Goal: Task Accomplishment & Management: Manage account settings

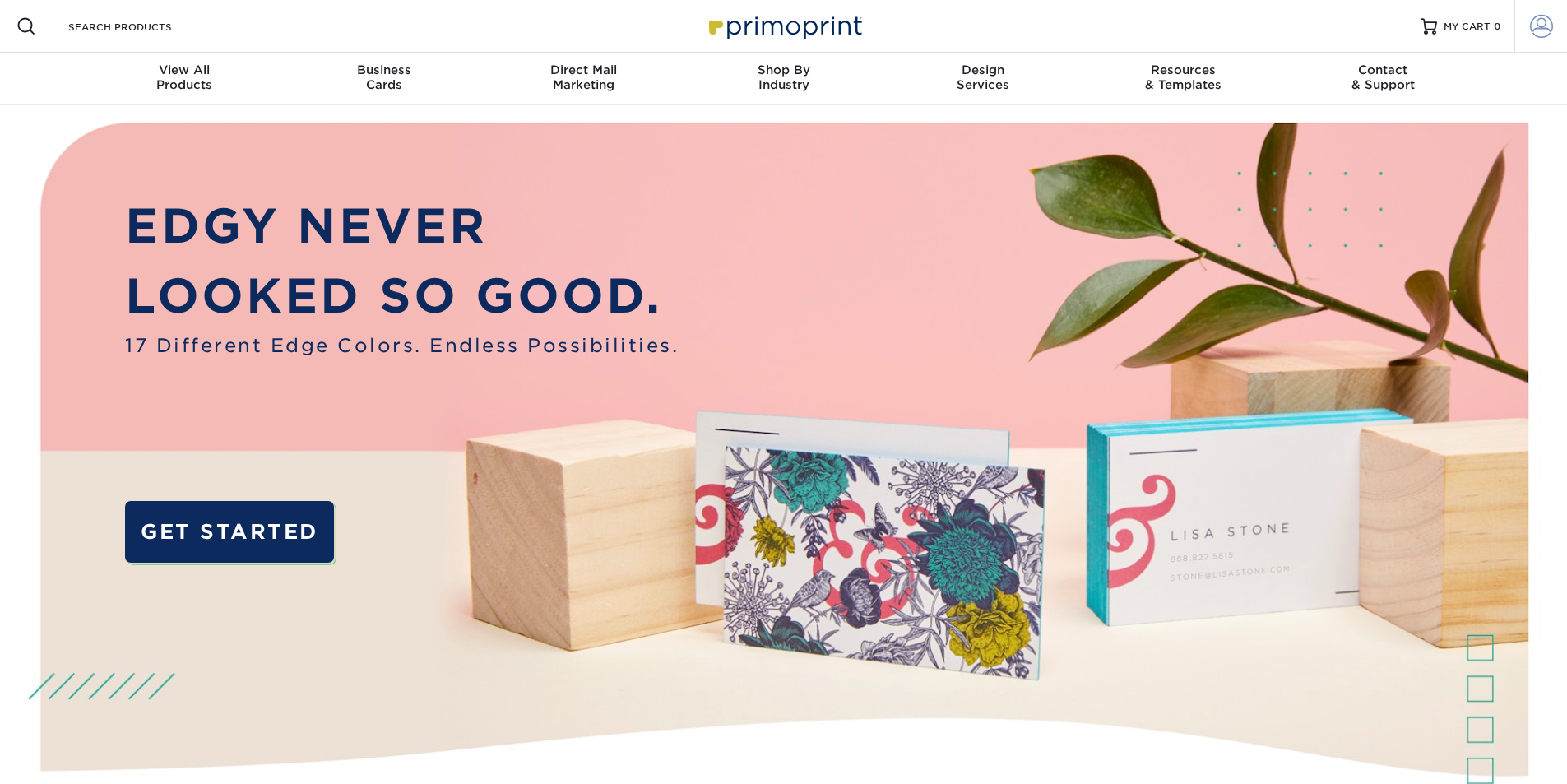
click at [1545, 28] on span at bounding box center [1541, 26] width 23 height 23
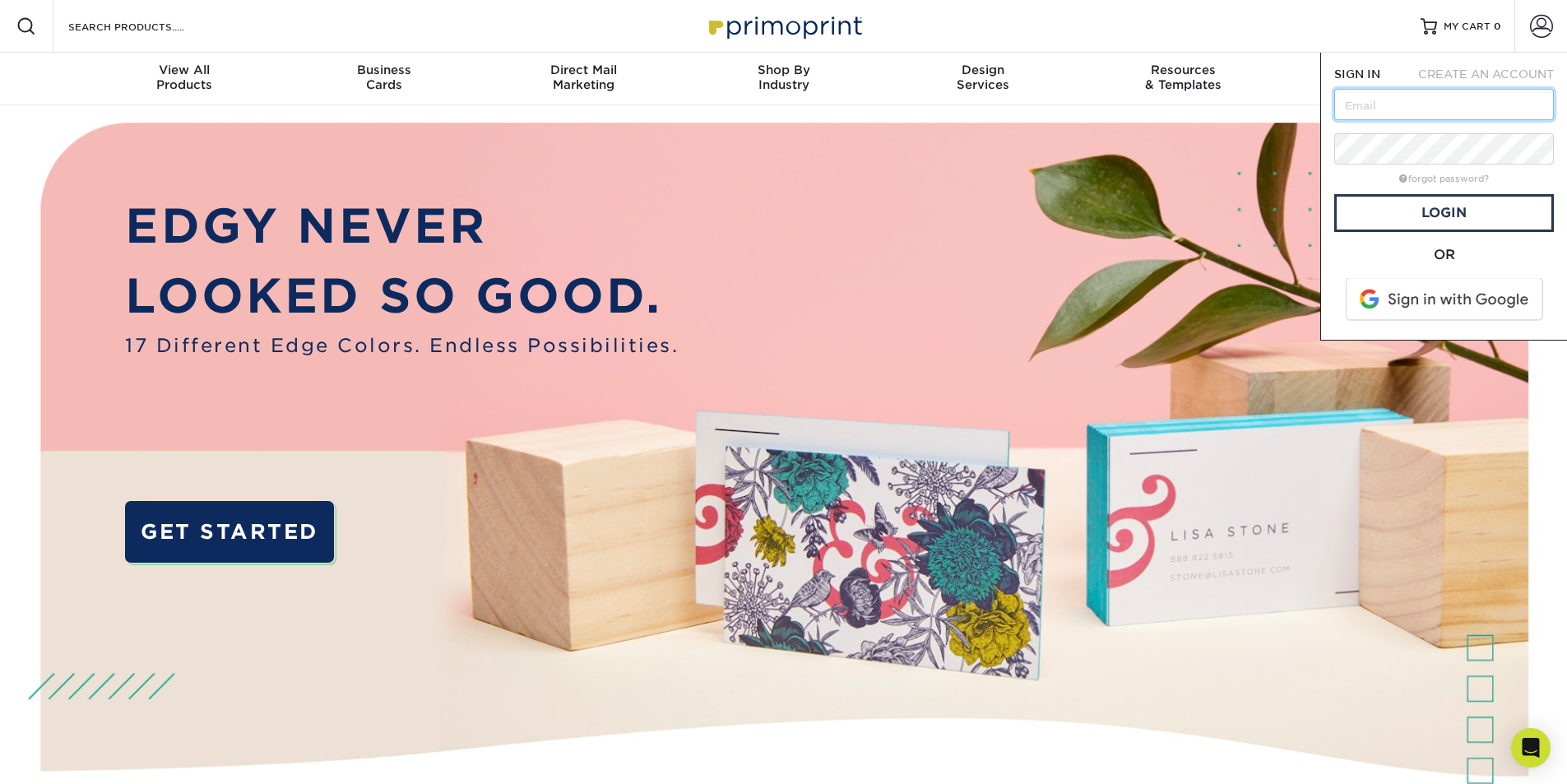
click at [1388, 101] on input "text" at bounding box center [1444, 104] width 220 height 31
type input "[PERSON_NAME][EMAIL_ADDRESS][DOMAIN_NAME]"
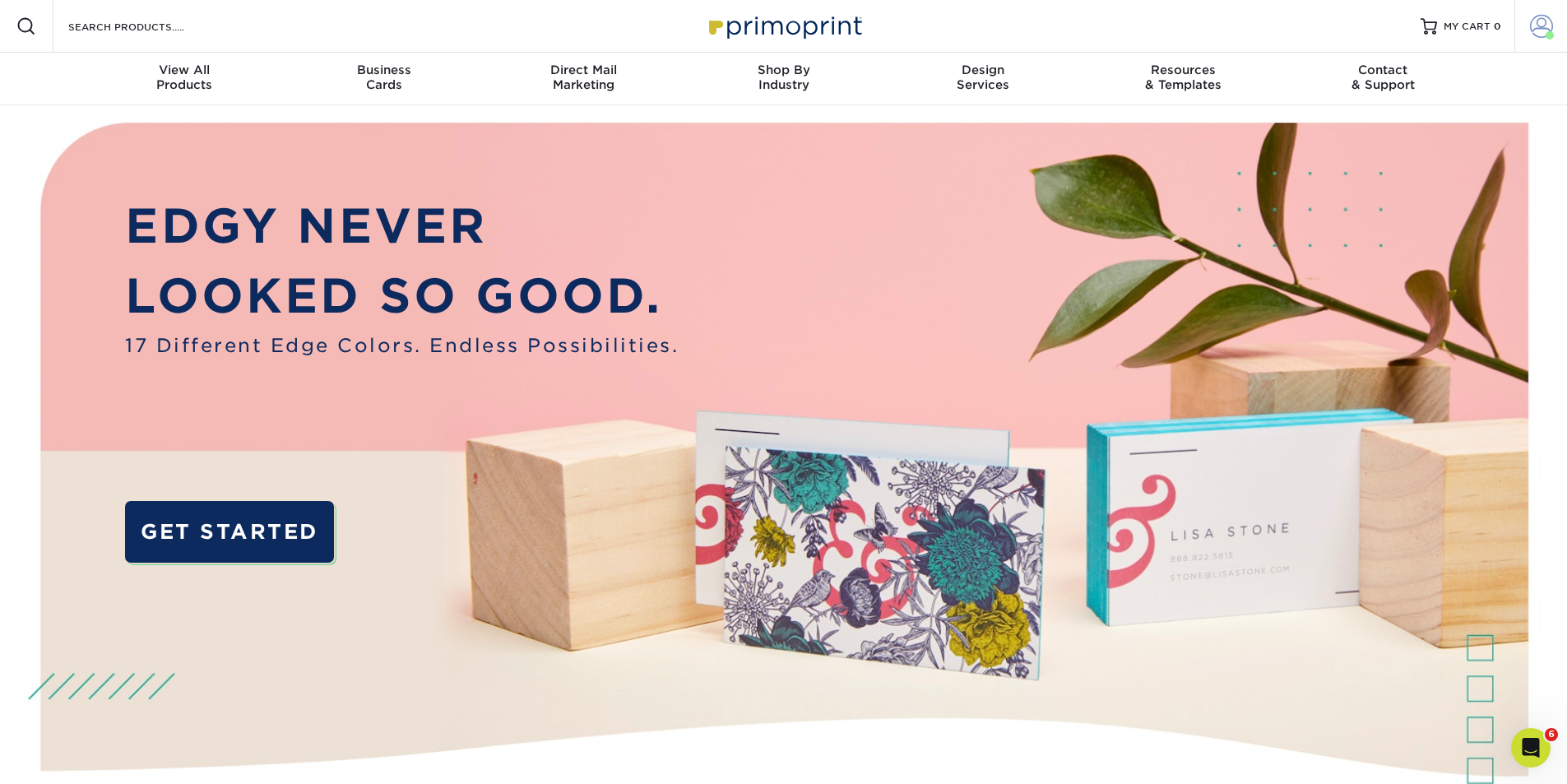
click at [1540, 24] on span at bounding box center [1541, 26] width 23 height 23
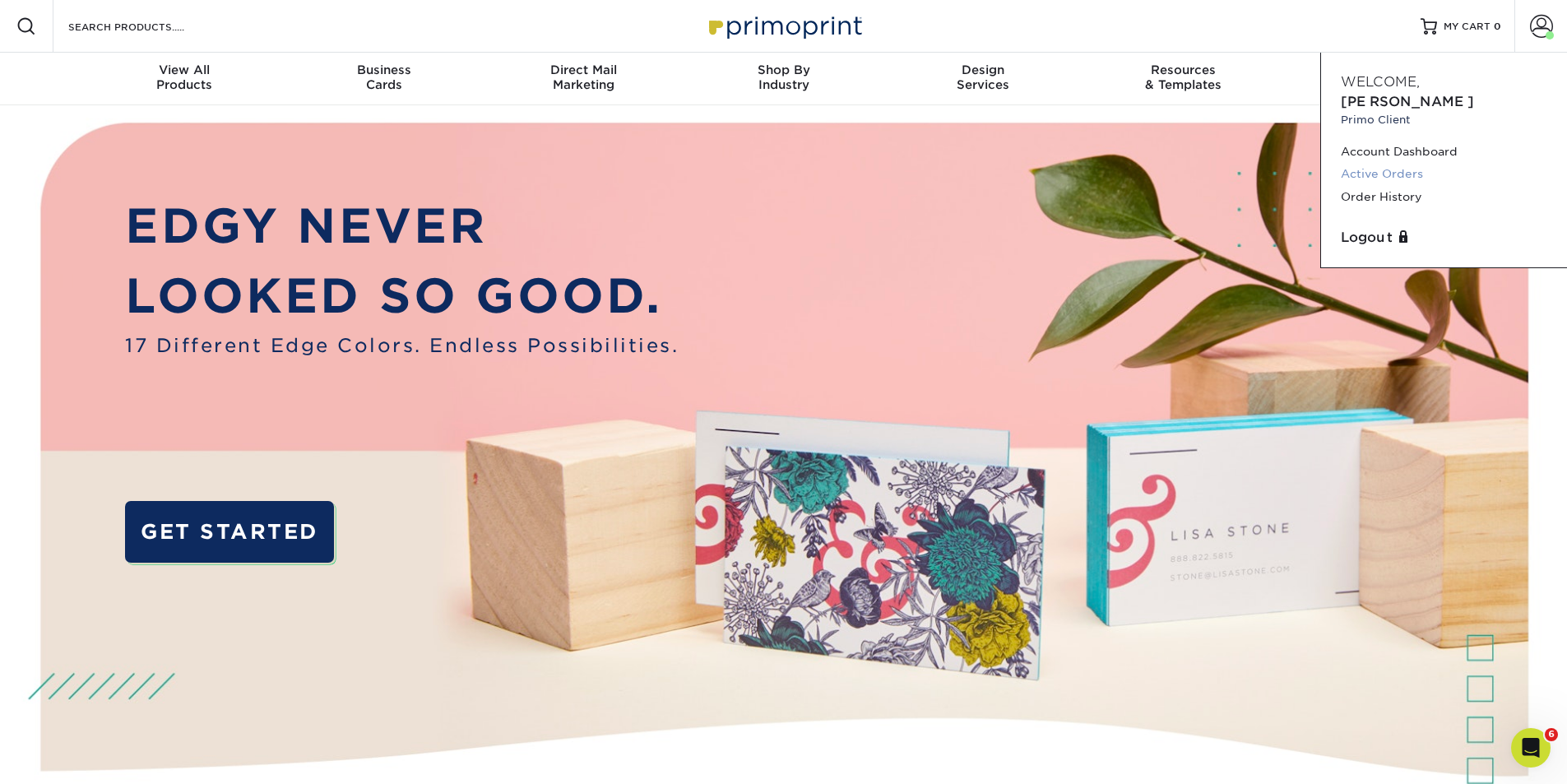
click at [1363, 163] on link "Active Orders" at bounding box center [1444, 174] width 207 height 22
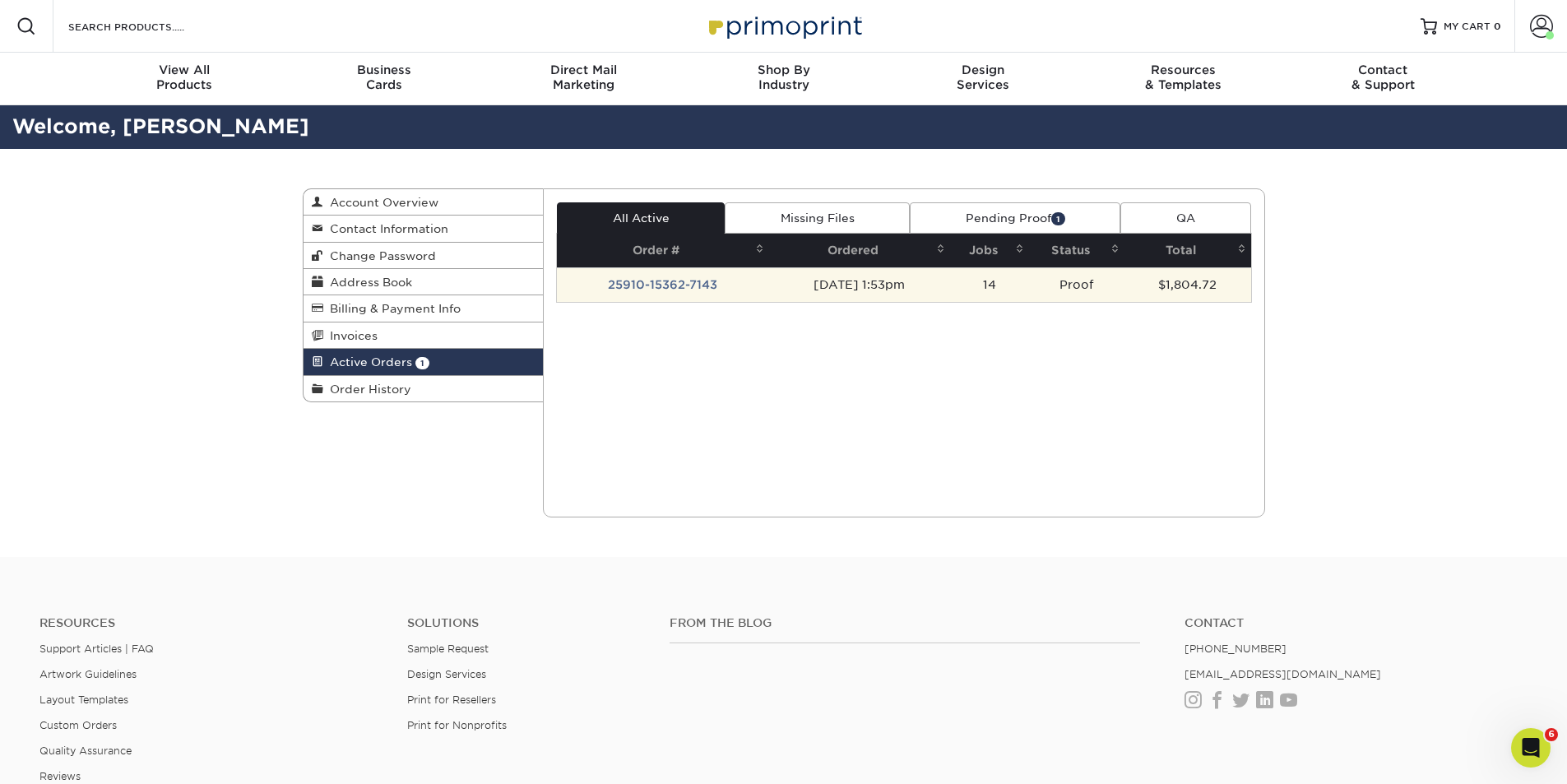
click at [642, 287] on td "25910-15362-7143" at bounding box center [663, 284] width 212 height 34
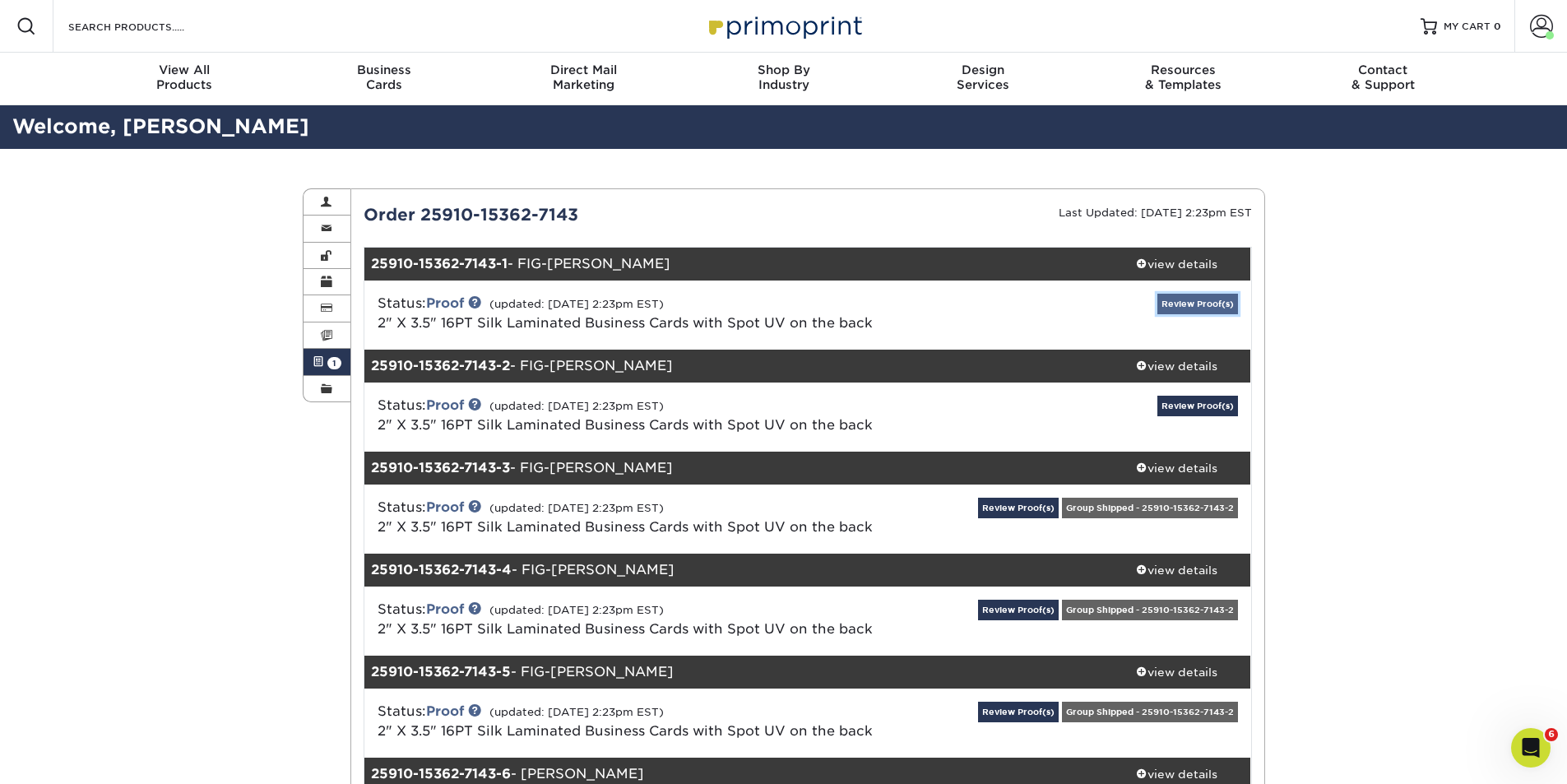
click at [1192, 307] on link "Review Proof(s)" at bounding box center [1198, 304] width 81 height 20
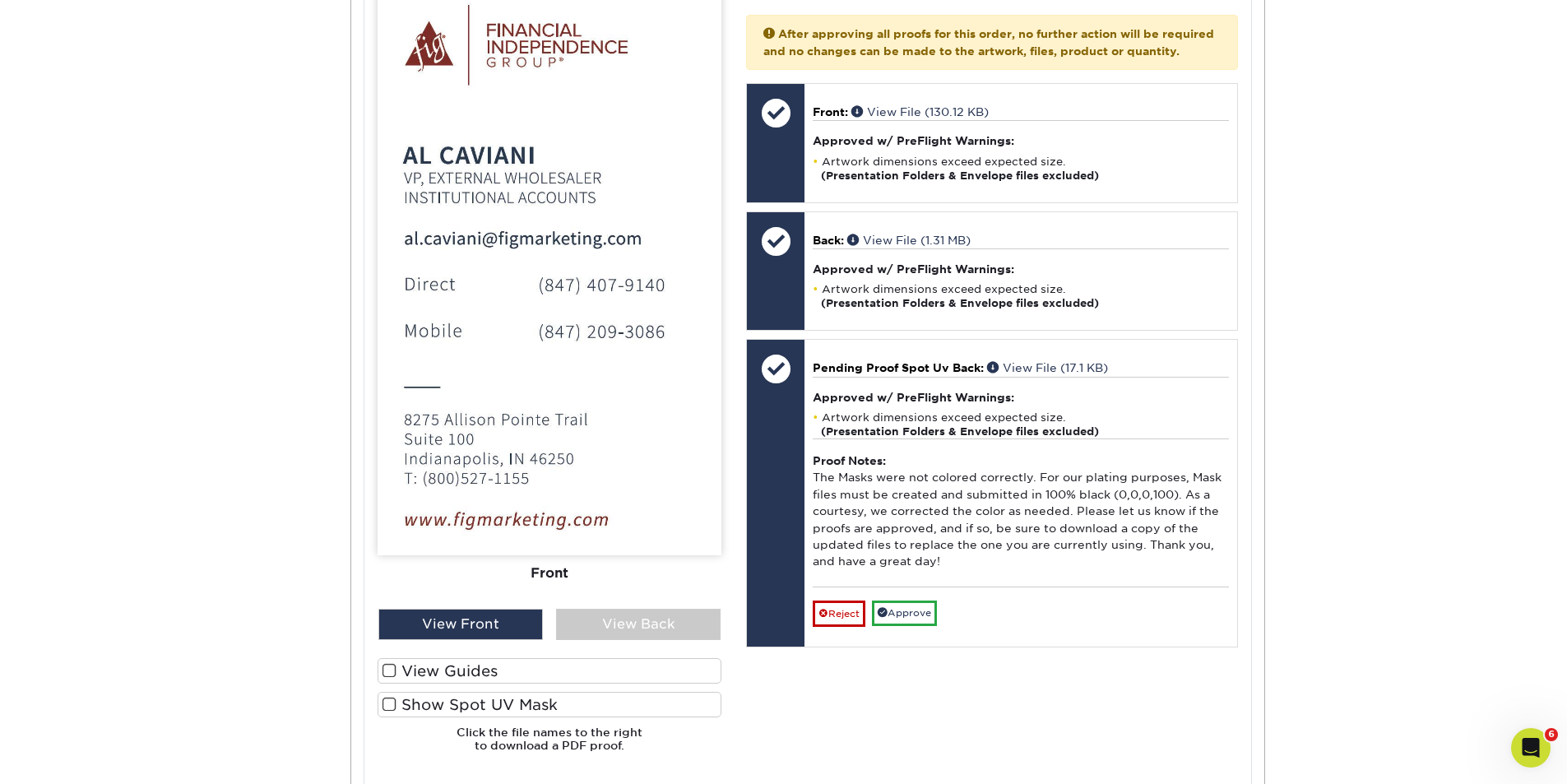
scroll to position [767, 0]
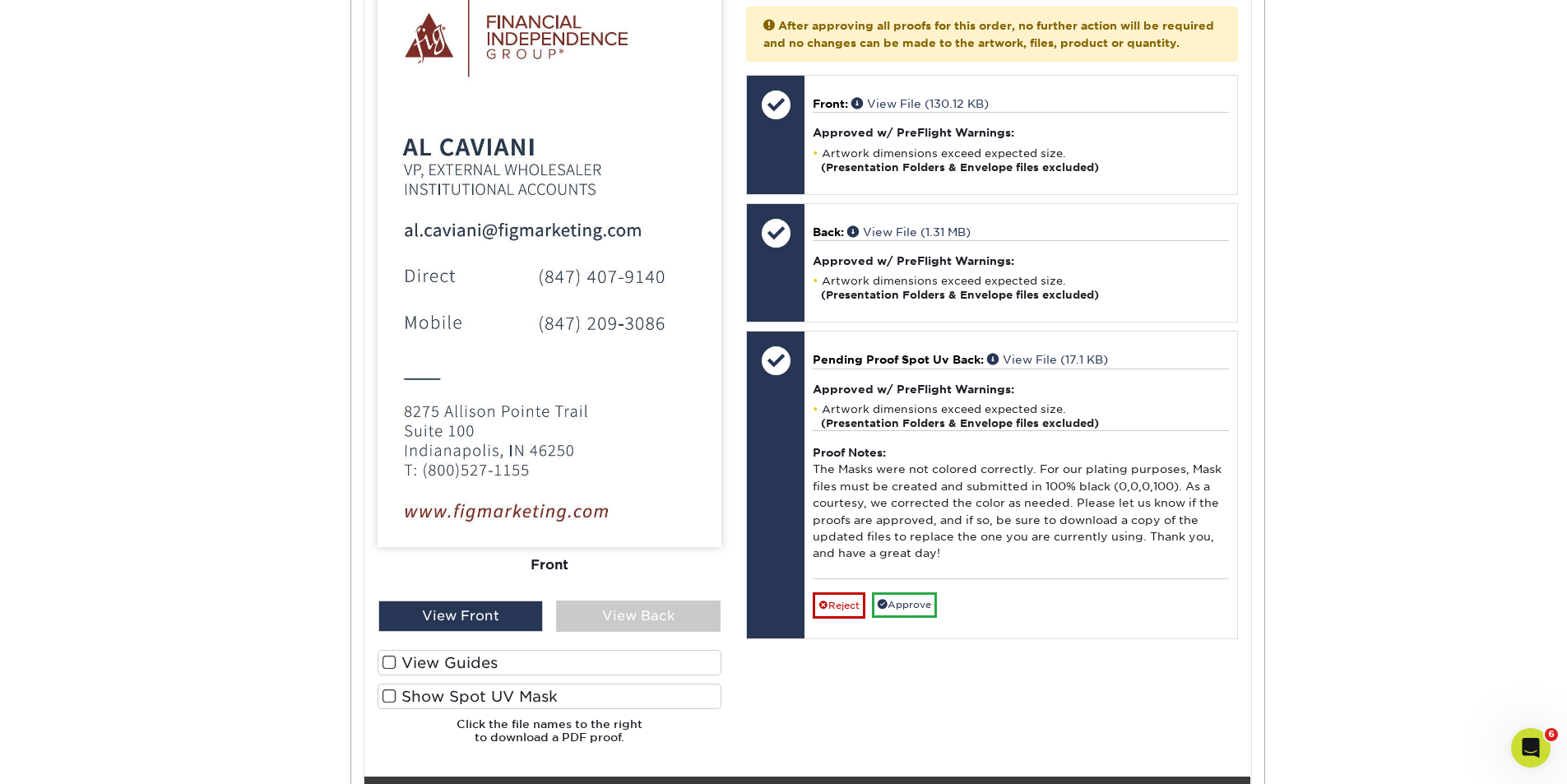
click at [384, 695] on span at bounding box center [390, 696] width 14 height 16
click at [0, 0] on input "Show Spot UV Mask" at bounding box center [0, 0] width 0 height 0
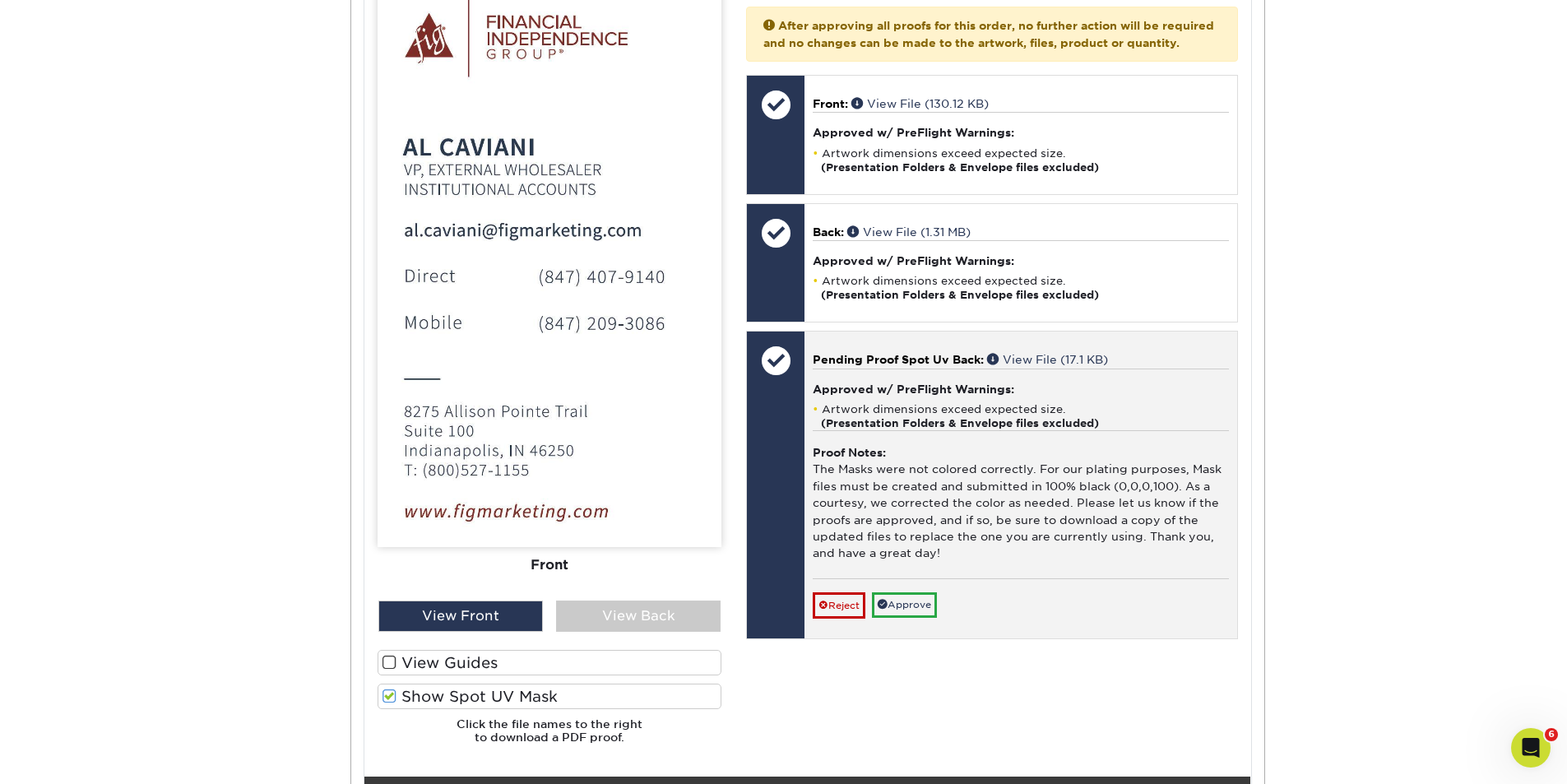
click at [940, 504] on div "Proof Notes: The Masks were not colored correctly. For our plating purposes, Ma…" at bounding box center [1020, 504] width 416 height 148
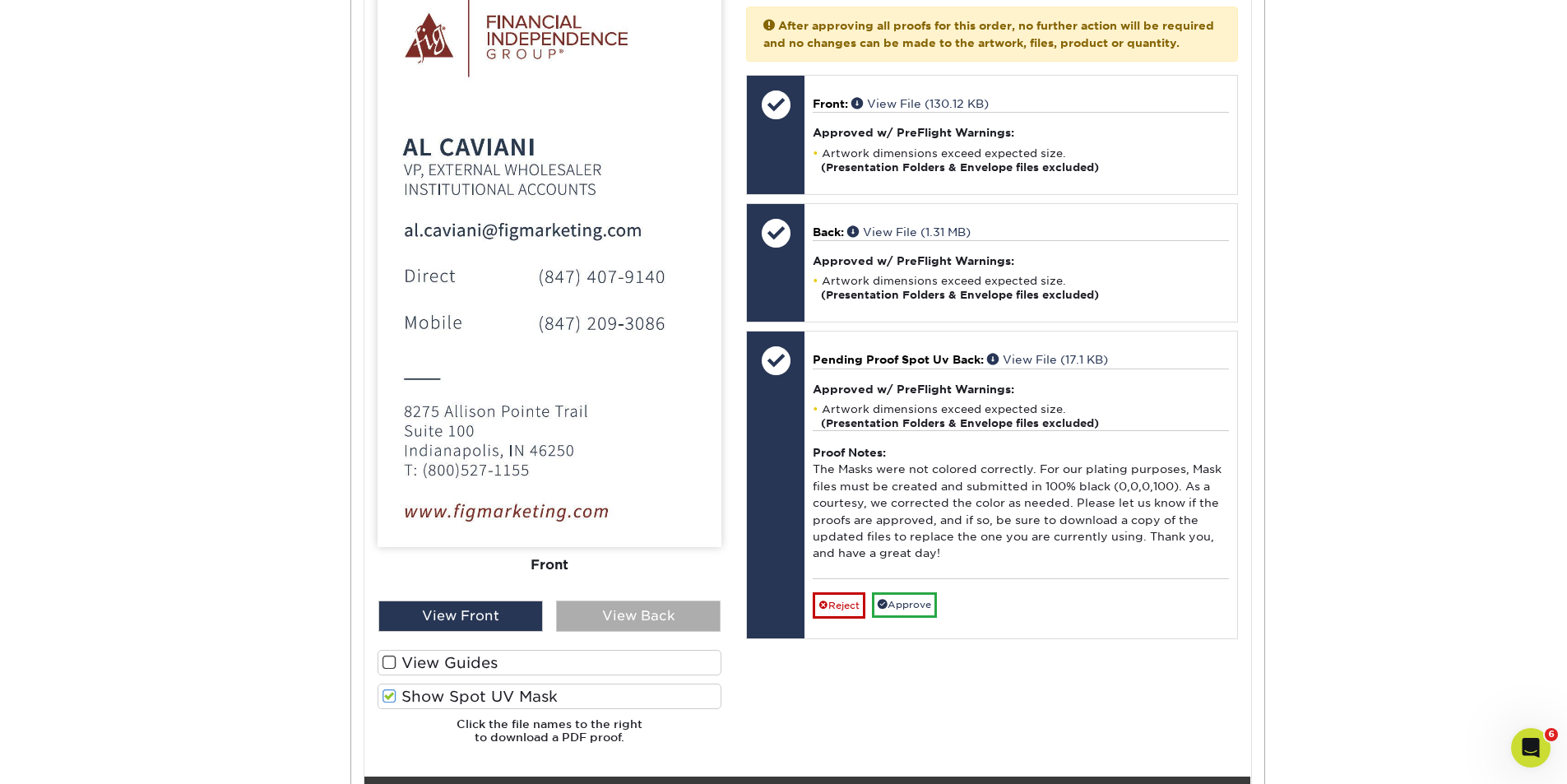
click at [626, 615] on div "View Back" at bounding box center [638, 615] width 165 height 31
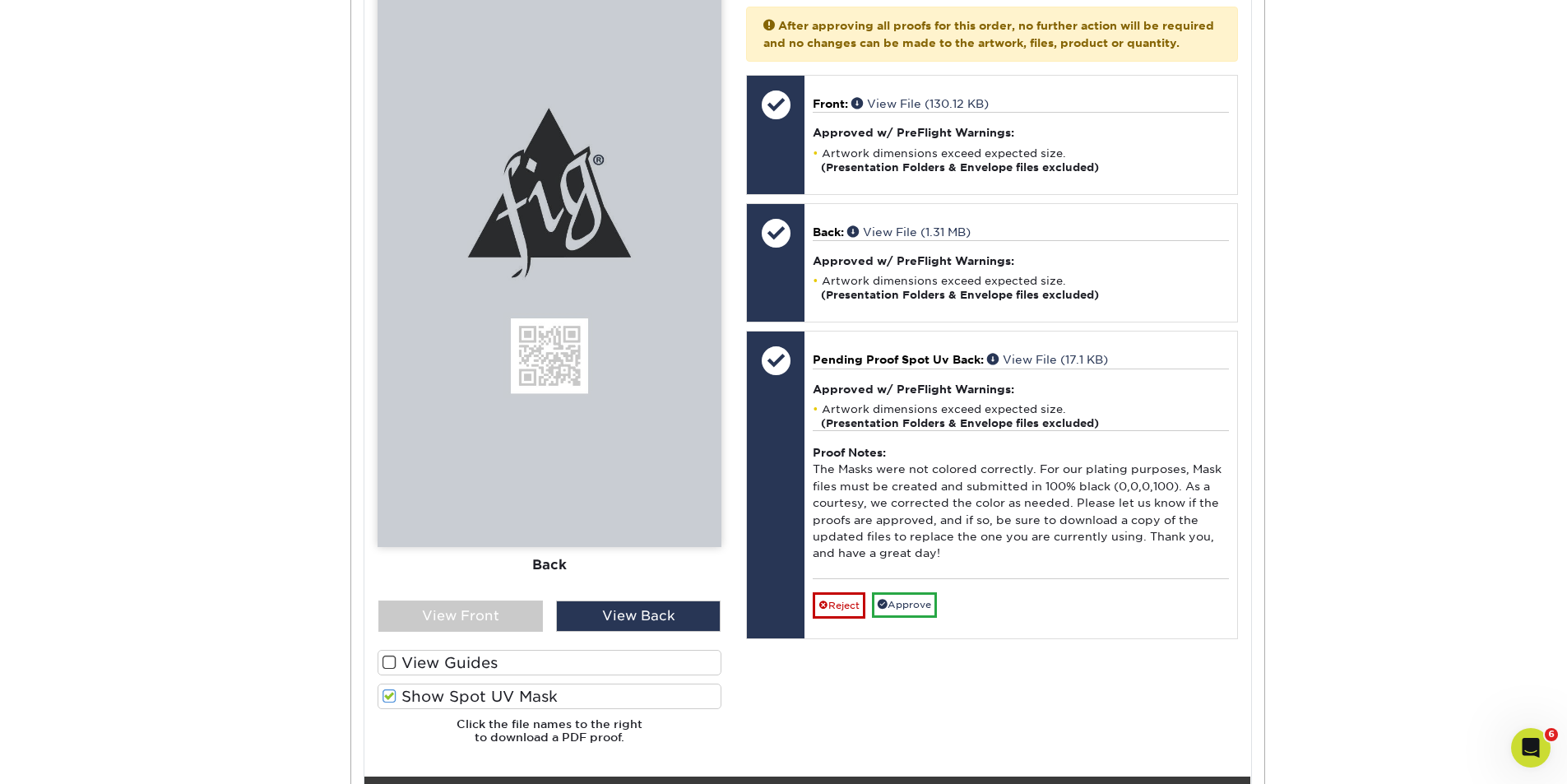
click at [385, 693] on span at bounding box center [390, 696] width 14 height 16
click at [0, 0] on input "Show Spot UV Mask" at bounding box center [0, 0] width 0 height 0
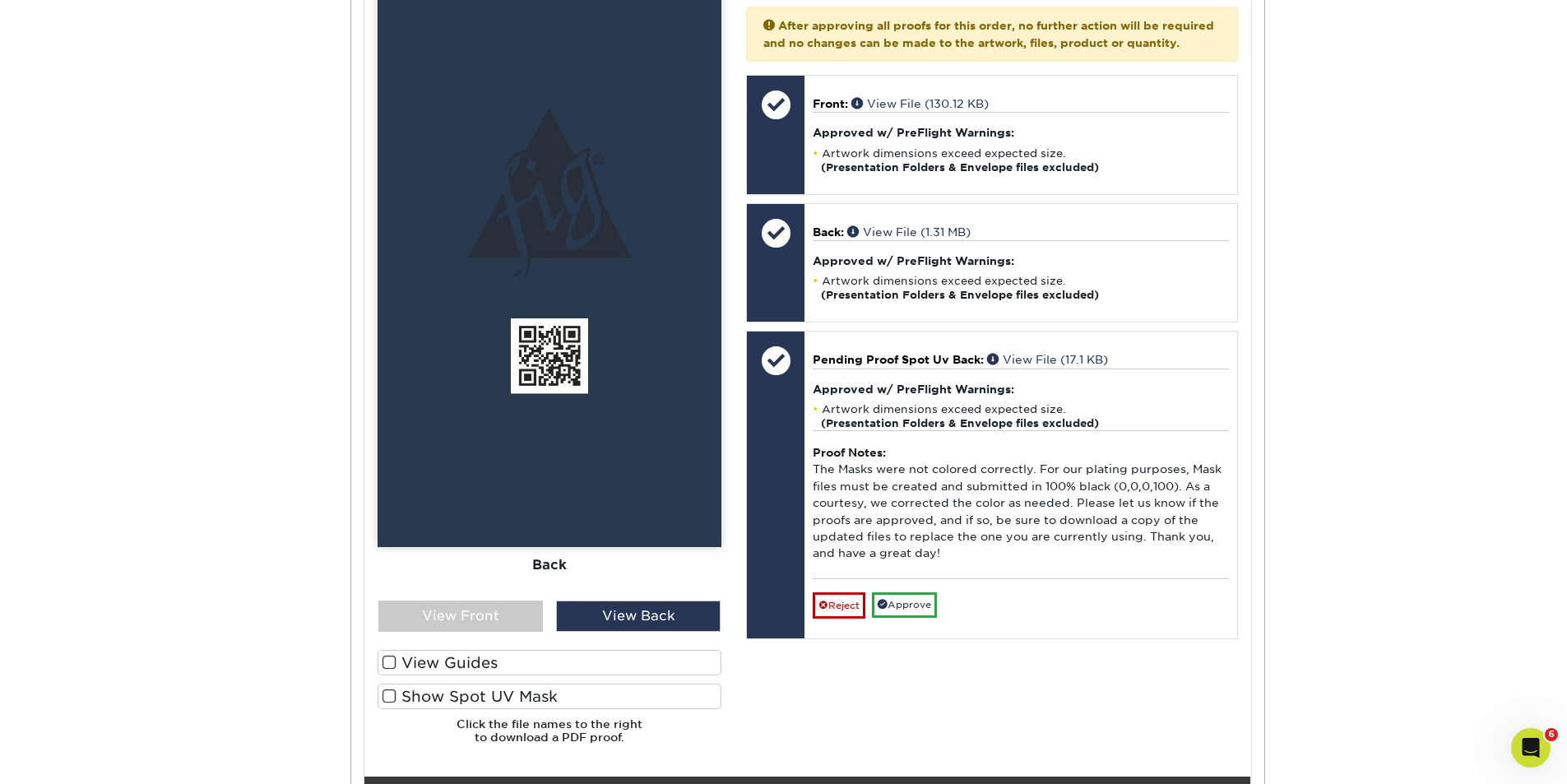
click at [385, 693] on span at bounding box center [390, 696] width 14 height 16
click at [0, 0] on input "Show Spot UV Mask" at bounding box center [0, 0] width 0 height 0
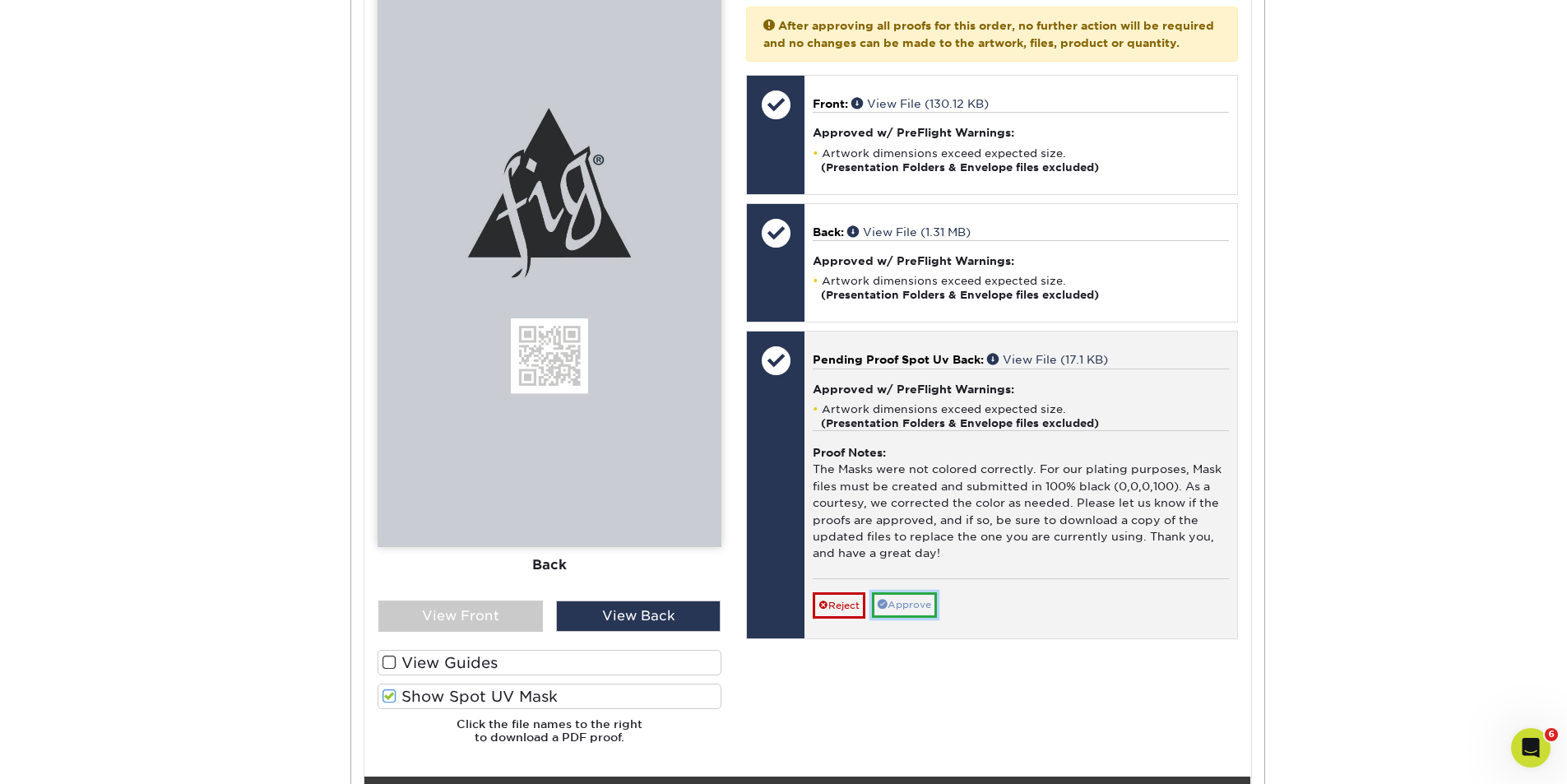
click at [917, 618] on link "Approve" at bounding box center [904, 604] width 65 height 25
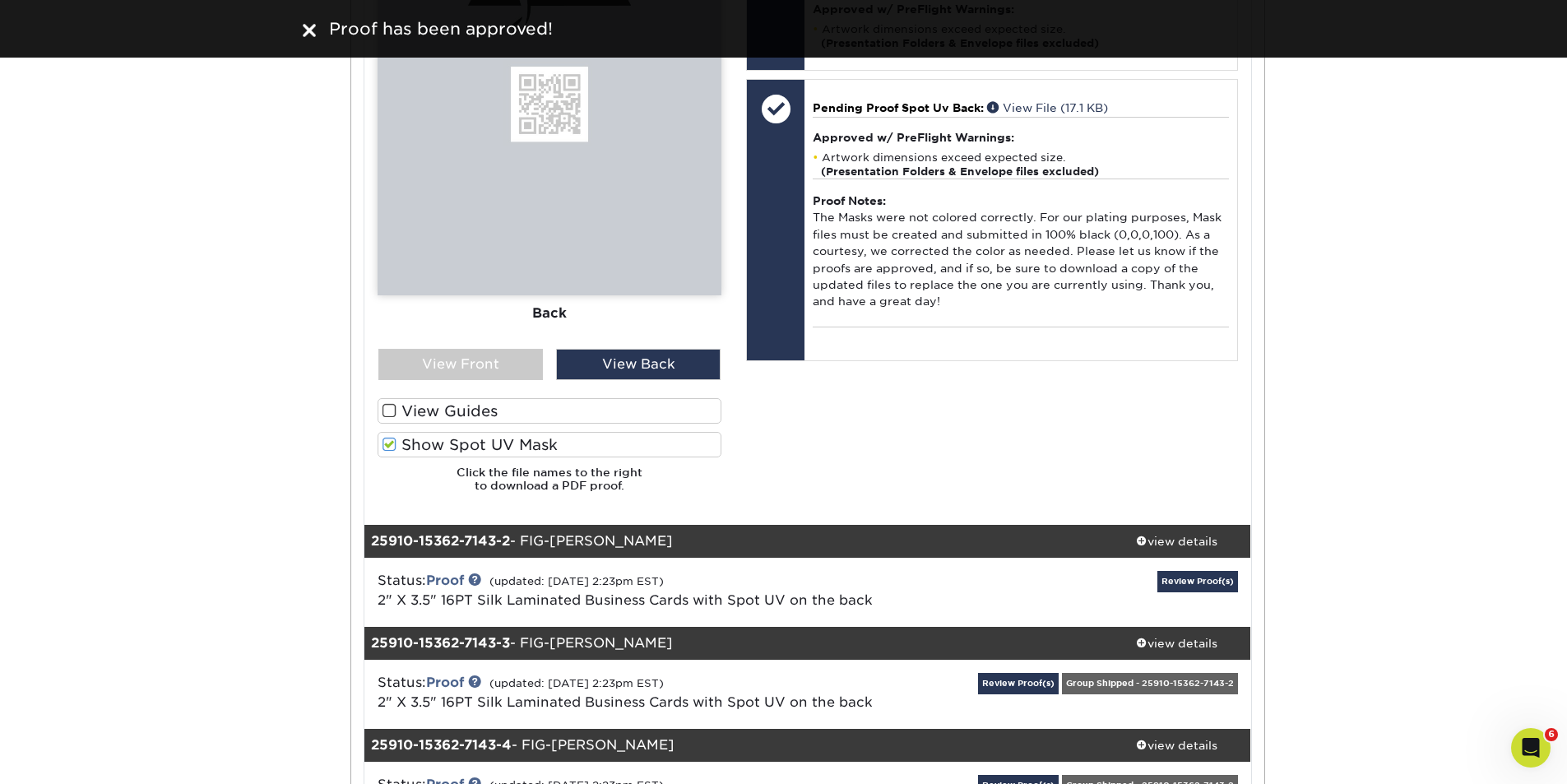
scroll to position [1152, 0]
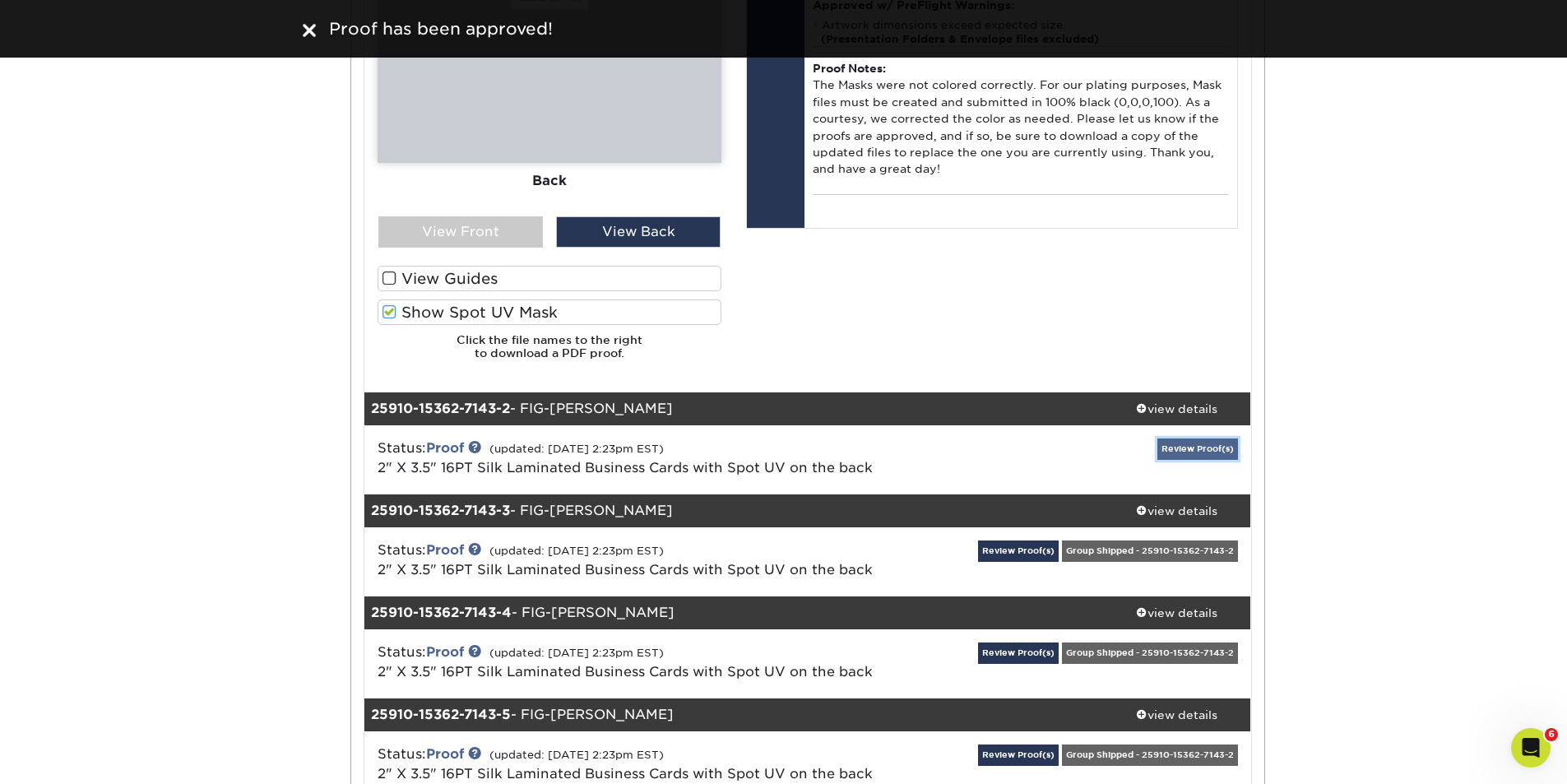
click at [1169, 445] on link "Review Proof(s)" at bounding box center [1198, 448] width 81 height 20
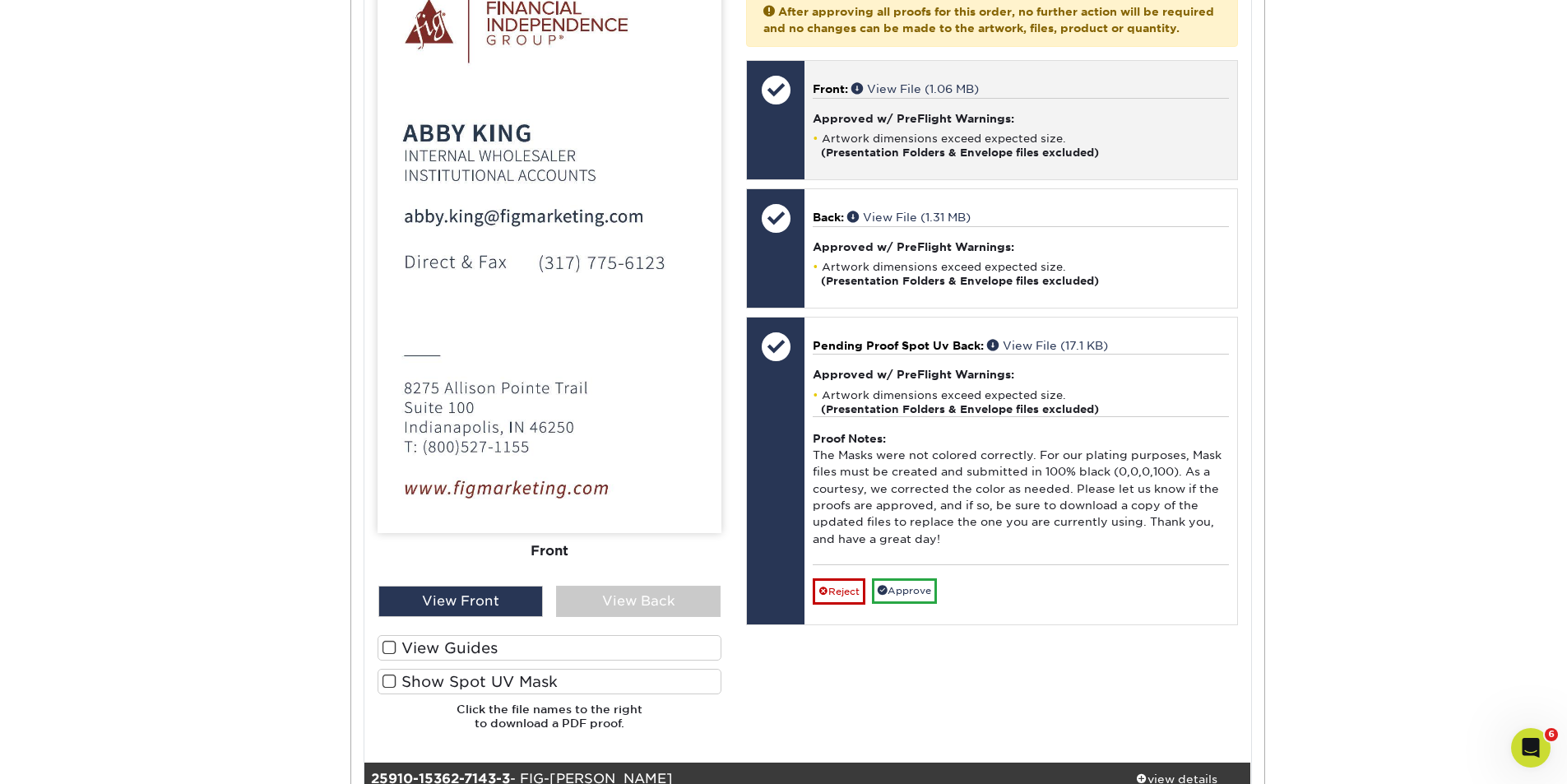
scroll to position [2111, 0]
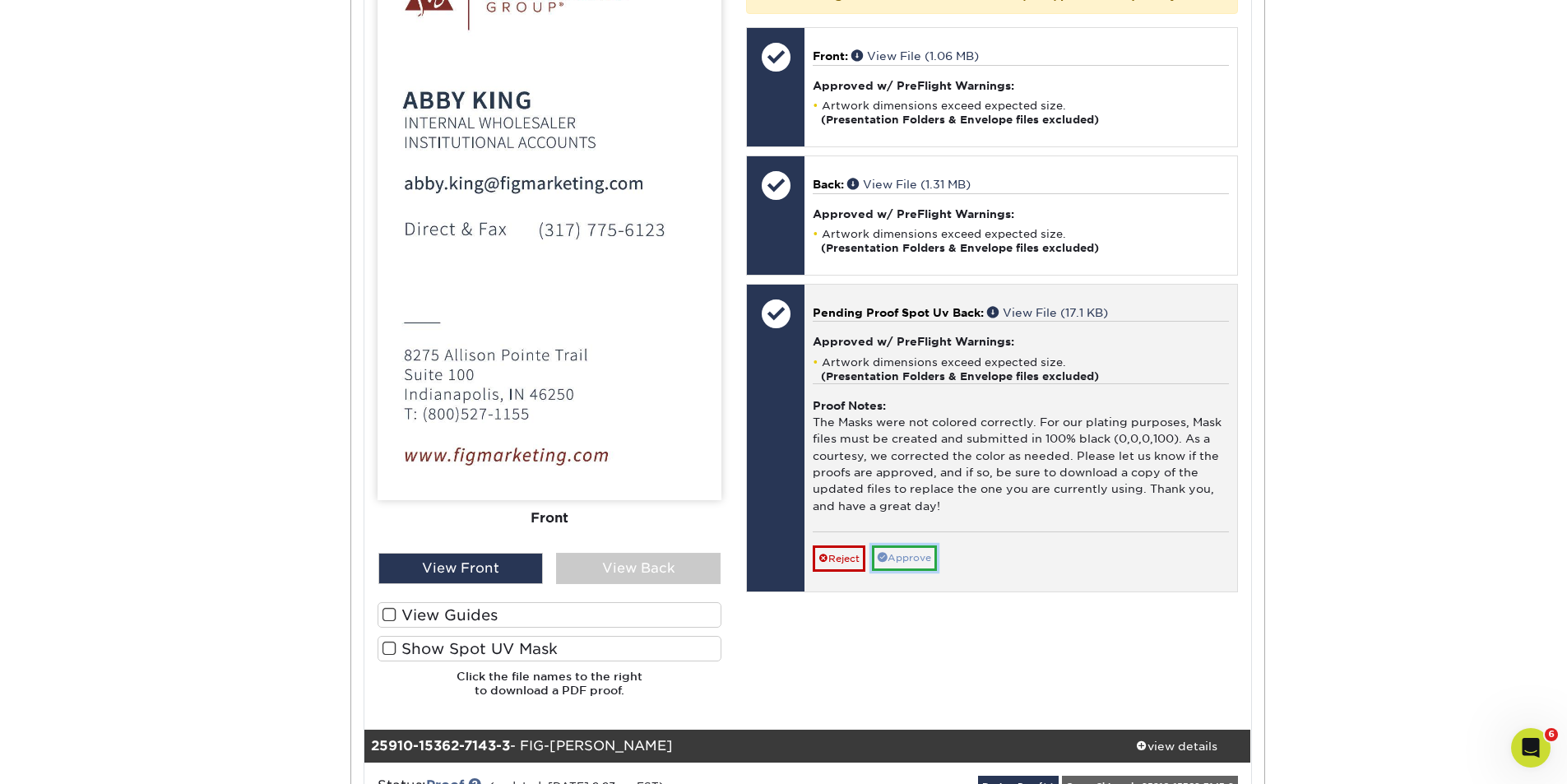
click at [913, 571] on link "Approve" at bounding box center [904, 558] width 65 height 25
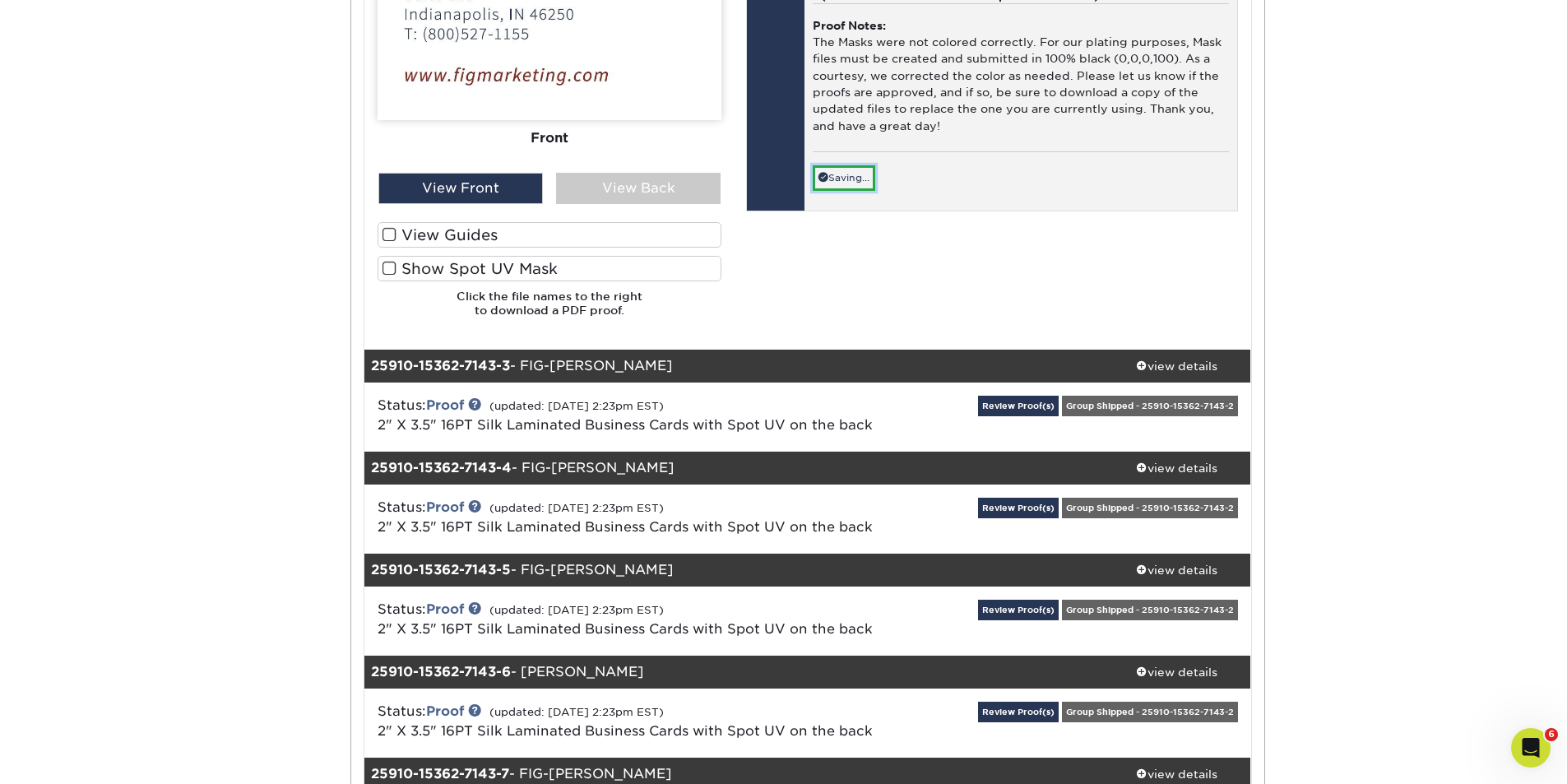
scroll to position [2494, 0]
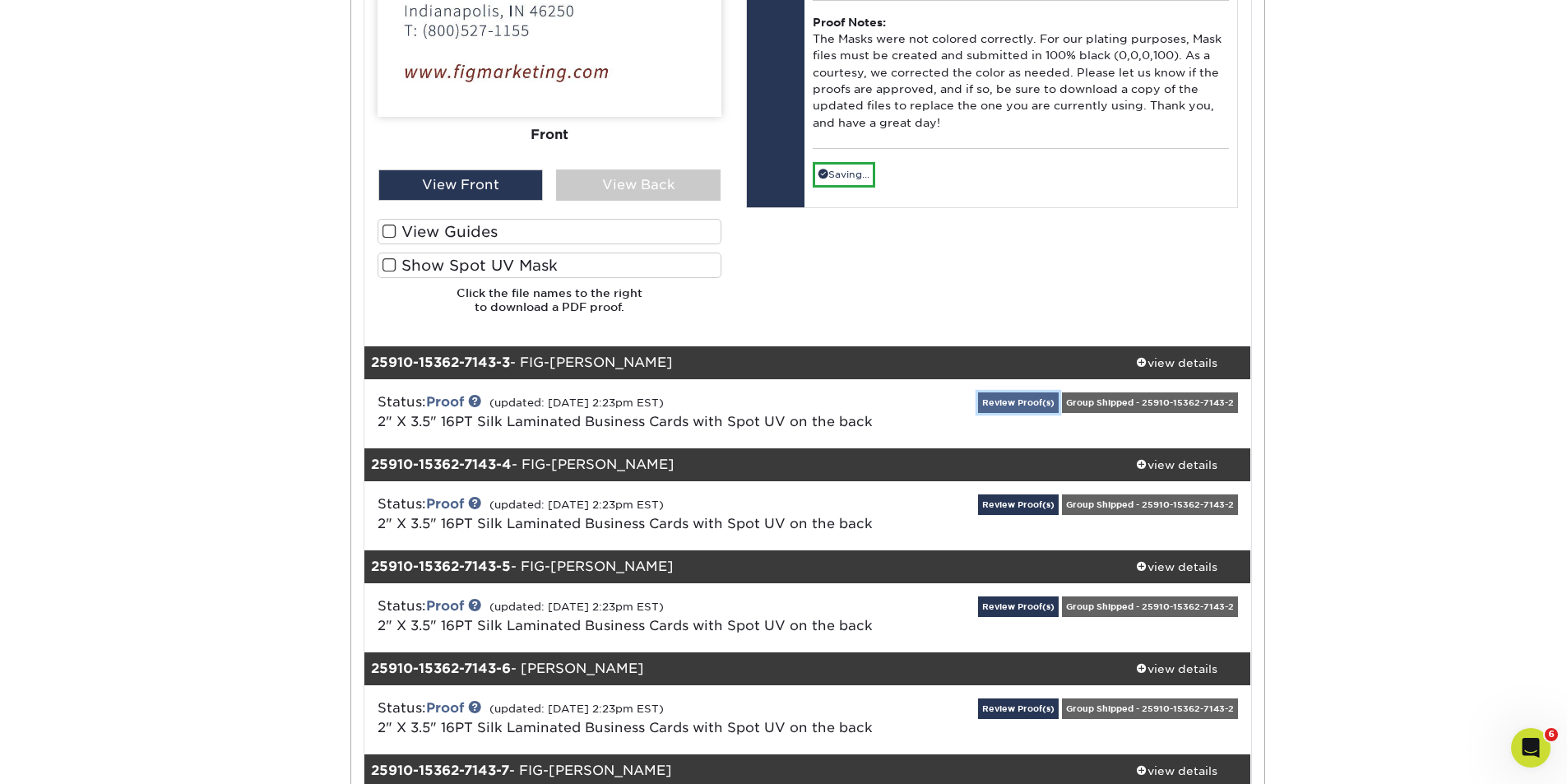
click at [1008, 400] on link "Review Proof(s)" at bounding box center [1019, 402] width 81 height 20
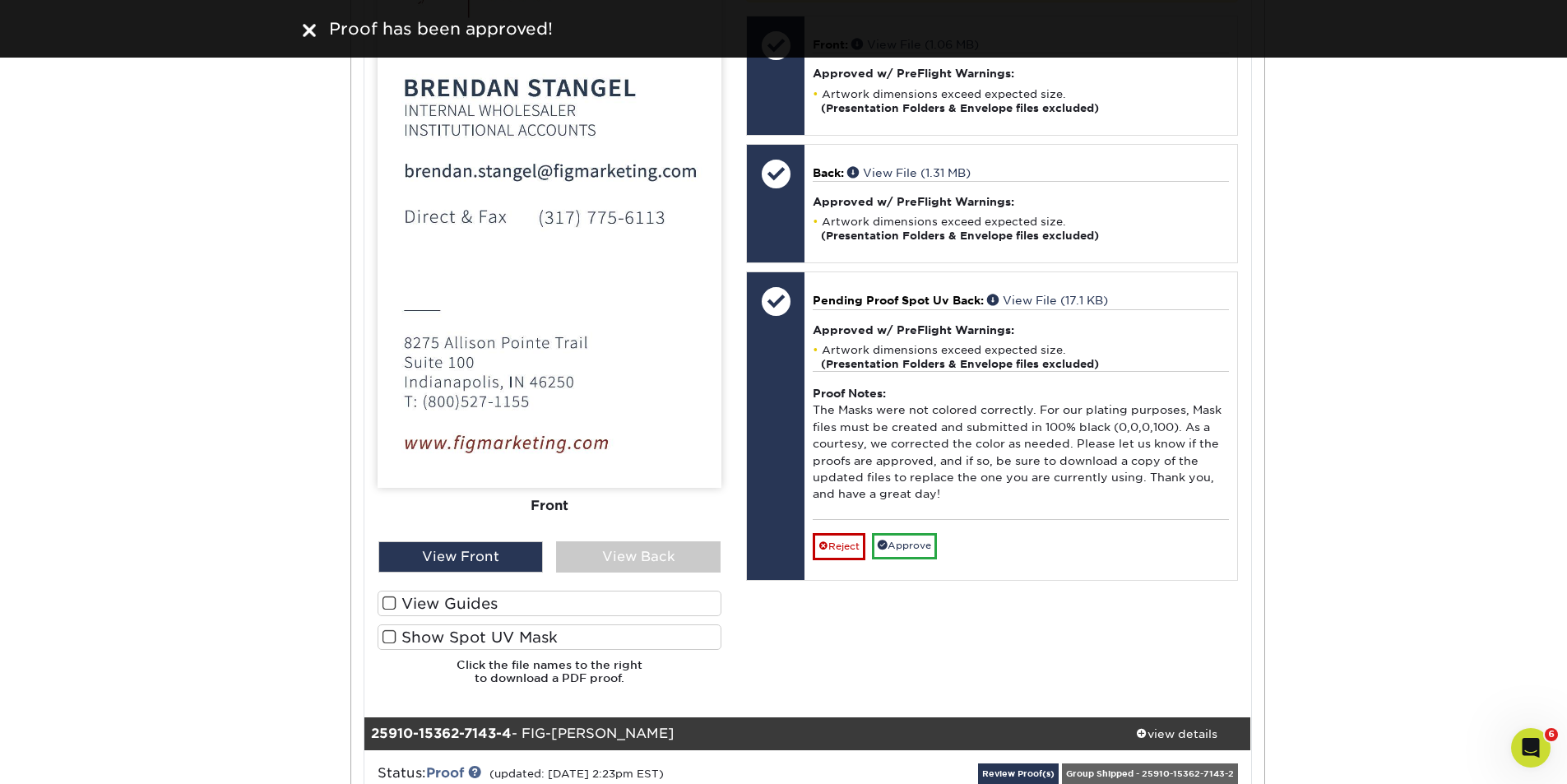
scroll to position [3454, 0]
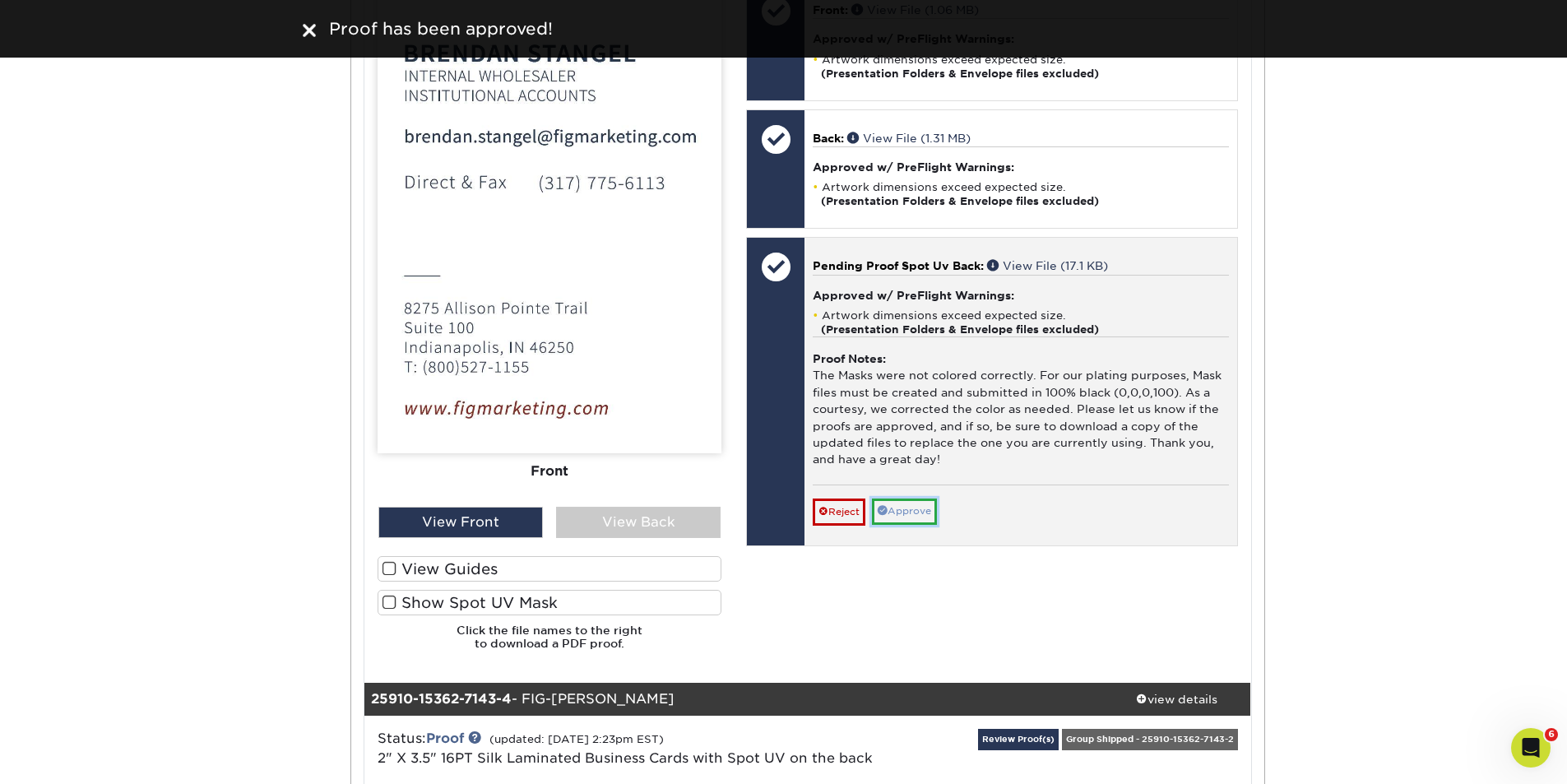
click at [916, 524] on link "Approve" at bounding box center [904, 511] width 65 height 25
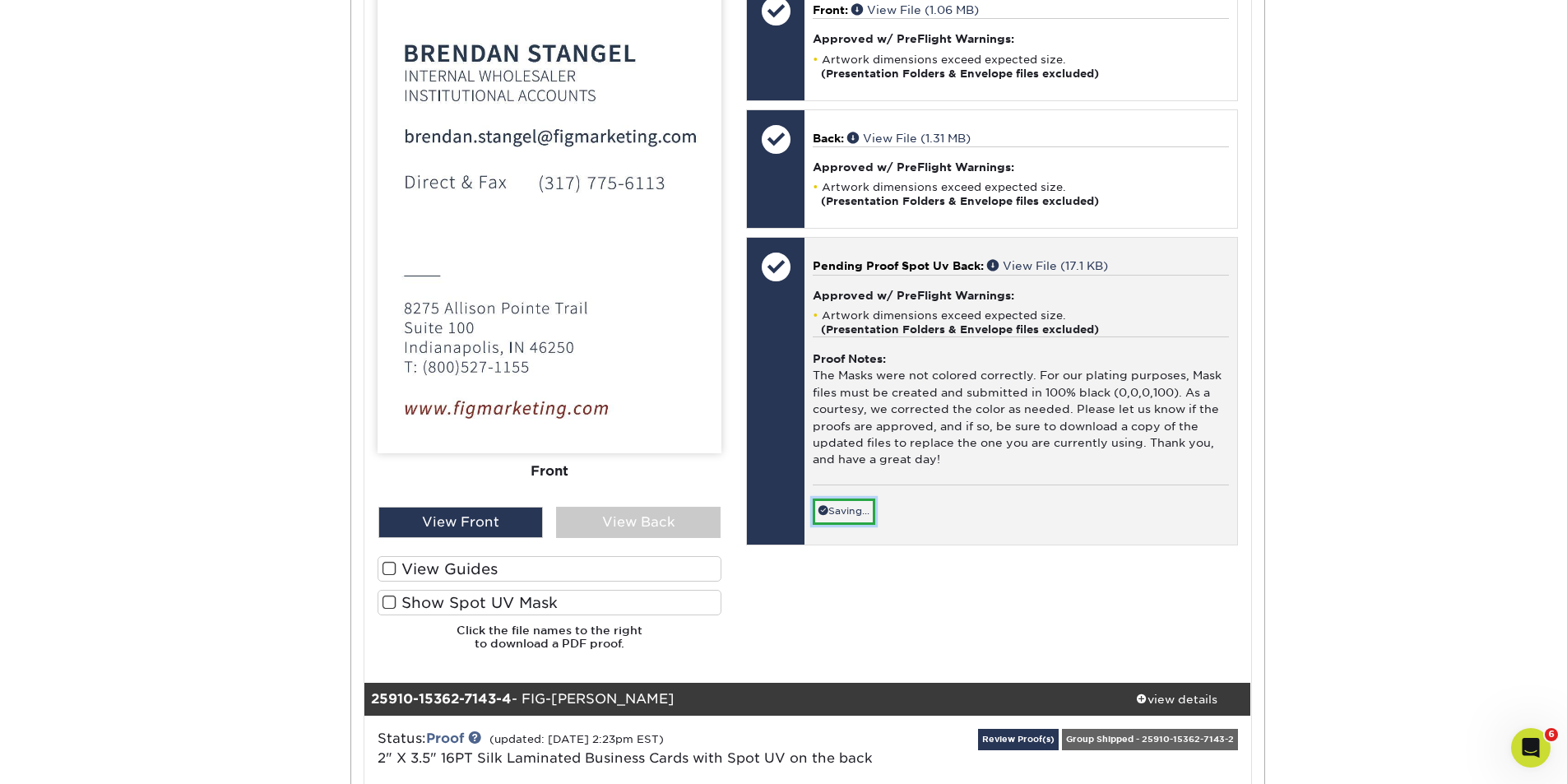
scroll to position [3838, 0]
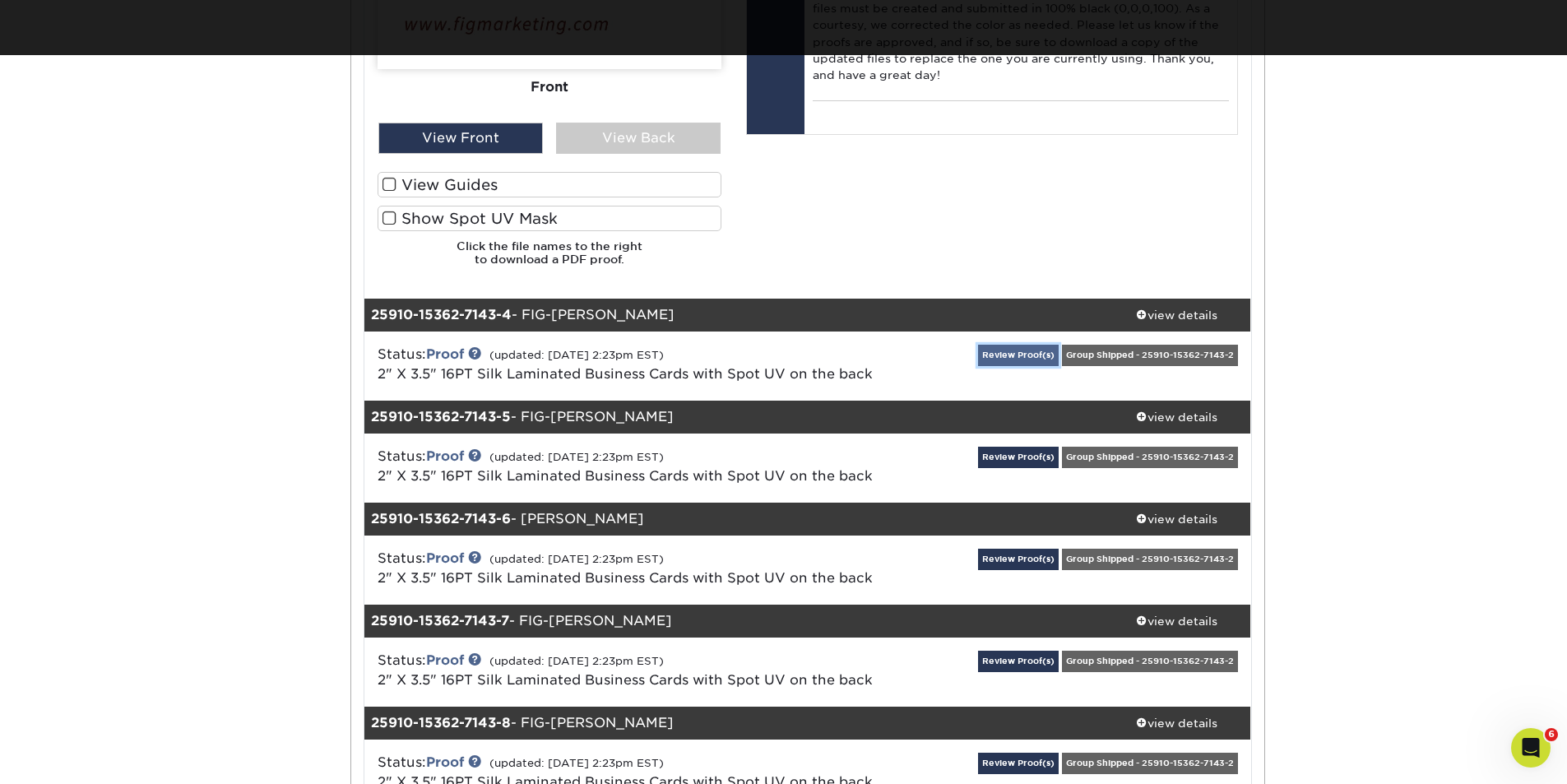
click at [1013, 358] on link "Review Proof(s)" at bounding box center [1019, 354] width 81 height 20
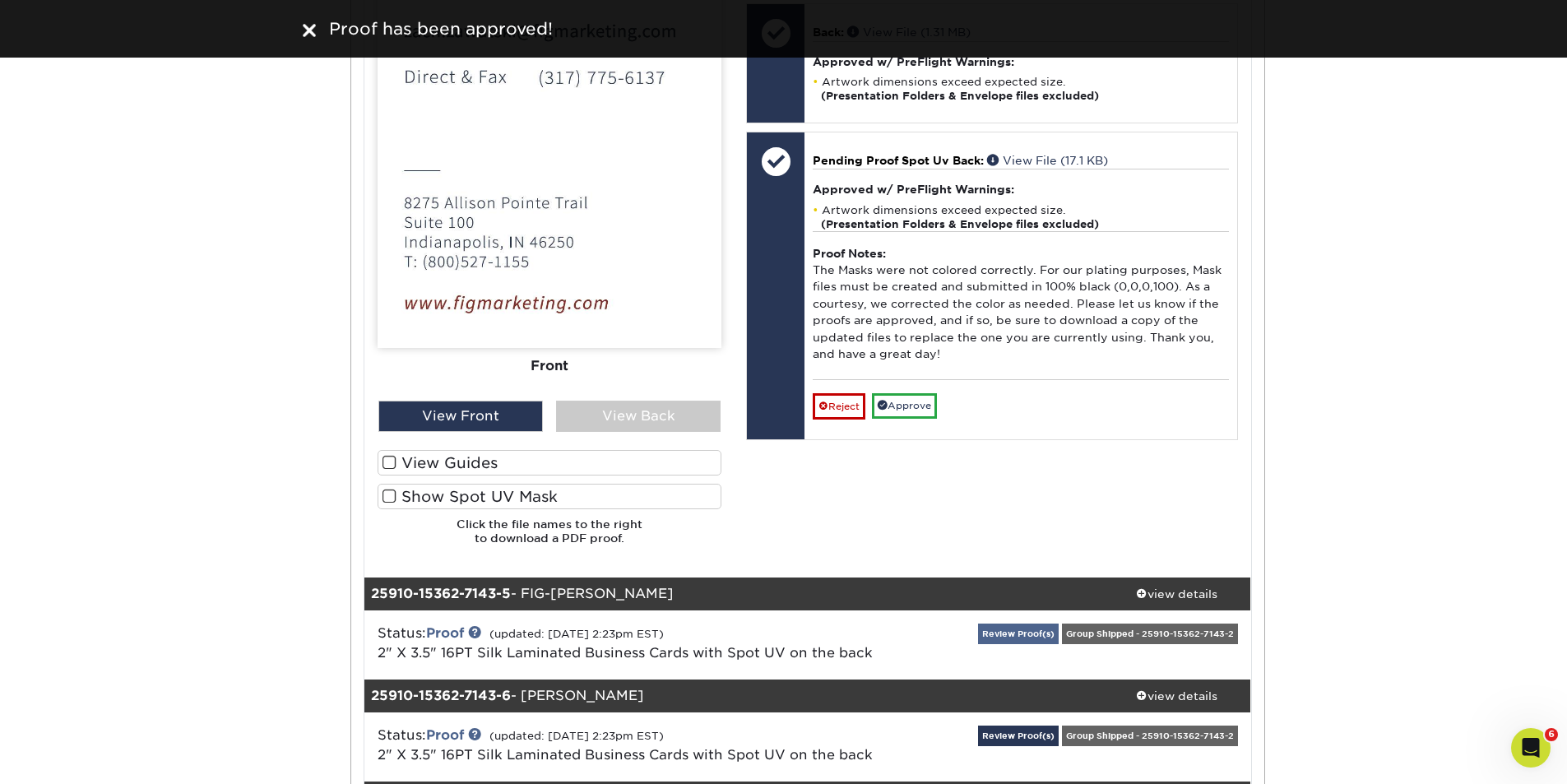
scroll to position [4989, 0]
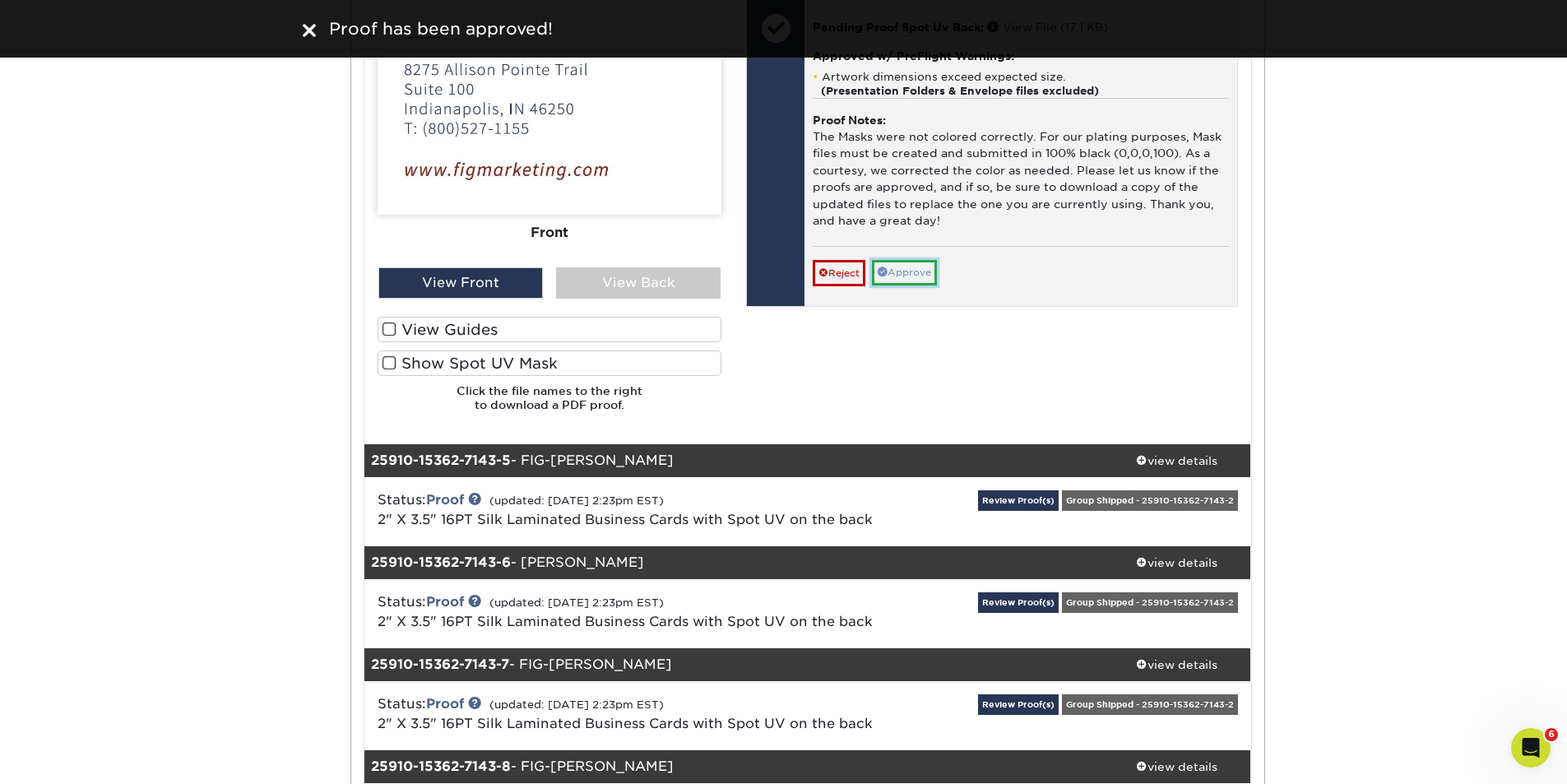
click at [900, 285] on link "Approve" at bounding box center [904, 273] width 65 height 25
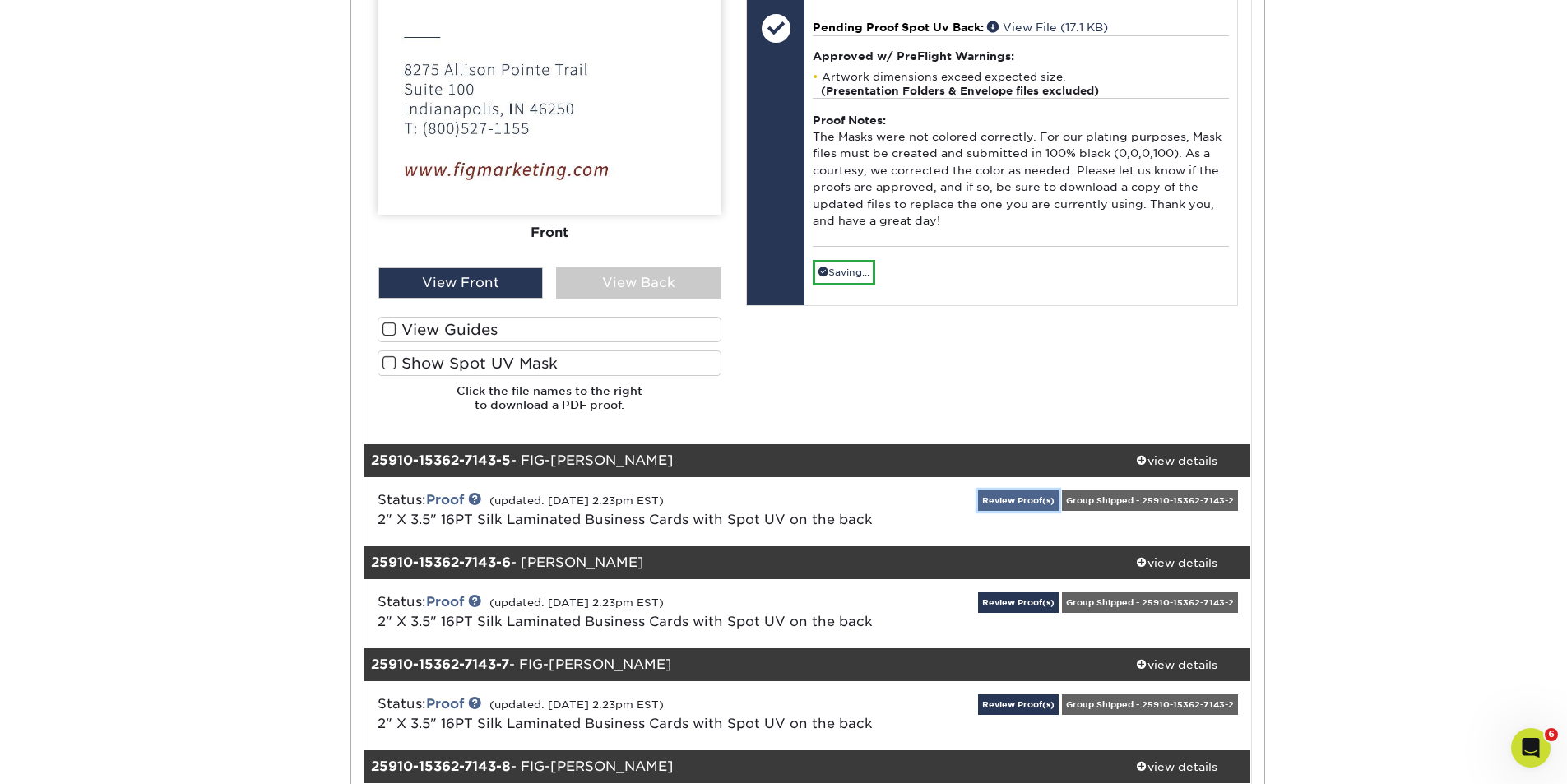
click at [1001, 497] on link "Review Proof(s)" at bounding box center [1019, 500] width 81 height 20
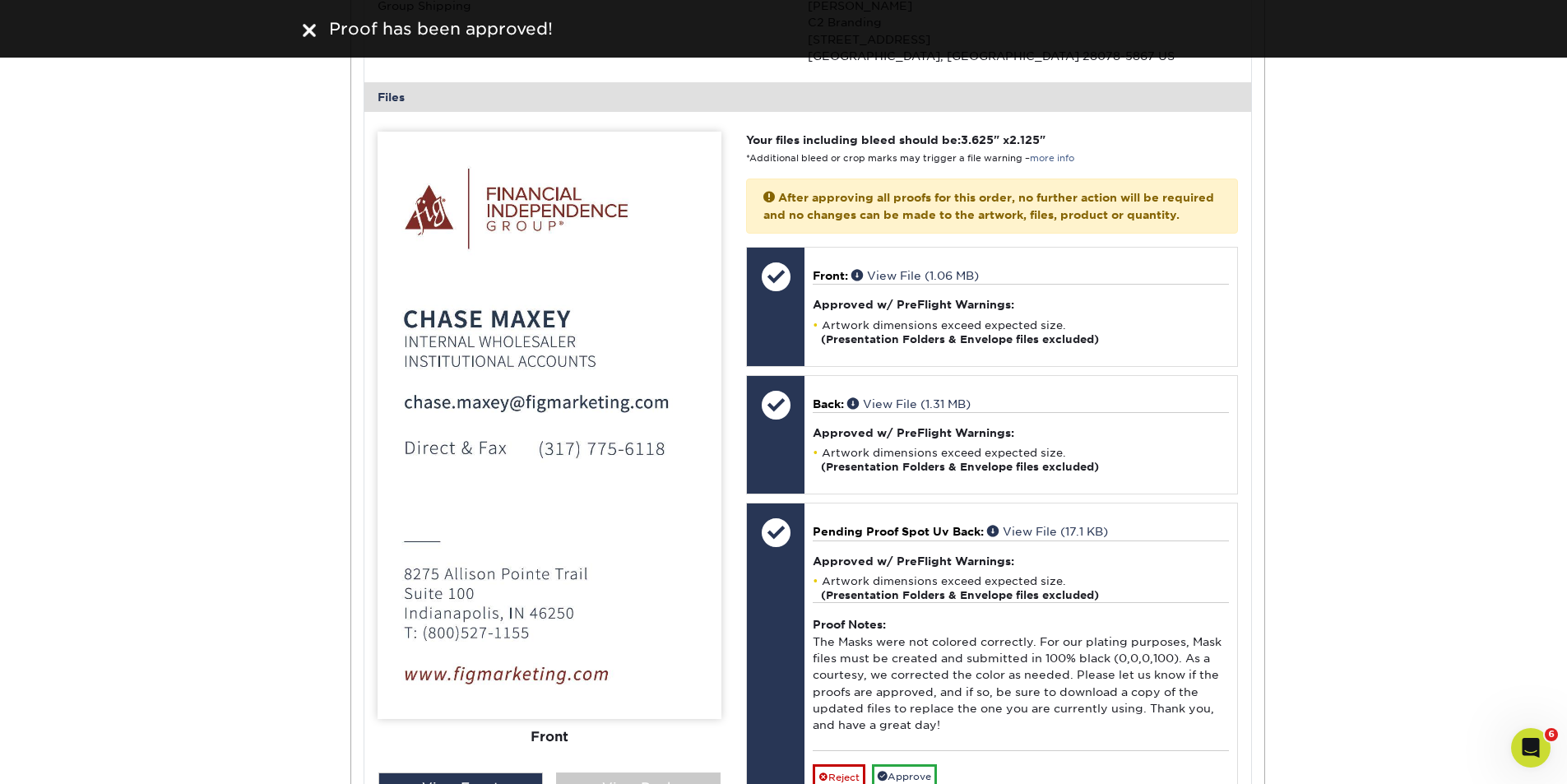
scroll to position [5948, 0]
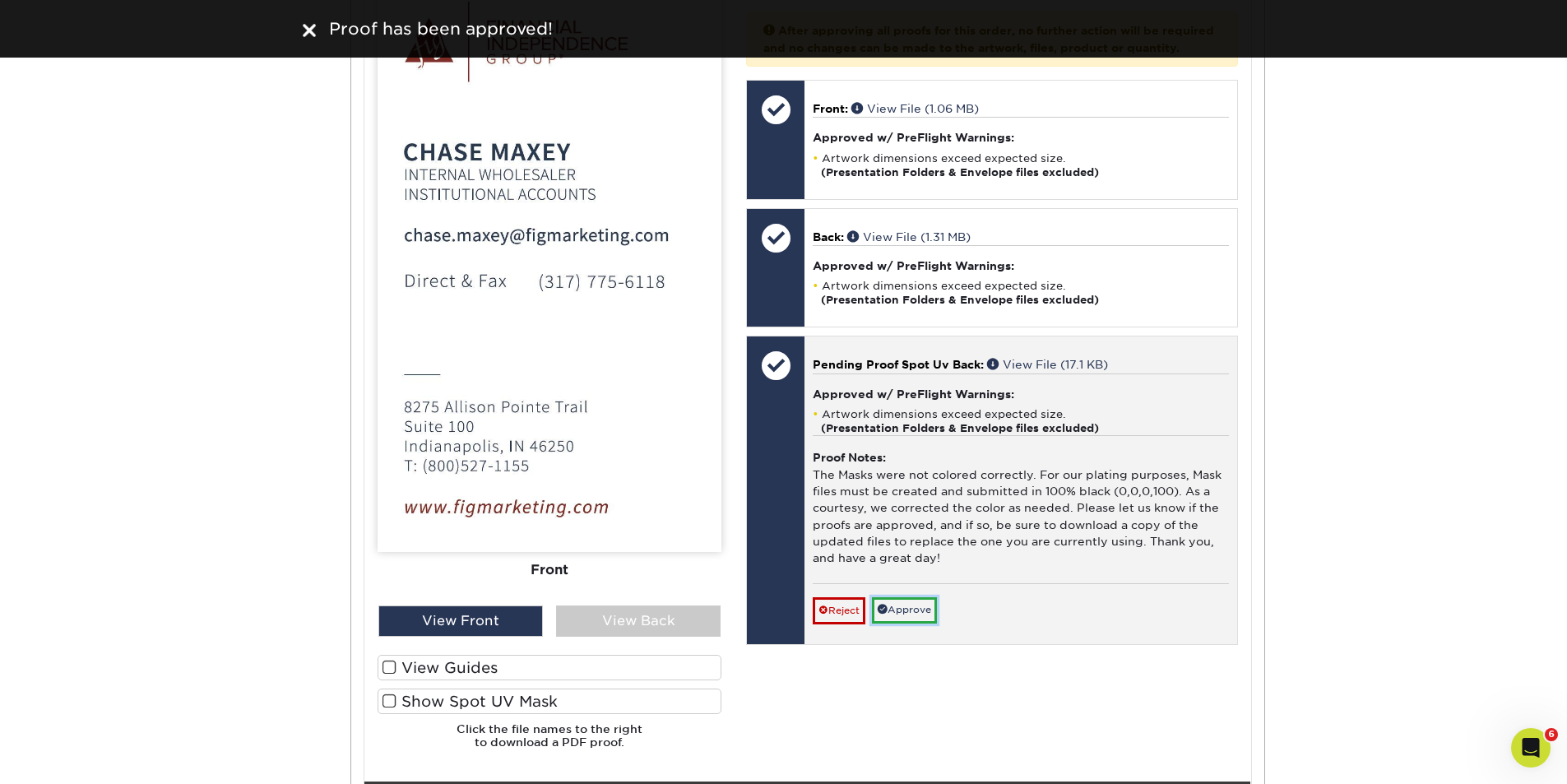
click at [918, 623] on link "Approve" at bounding box center [904, 609] width 65 height 25
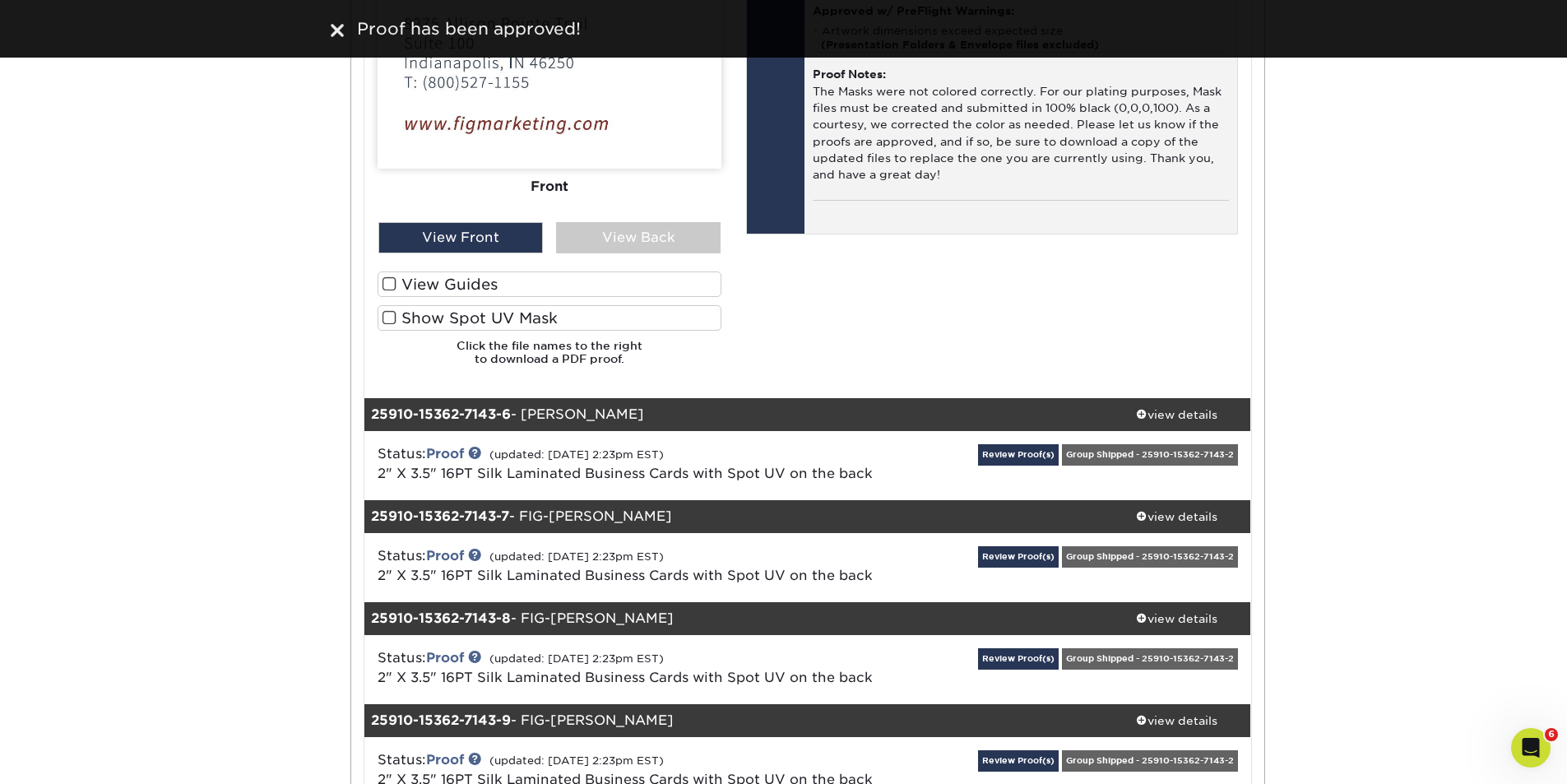
scroll to position [6332, 0]
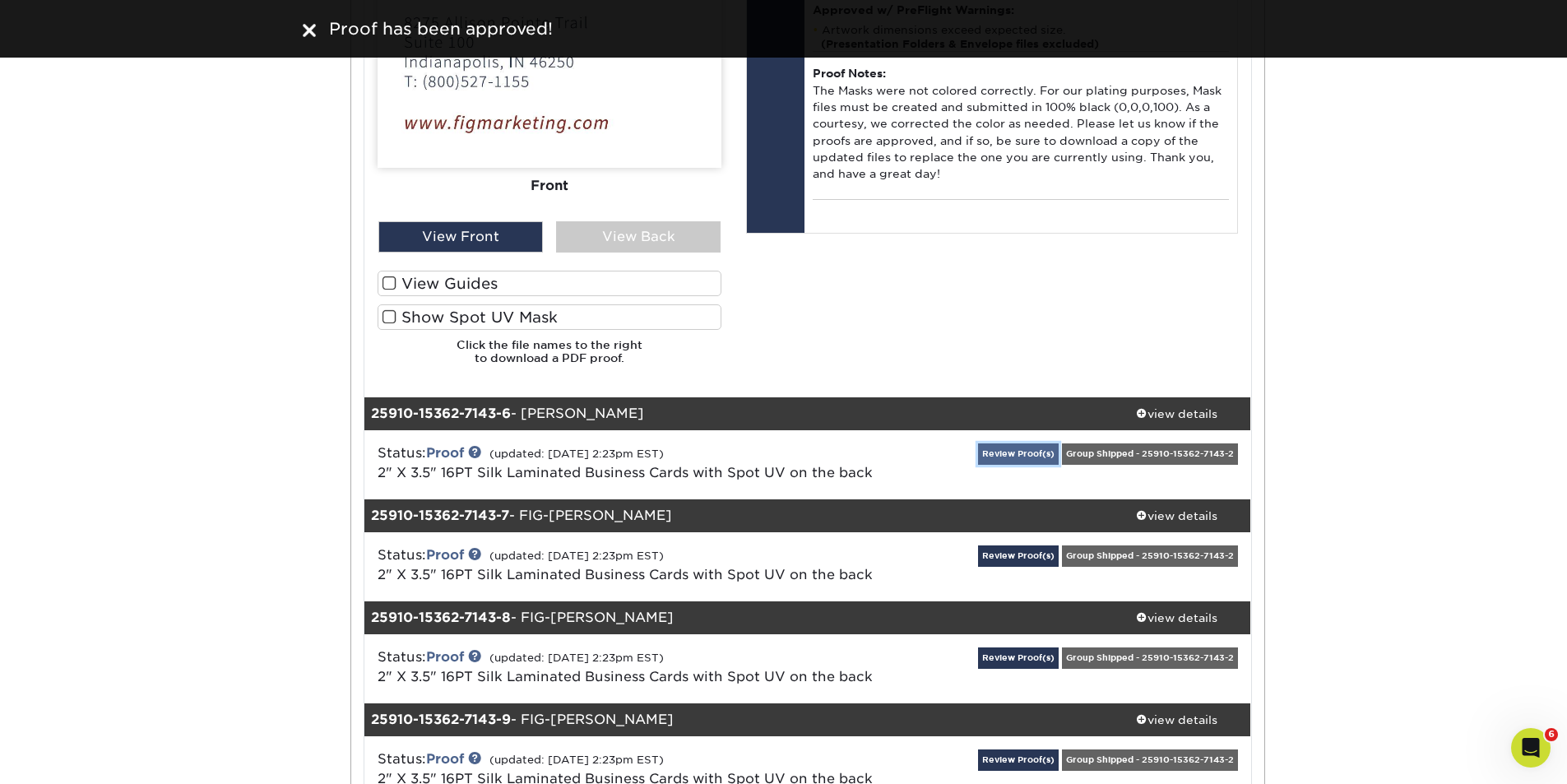
click at [1007, 450] on link "Review Proof(s)" at bounding box center [1019, 453] width 81 height 20
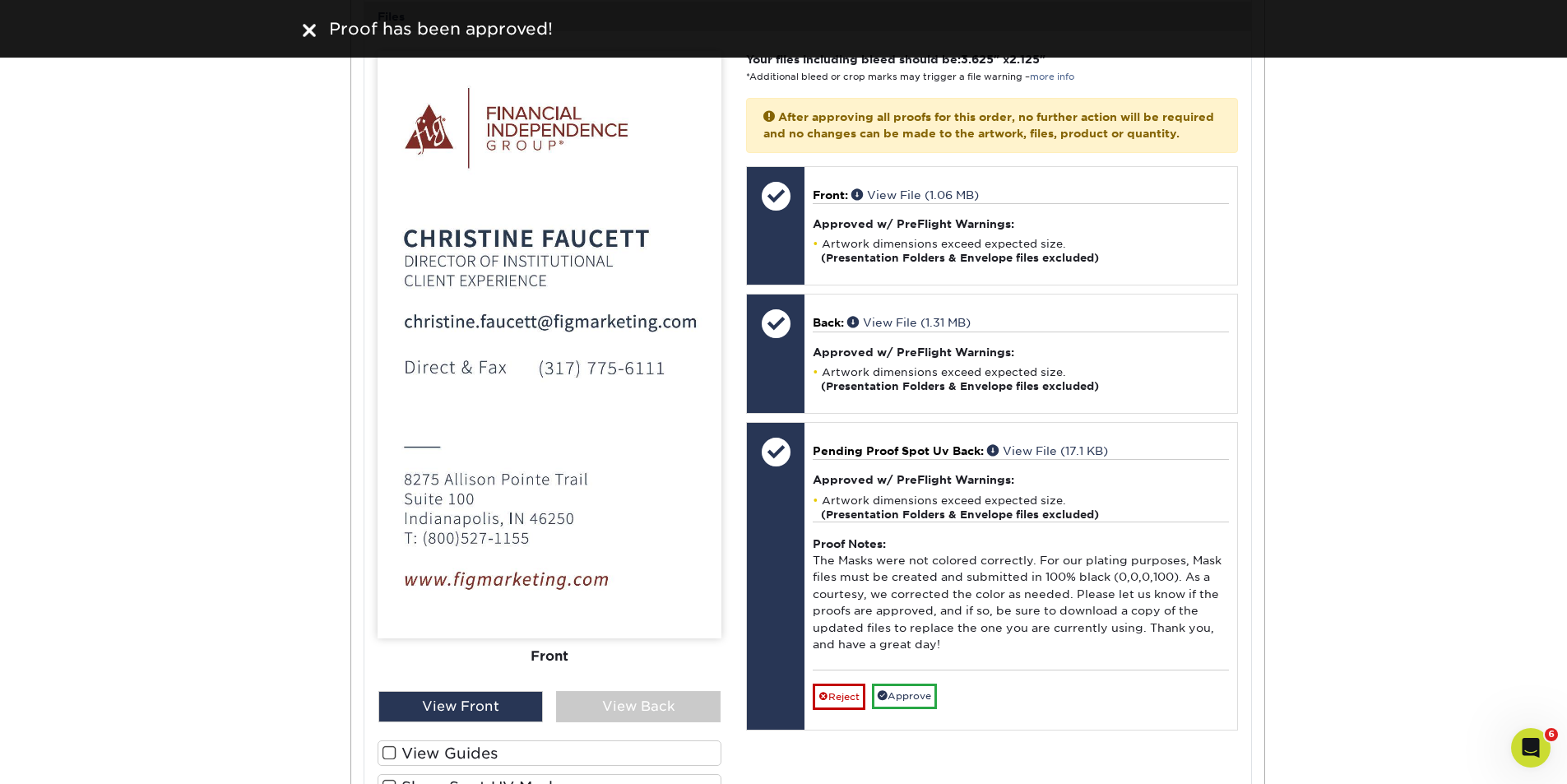
scroll to position [7292, 0]
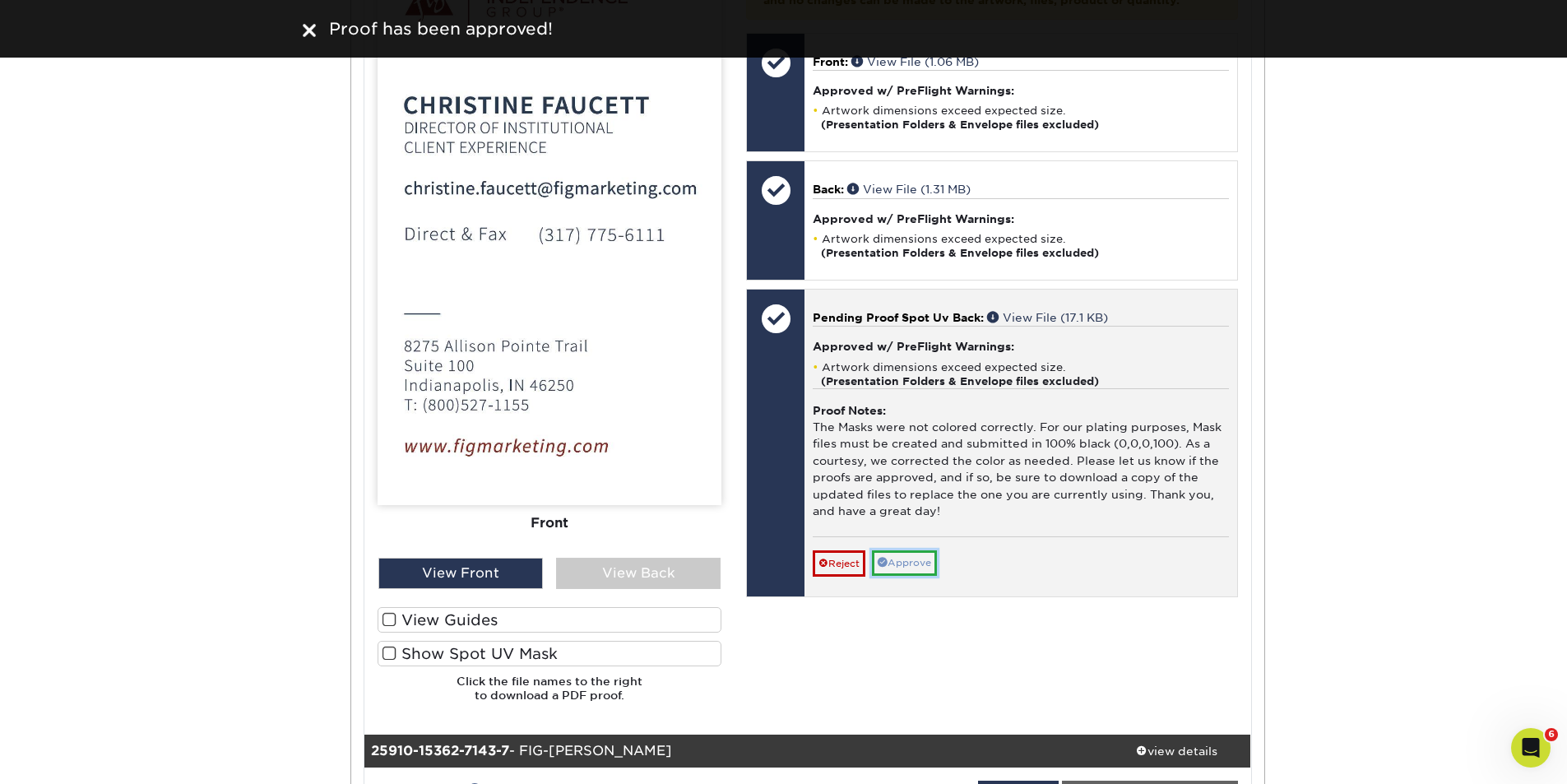
click at [919, 576] on link "Approve" at bounding box center [904, 562] width 65 height 25
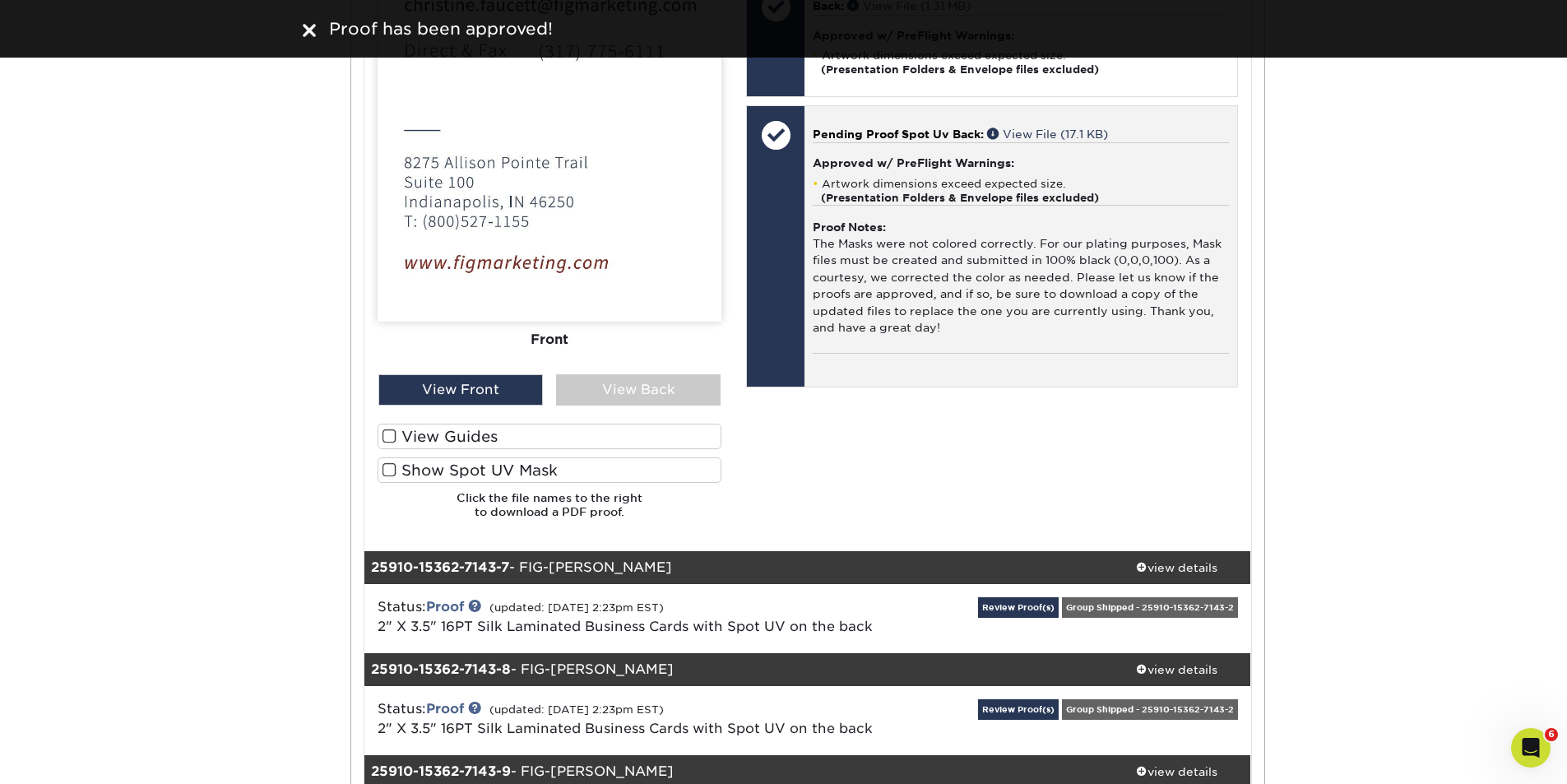
scroll to position [7675, 0]
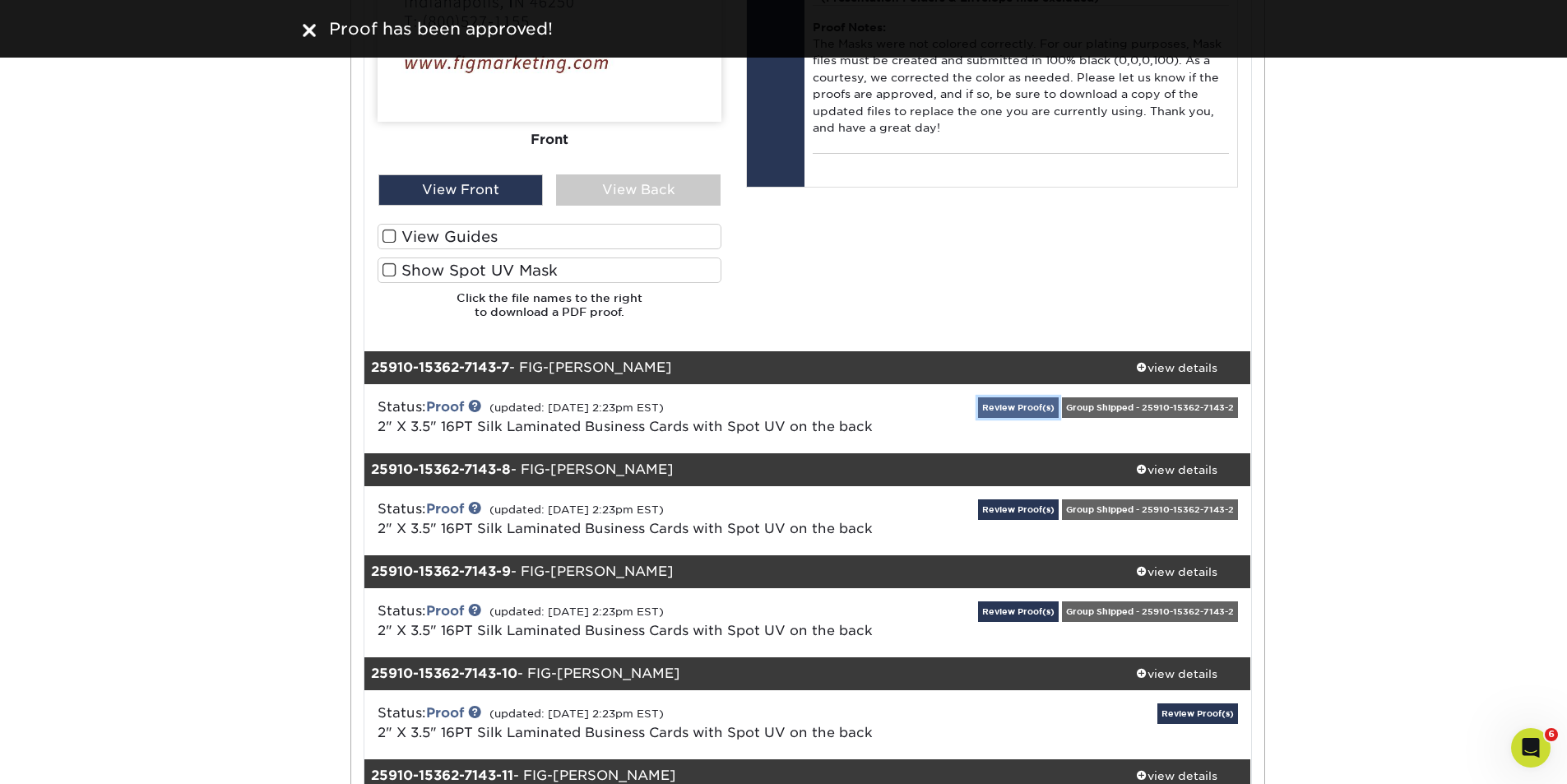
click at [1004, 409] on link "Review Proof(s)" at bounding box center [1019, 407] width 81 height 20
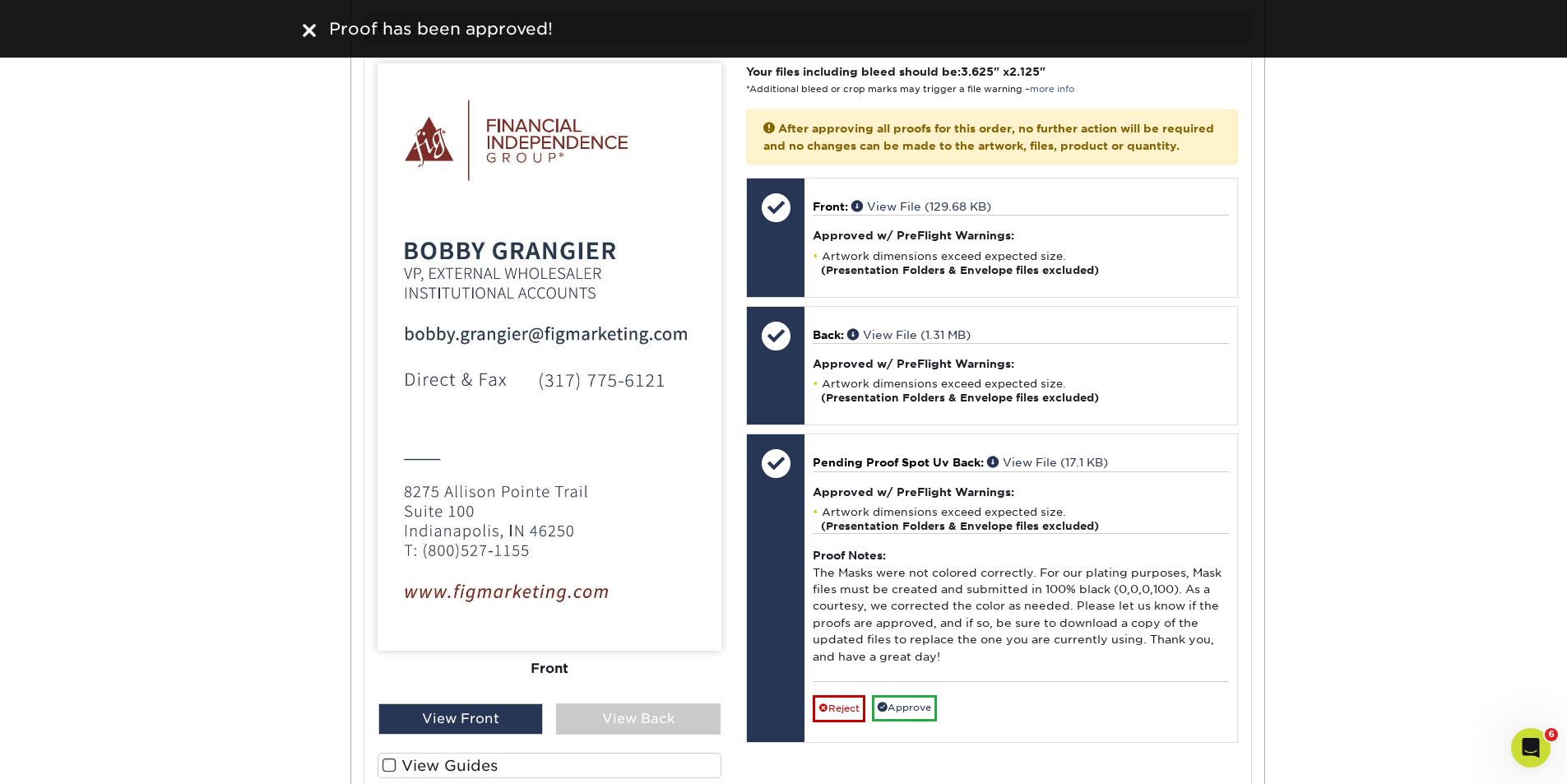
scroll to position [8826, 0]
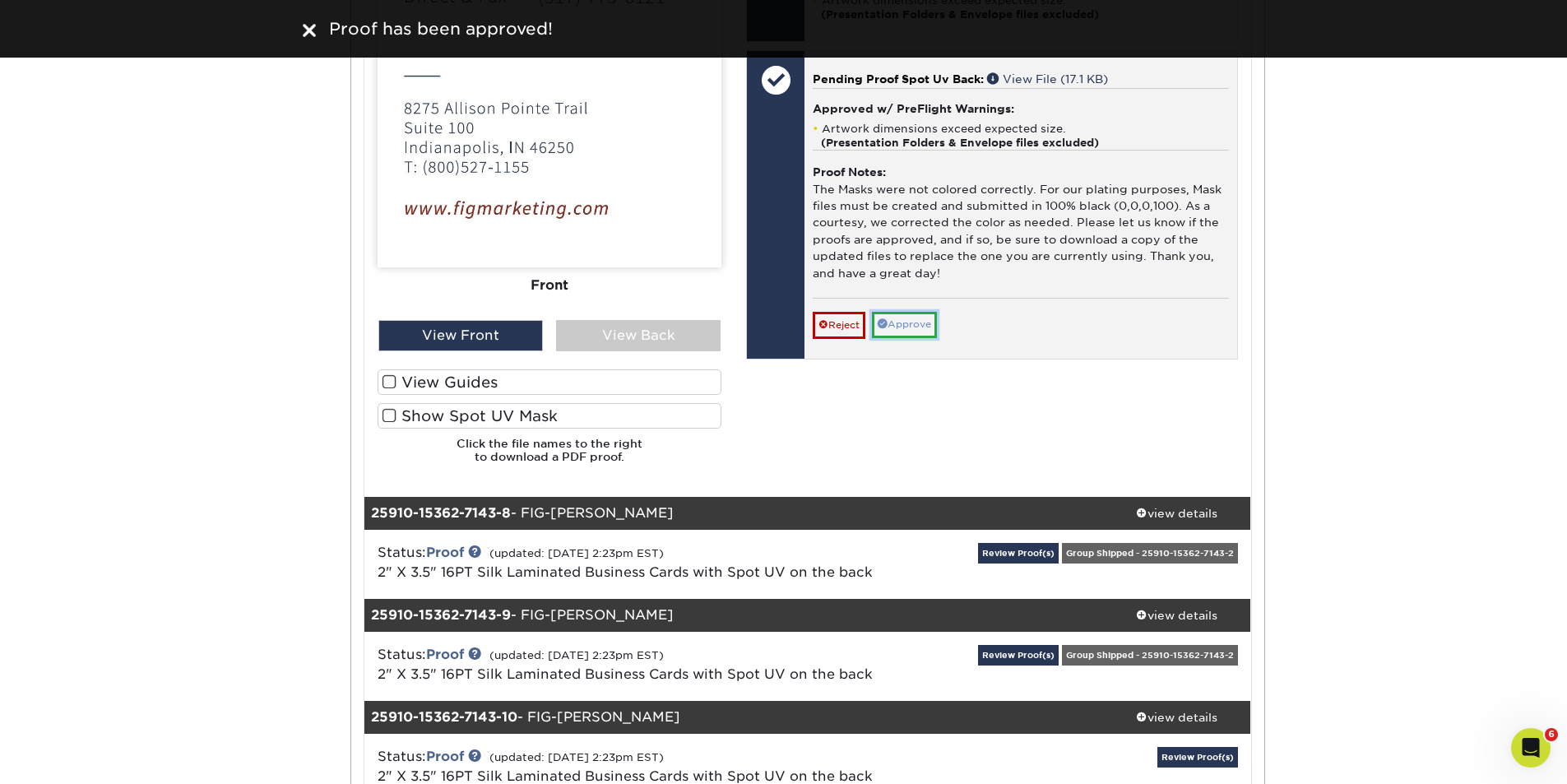
click at [915, 337] on link "Approve" at bounding box center [904, 324] width 65 height 25
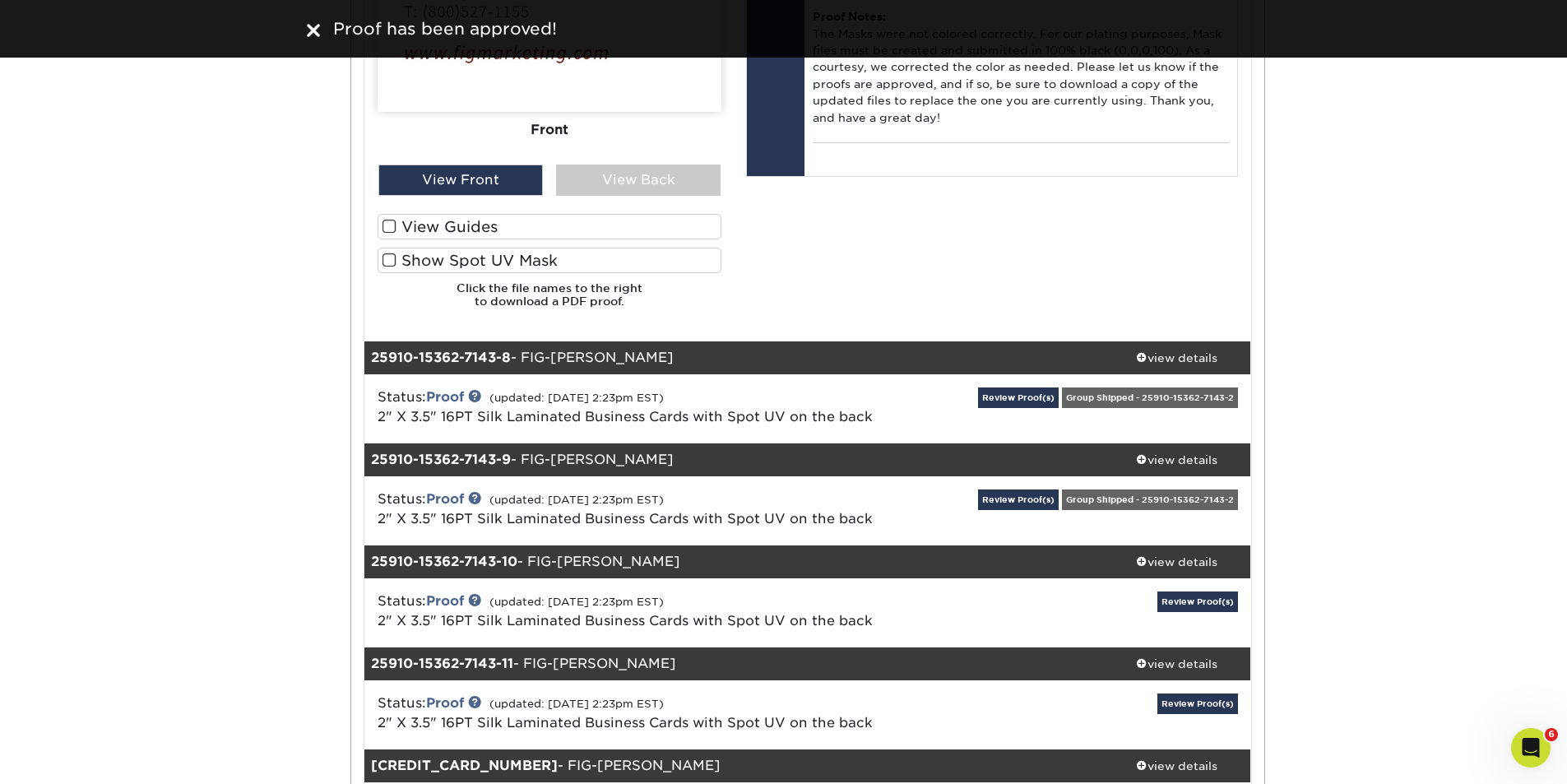
scroll to position [9019, 0]
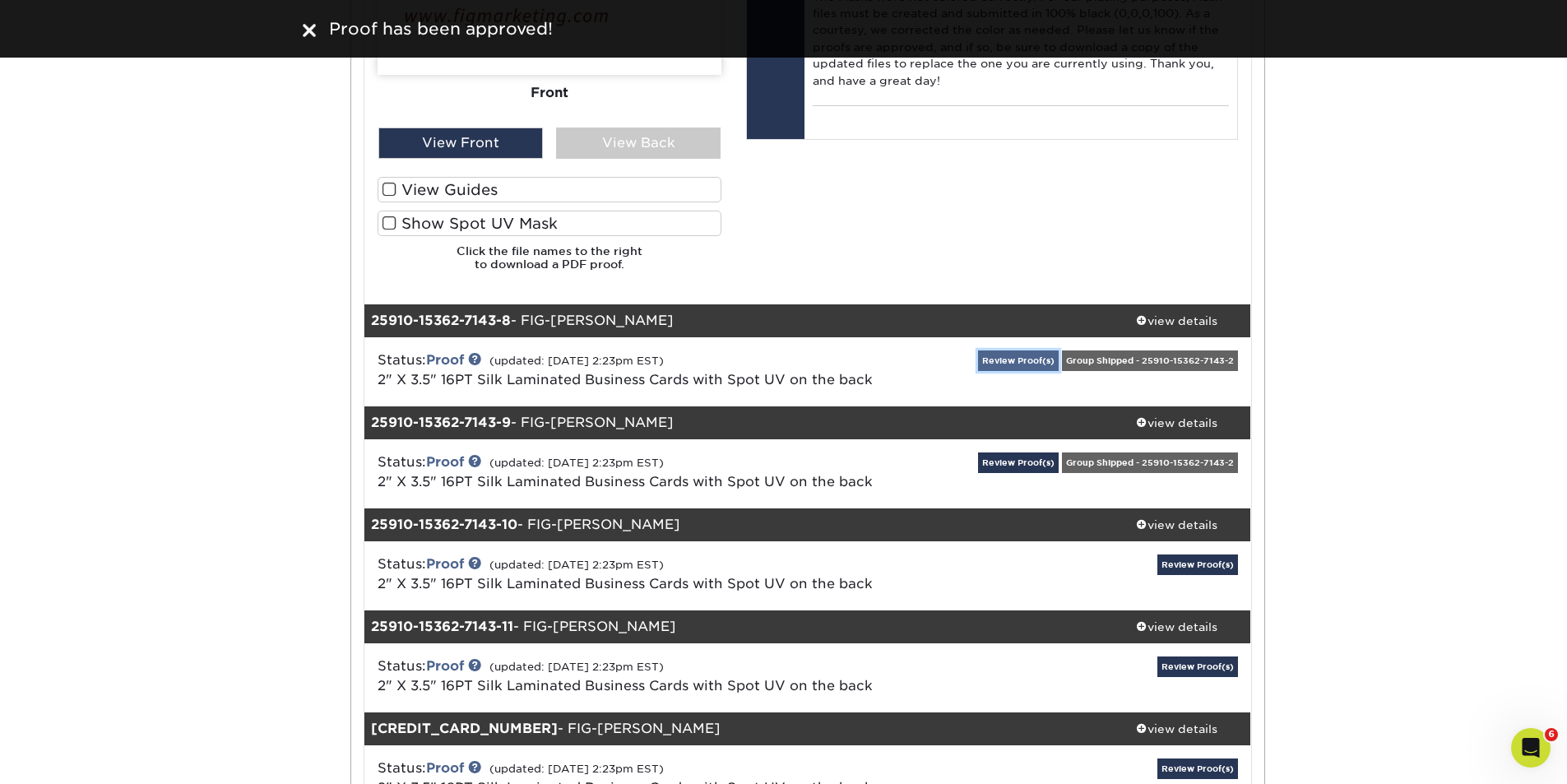
click at [1021, 363] on link "Review Proof(s)" at bounding box center [1019, 360] width 81 height 20
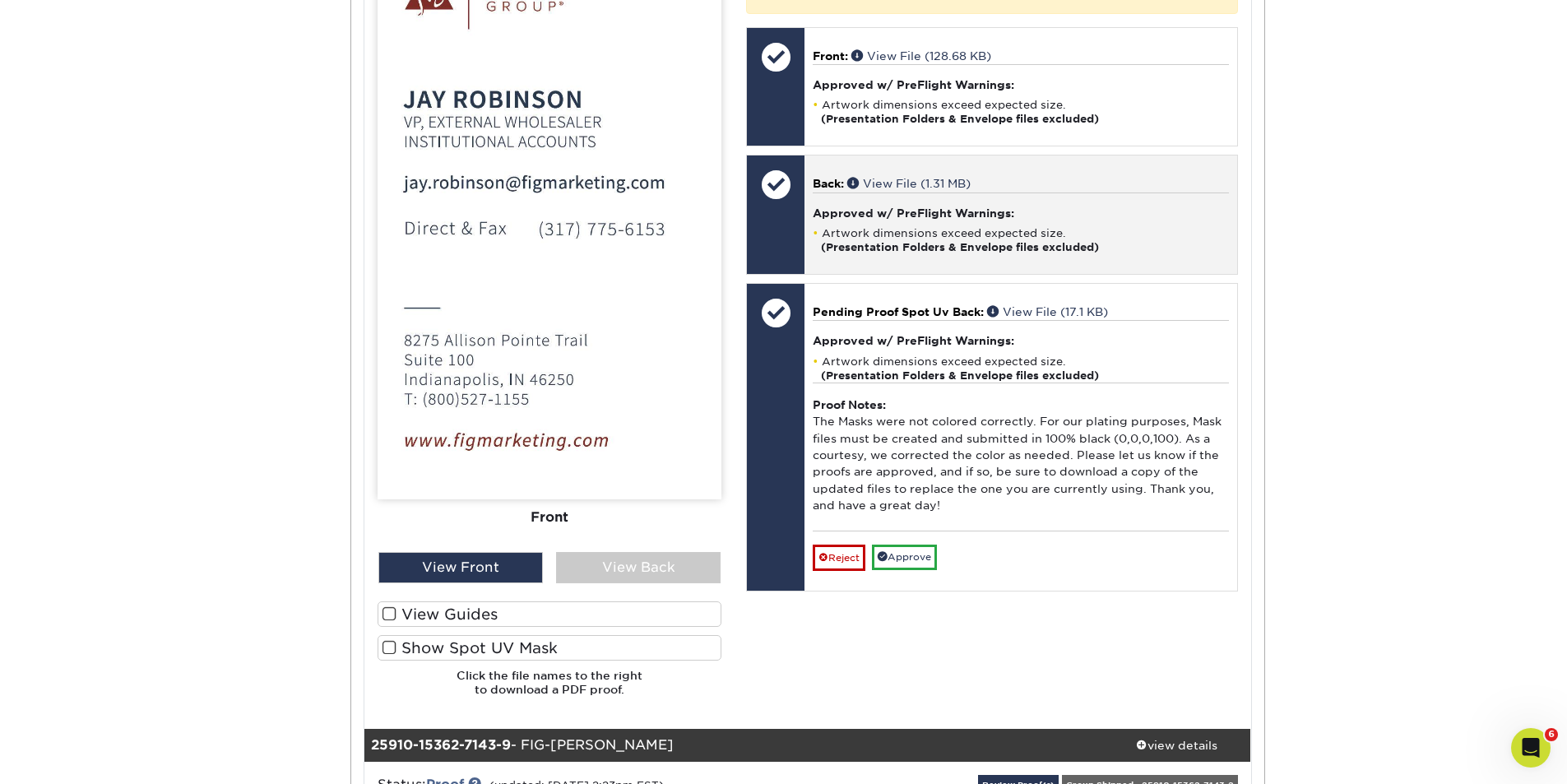
scroll to position [10169, 0]
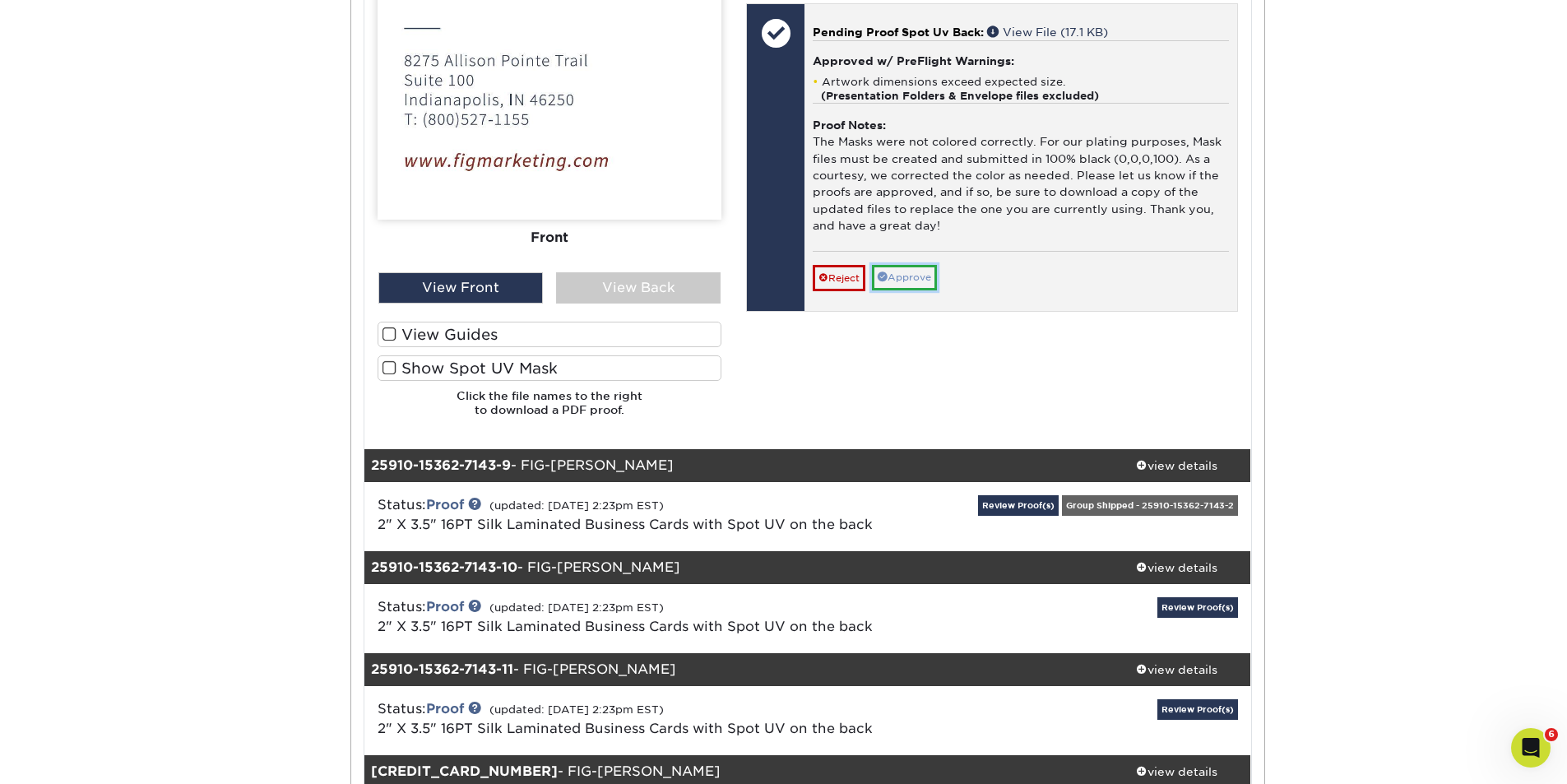
click at [923, 290] on link "Approve" at bounding box center [904, 277] width 65 height 25
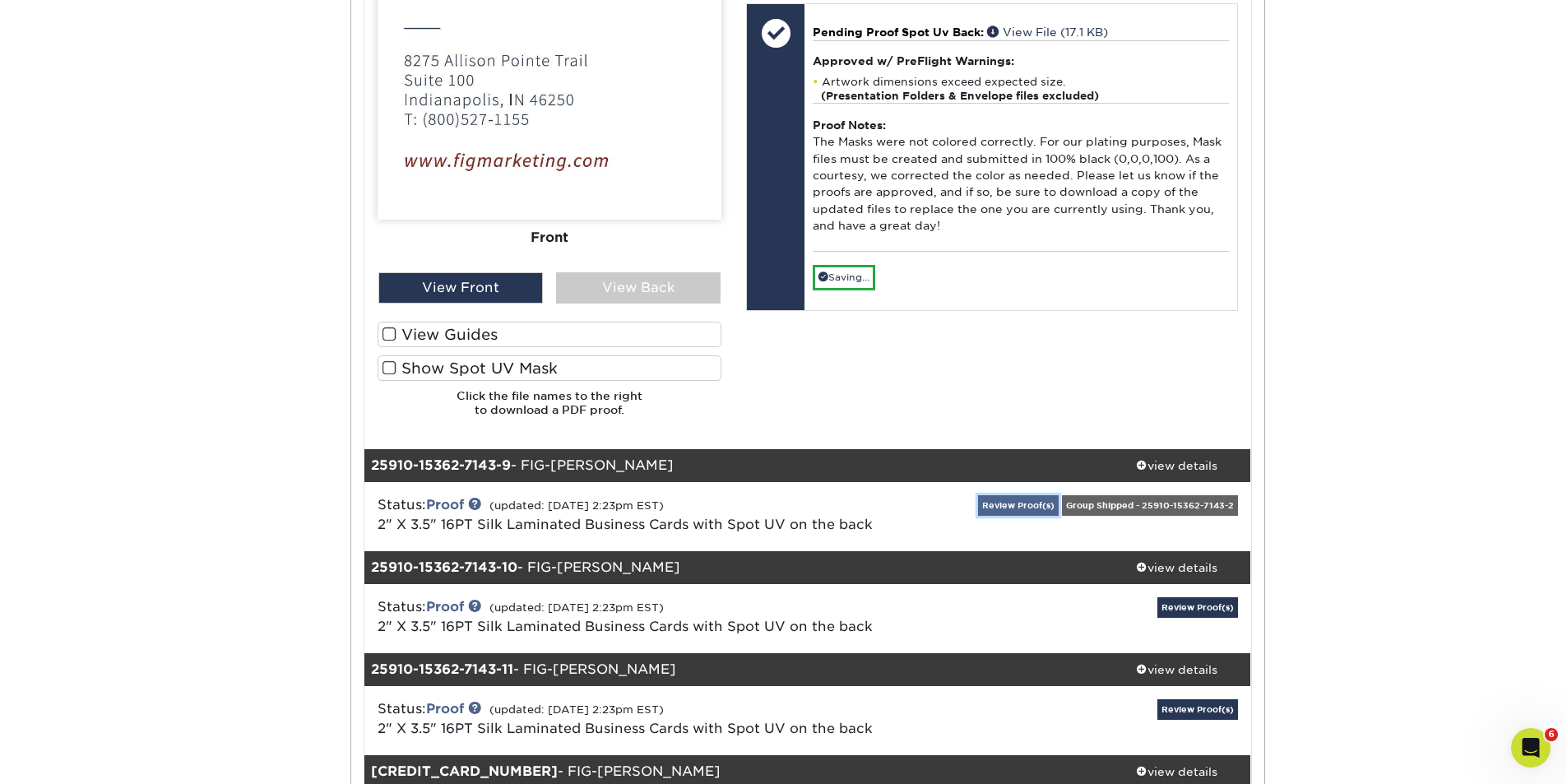
click at [1014, 507] on link "Review Proof(s)" at bounding box center [1019, 505] width 81 height 20
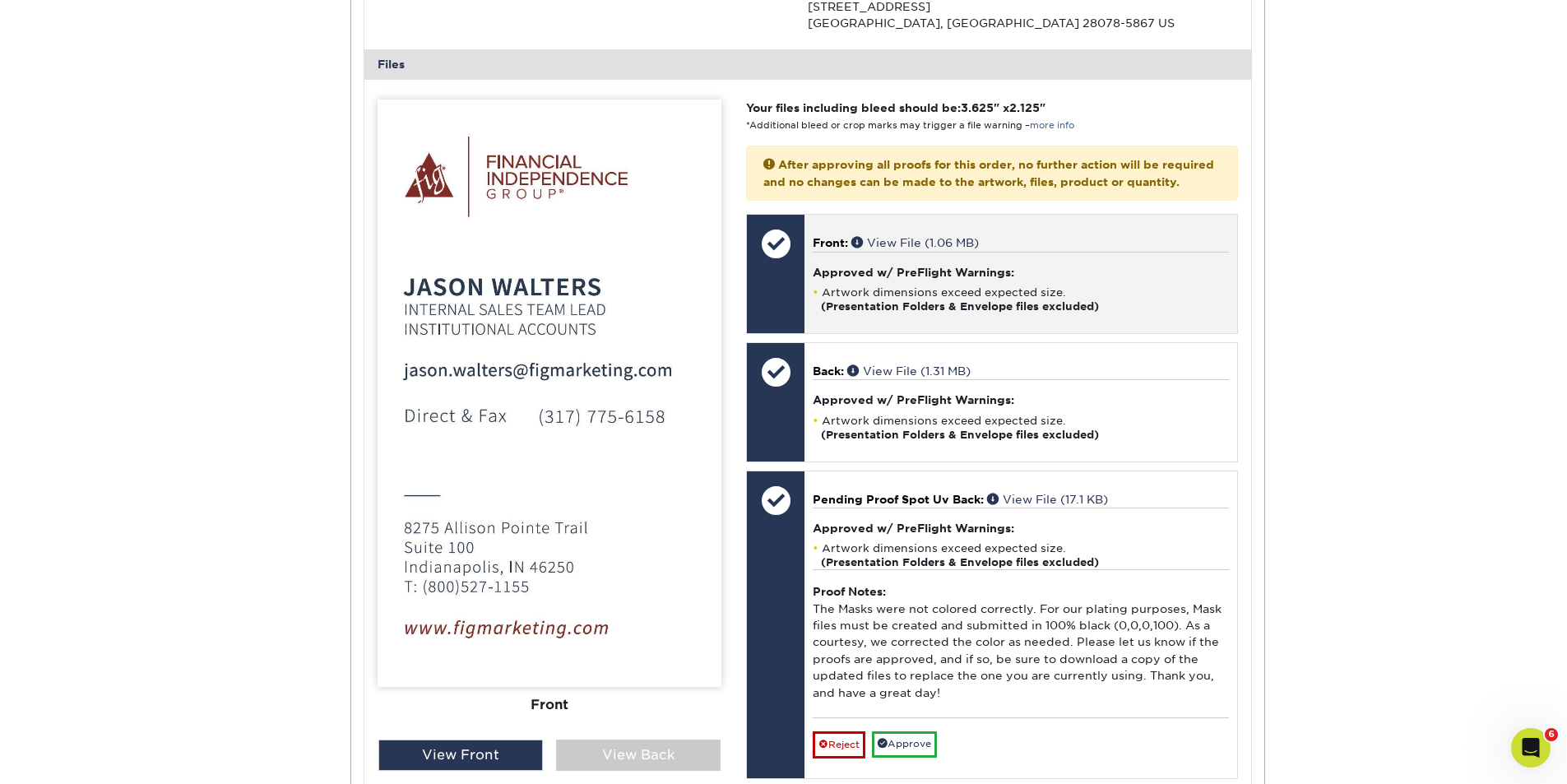
scroll to position [11129, 0]
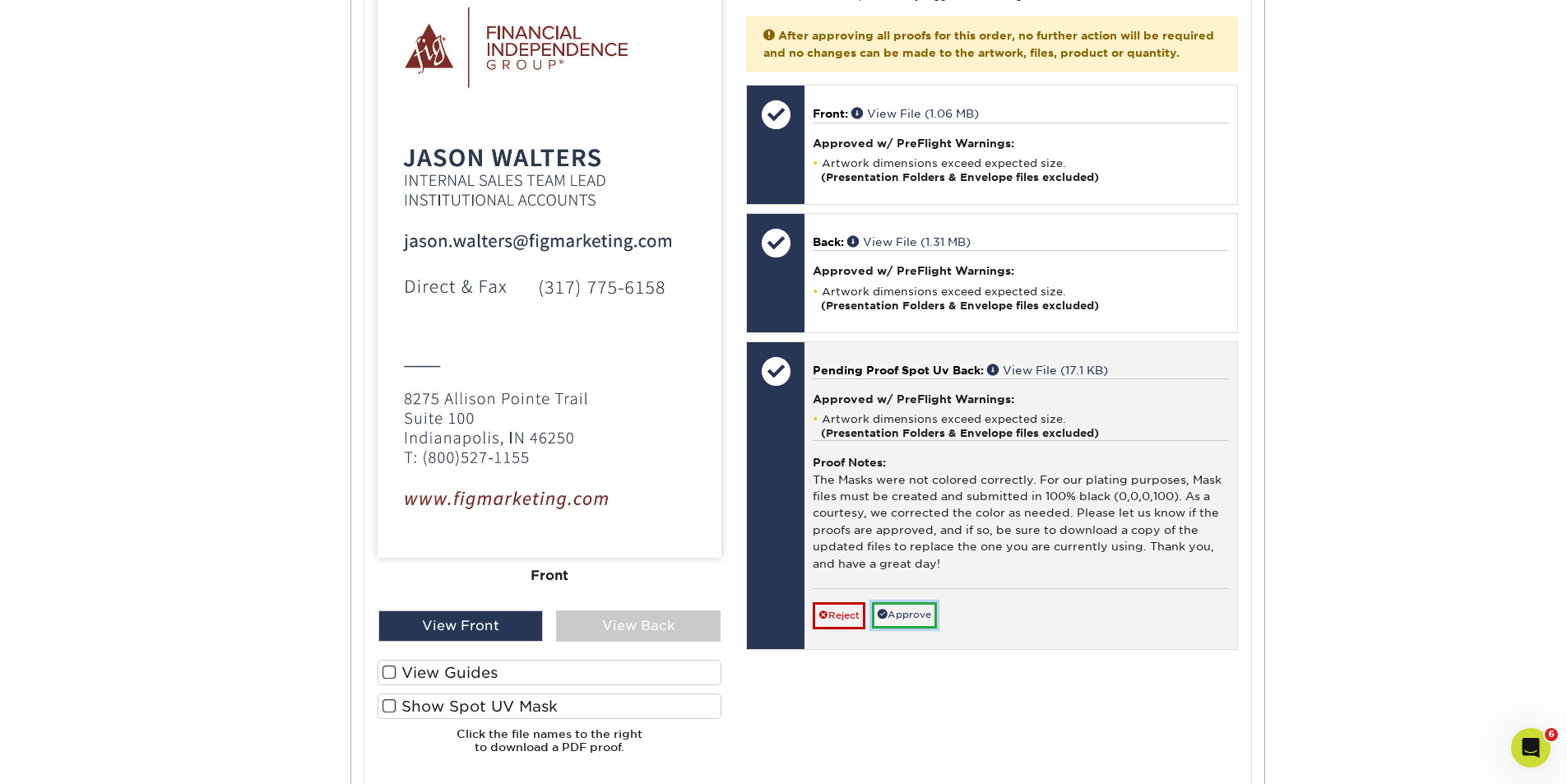
click at [921, 627] on link "Approve" at bounding box center [904, 614] width 65 height 25
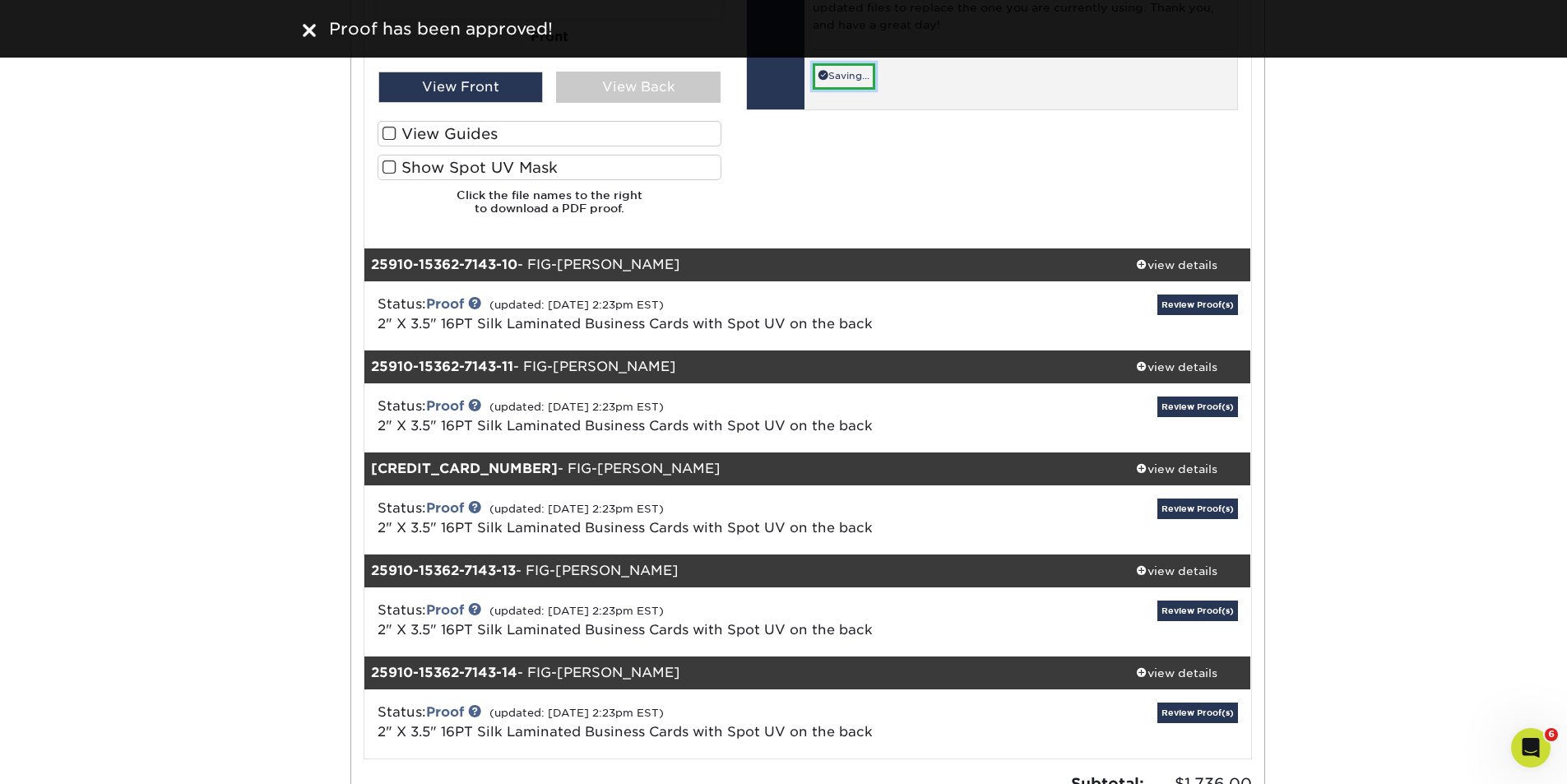
scroll to position [11704, 0]
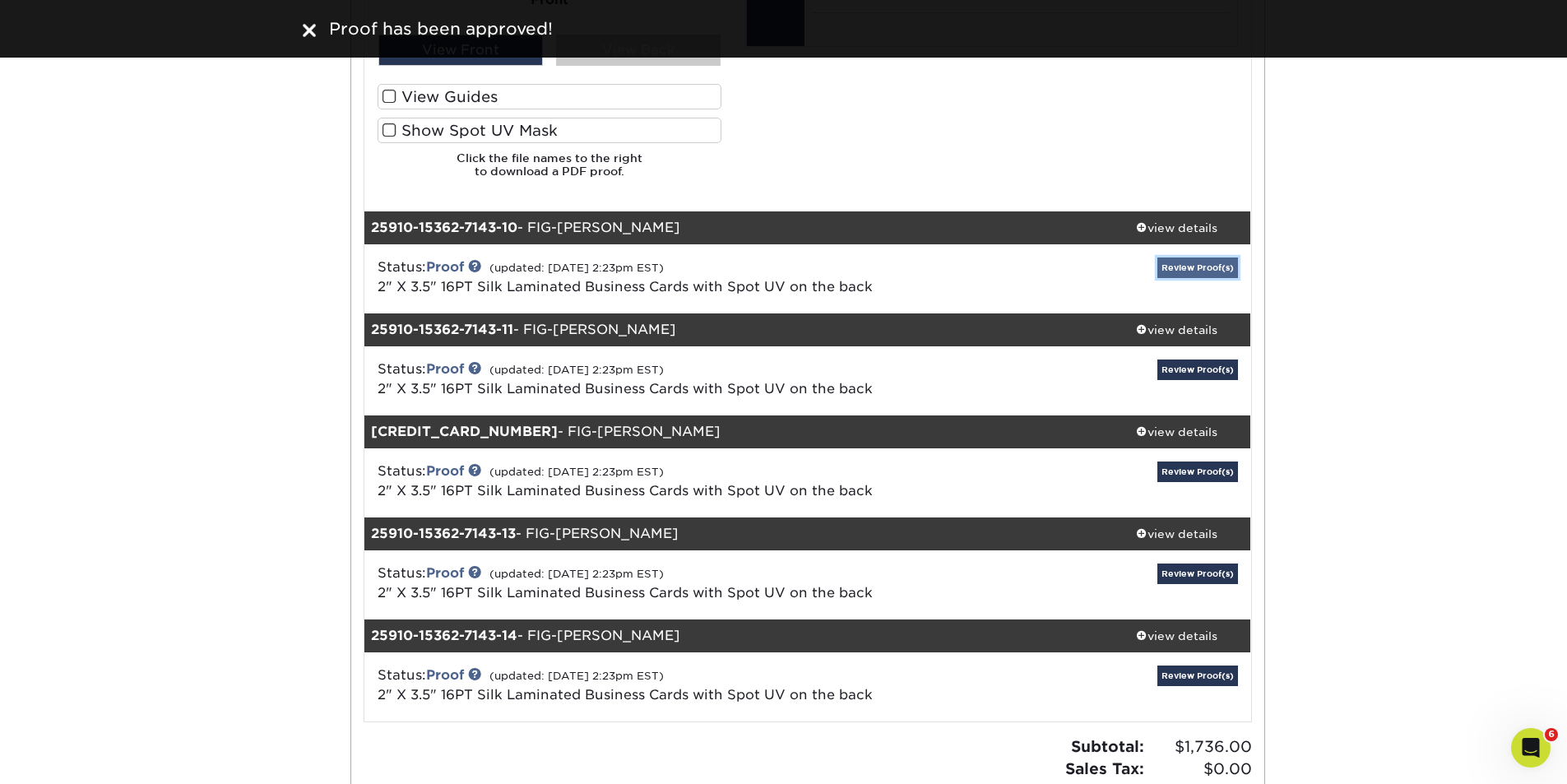
click at [1187, 263] on link "Review Proof(s)" at bounding box center [1198, 268] width 81 height 20
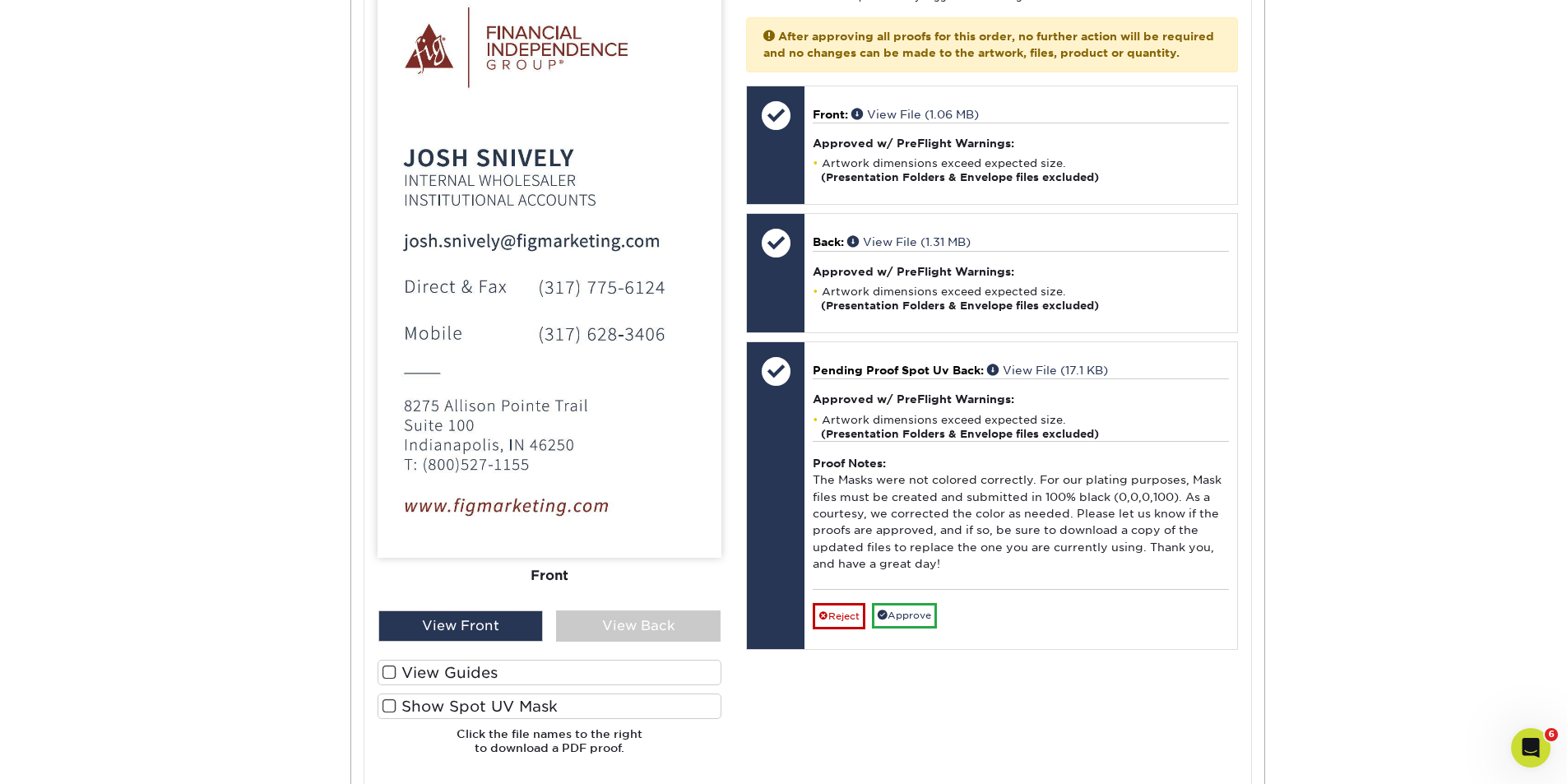
scroll to position [12472, 0]
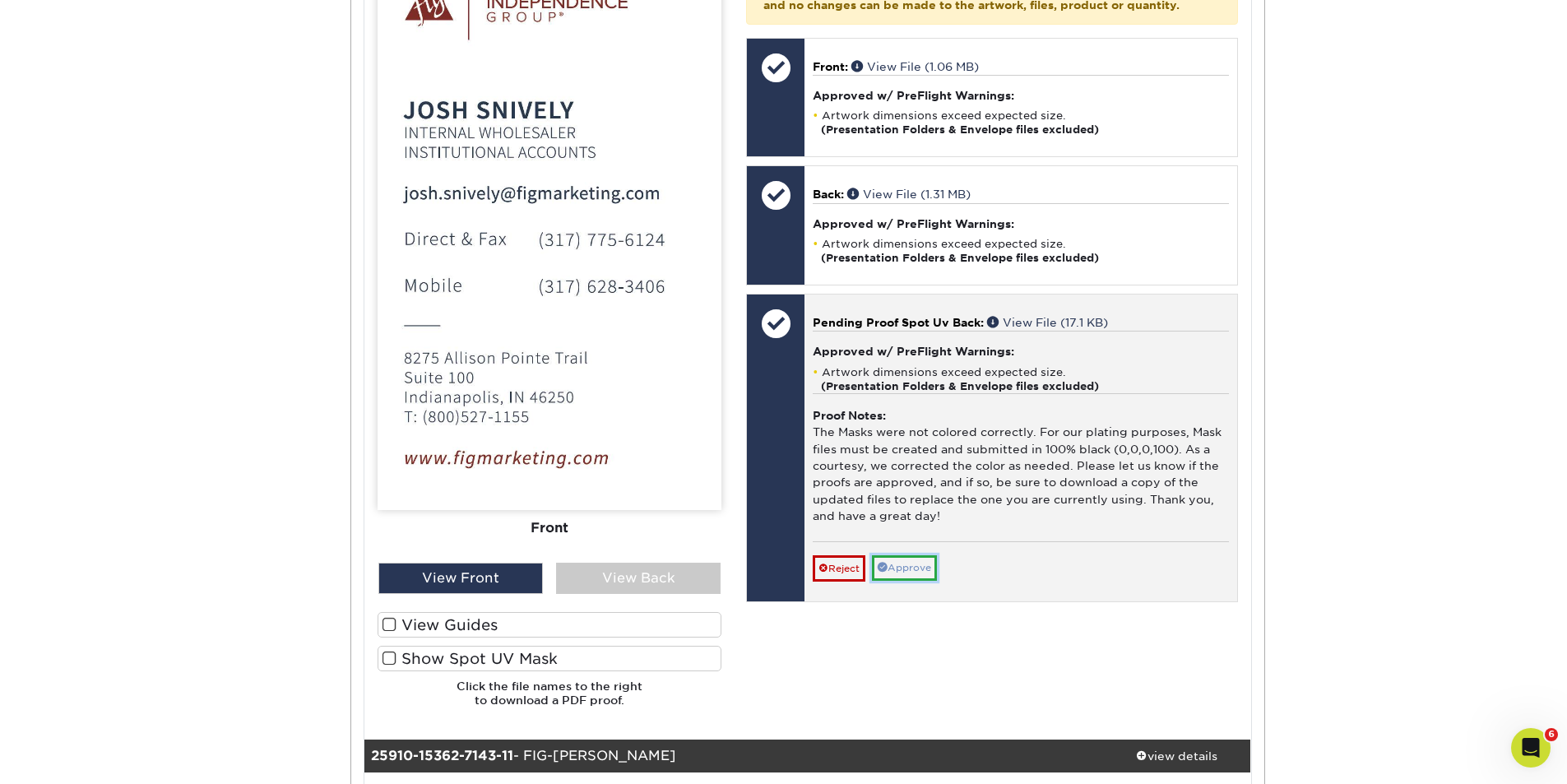
click at [917, 581] on link "Approve" at bounding box center [904, 567] width 65 height 25
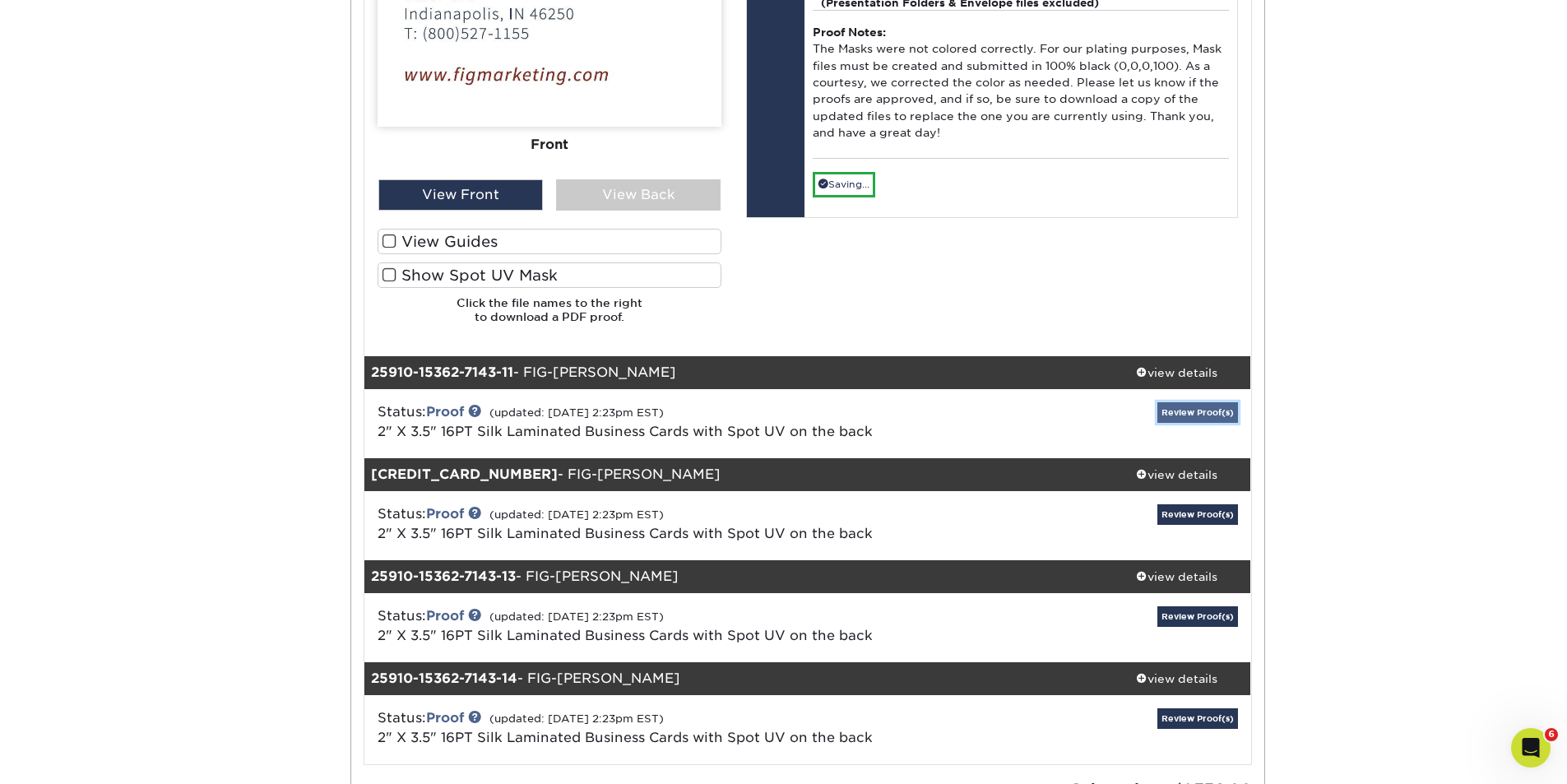
click at [1193, 409] on link "Review Proof(s)" at bounding box center [1198, 412] width 81 height 20
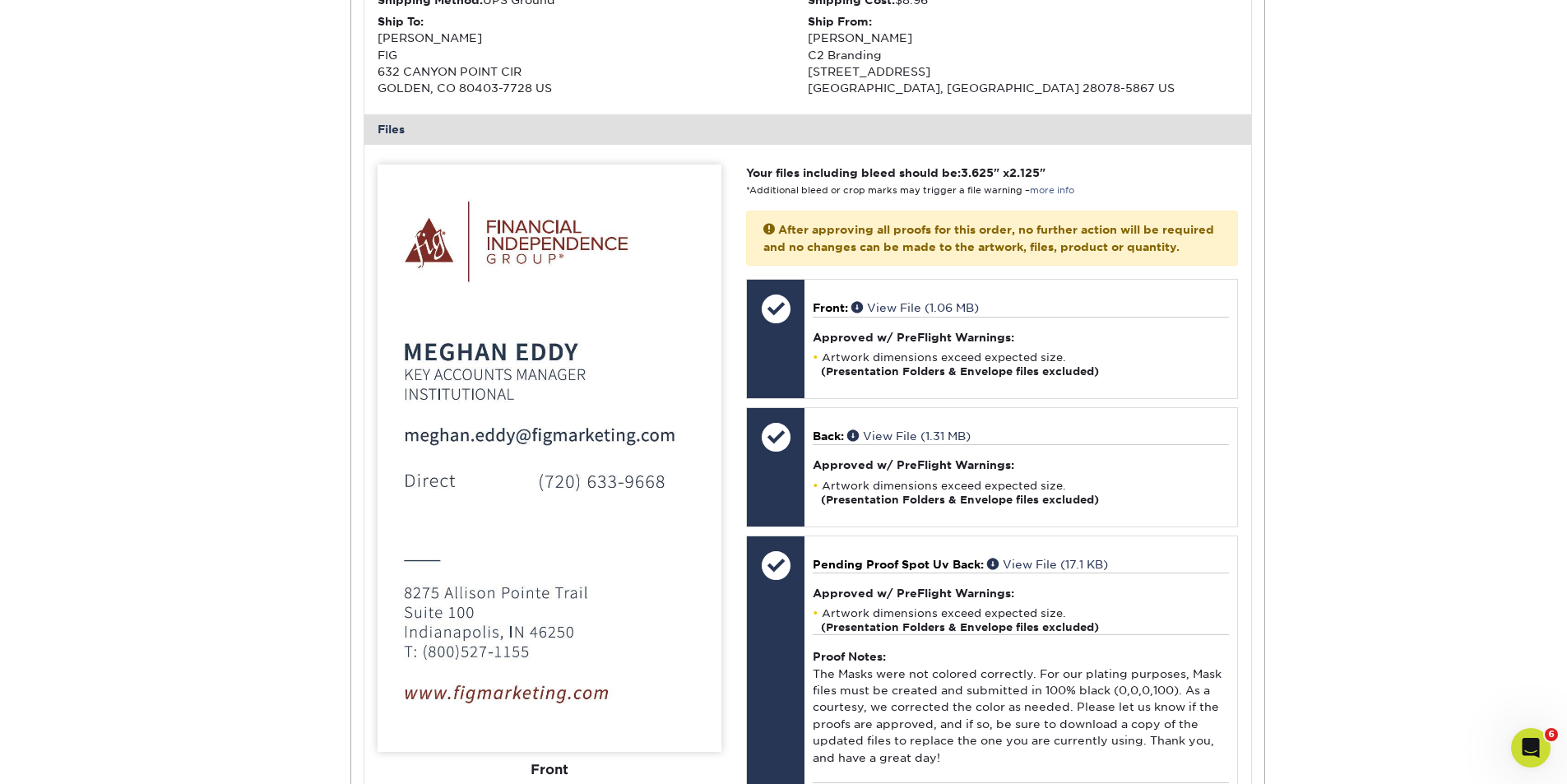
scroll to position [13815, 0]
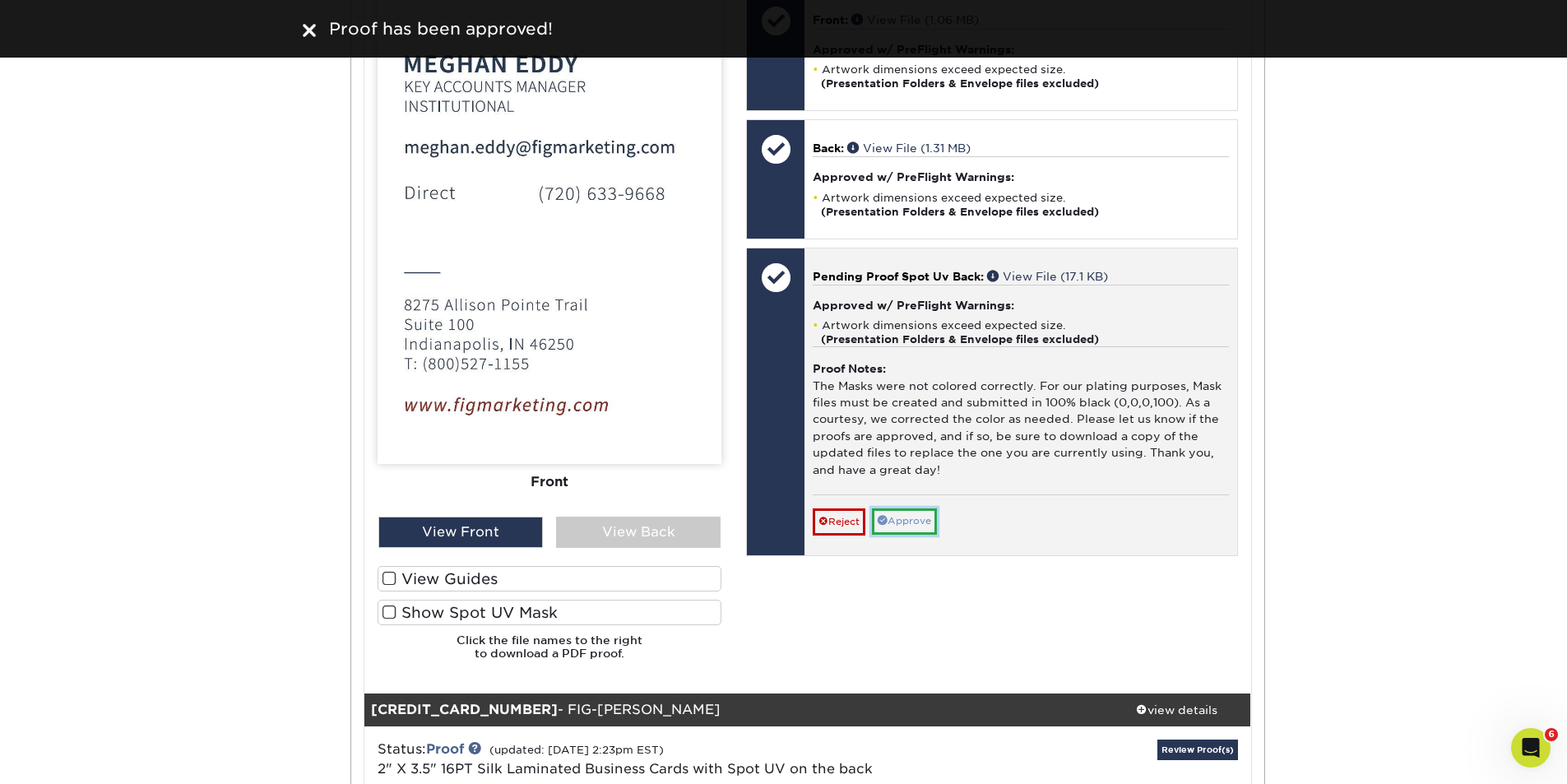
click at [911, 534] on link "Approve" at bounding box center [904, 520] width 65 height 25
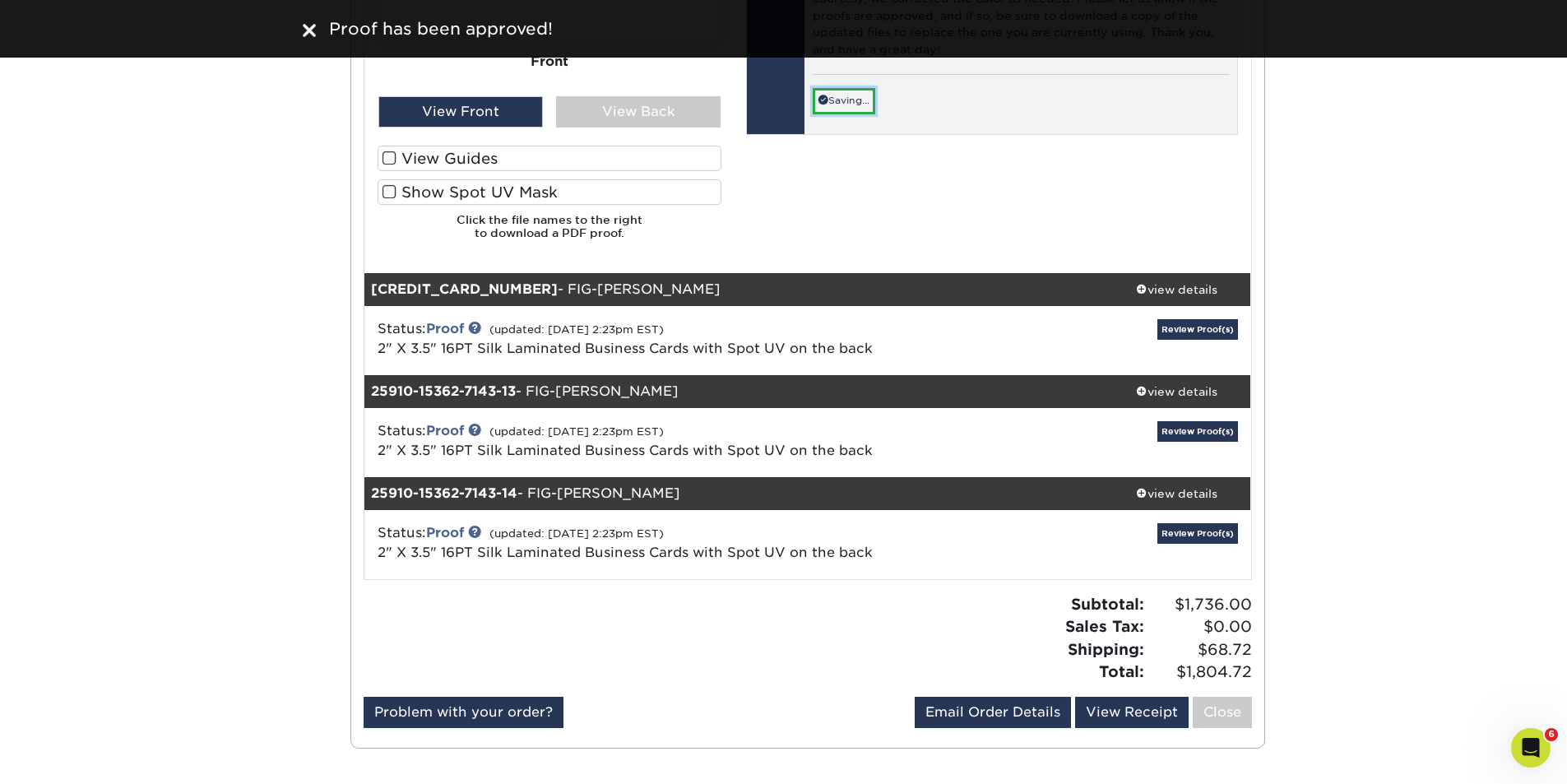
scroll to position [14199, 0]
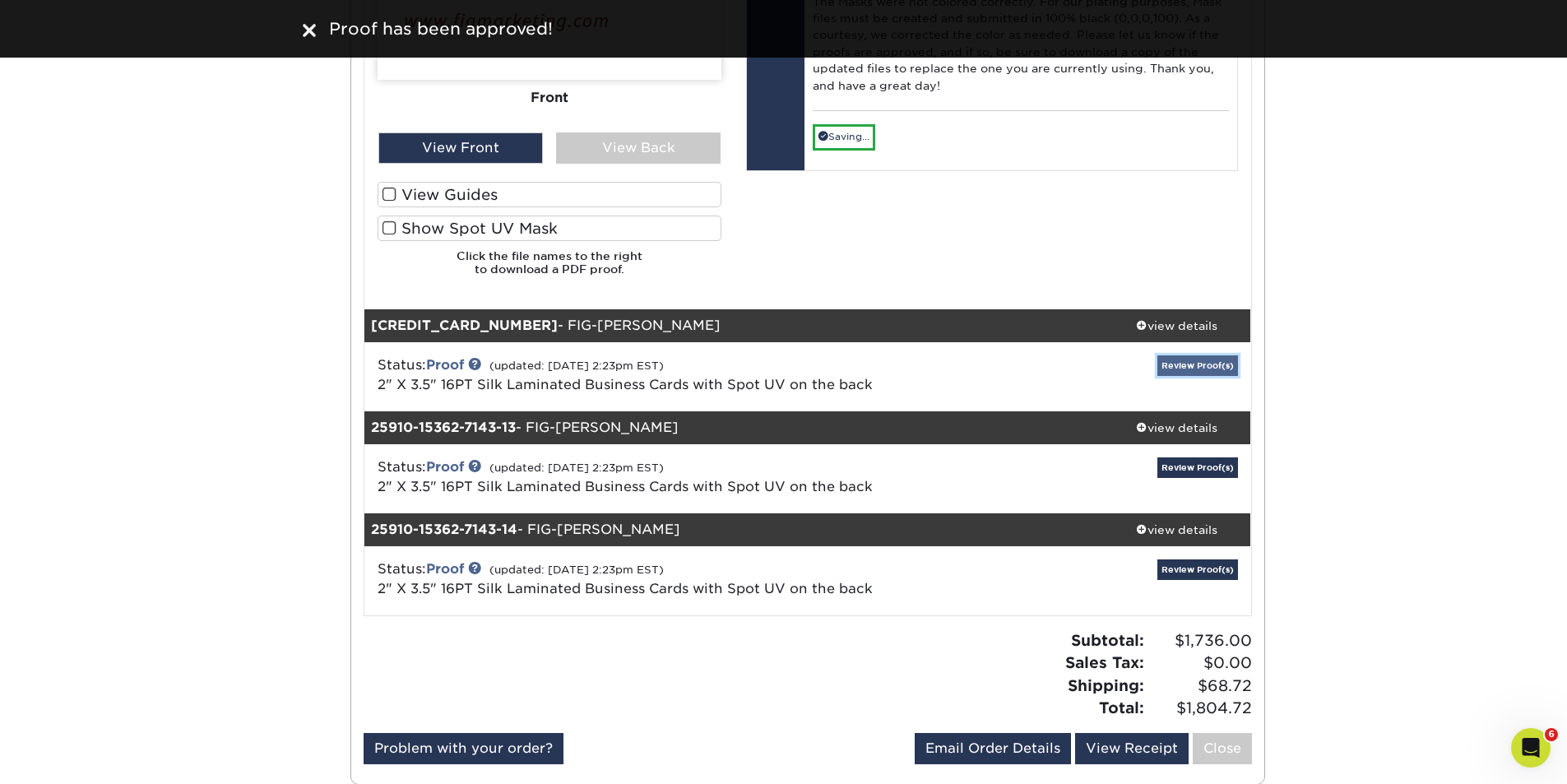
click at [1193, 368] on link "Review Proof(s)" at bounding box center [1198, 365] width 81 height 20
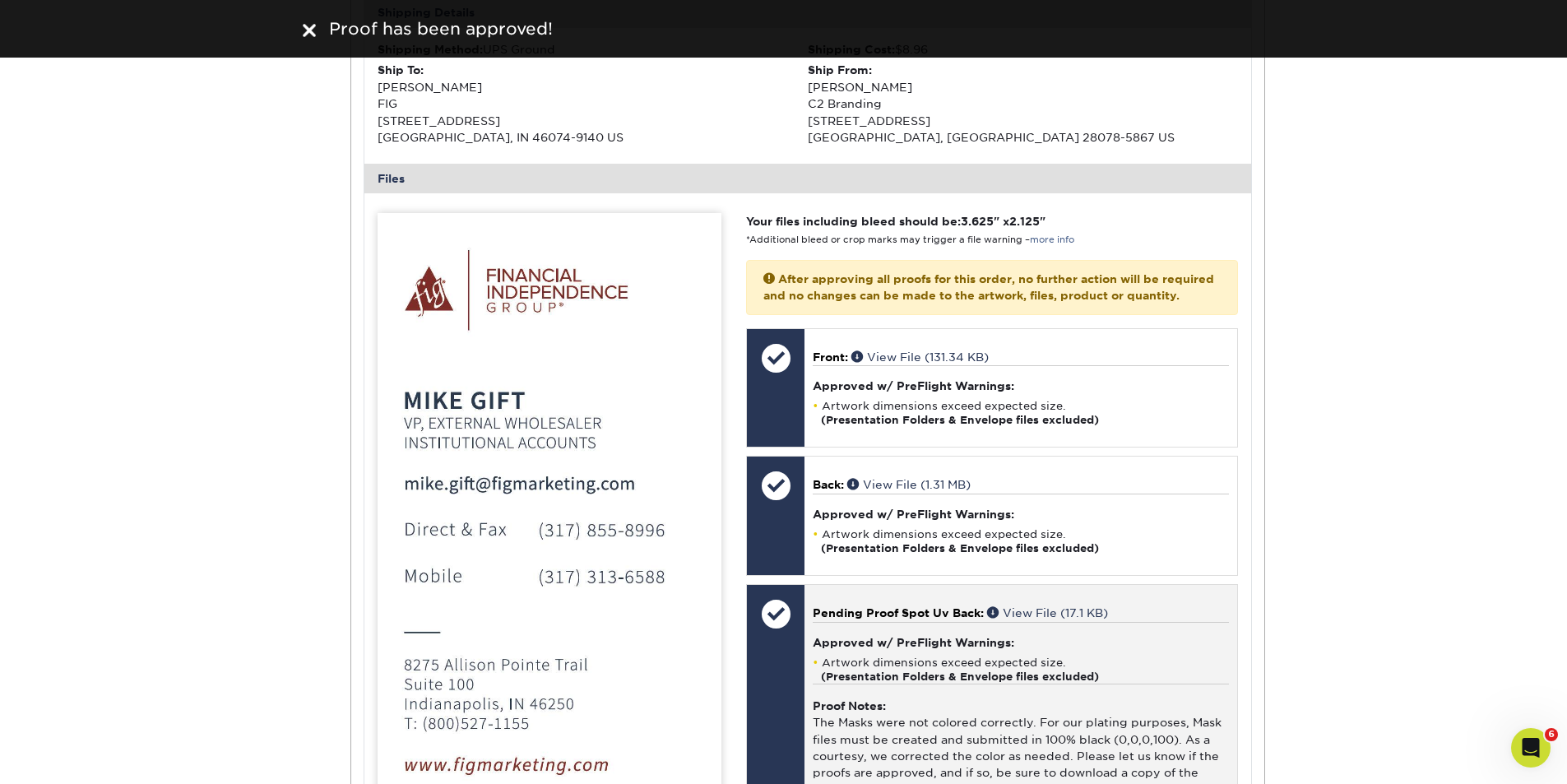
scroll to position [15350, 0]
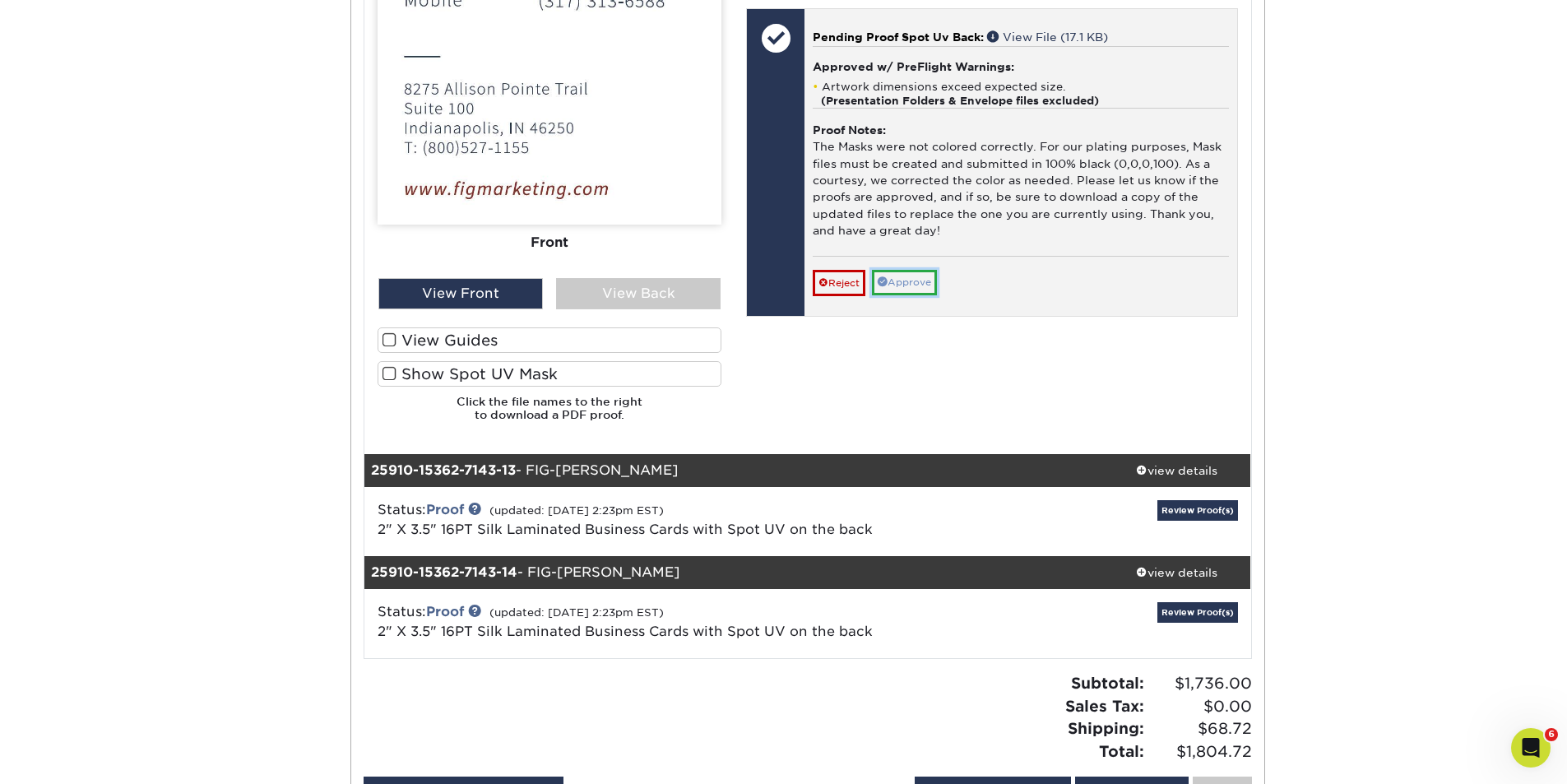
click at [910, 295] on link "Approve" at bounding box center [904, 282] width 65 height 25
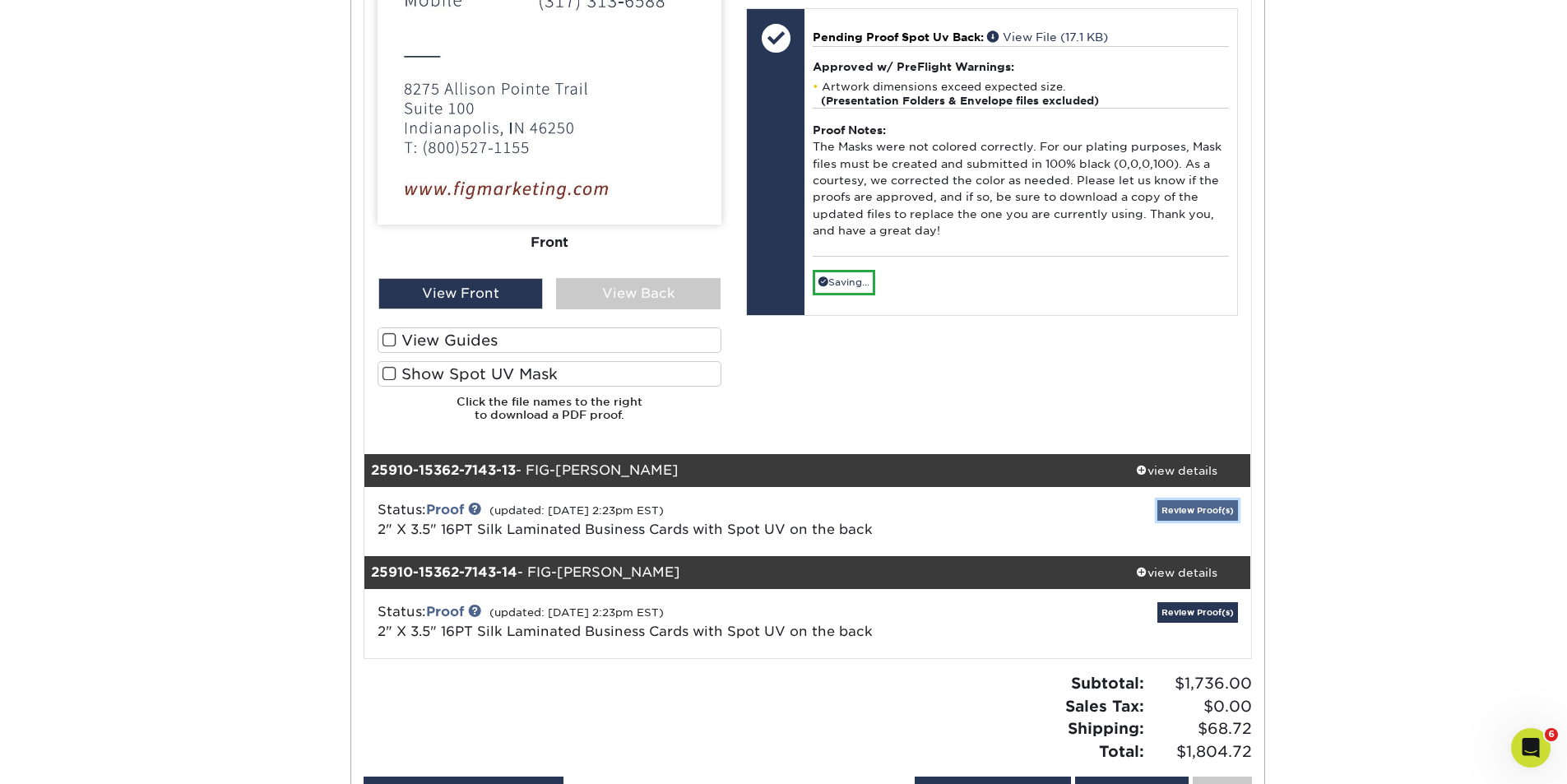
click at [1197, 506] on link "Review Proof(s)" at bounding box center [1198, 510] width 81 height 20
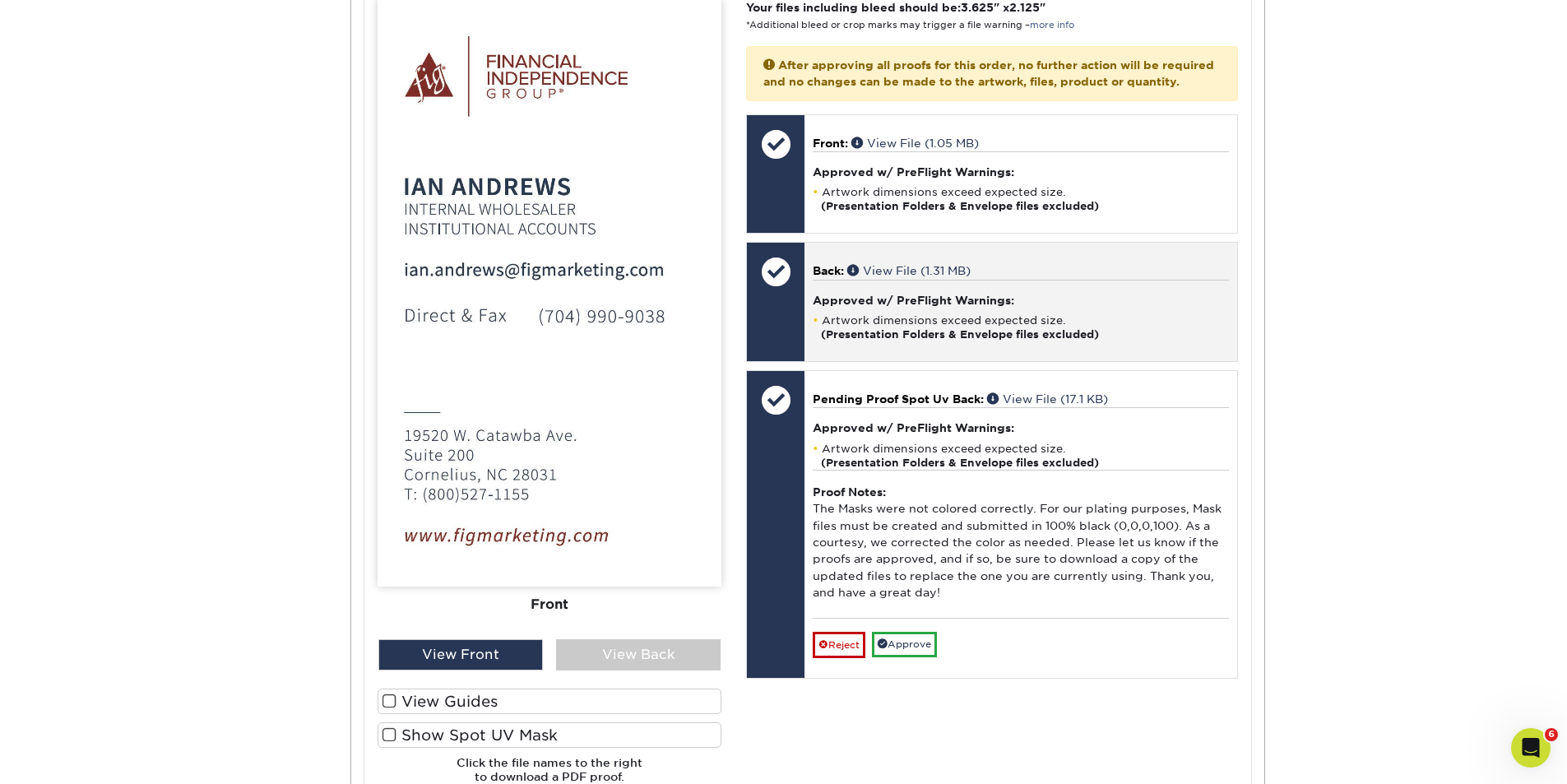
scroll to position [16309, 0]
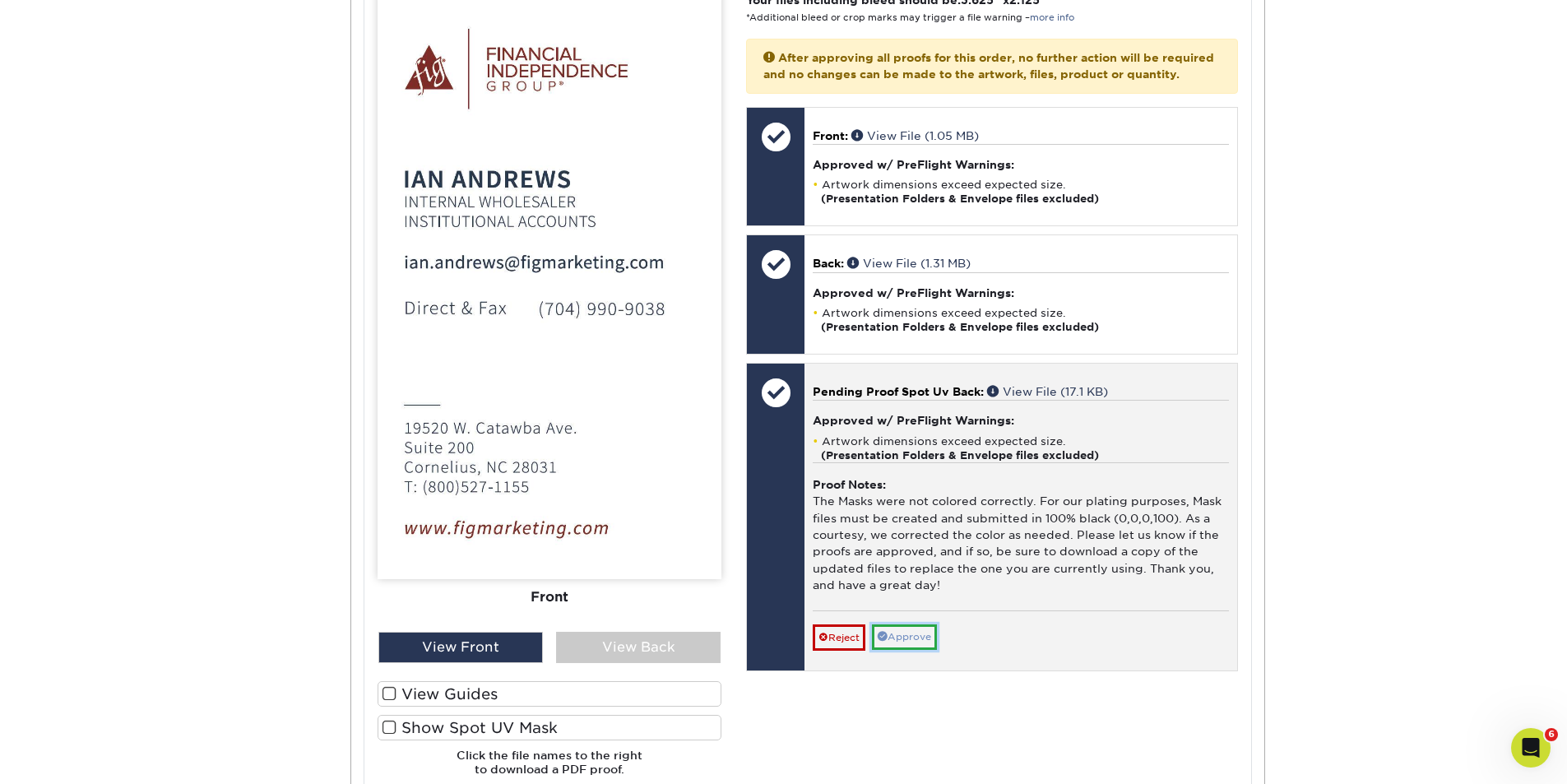
click at [914, 650] on link "Approve" at bounding box center [904, 637] width 65 height 25
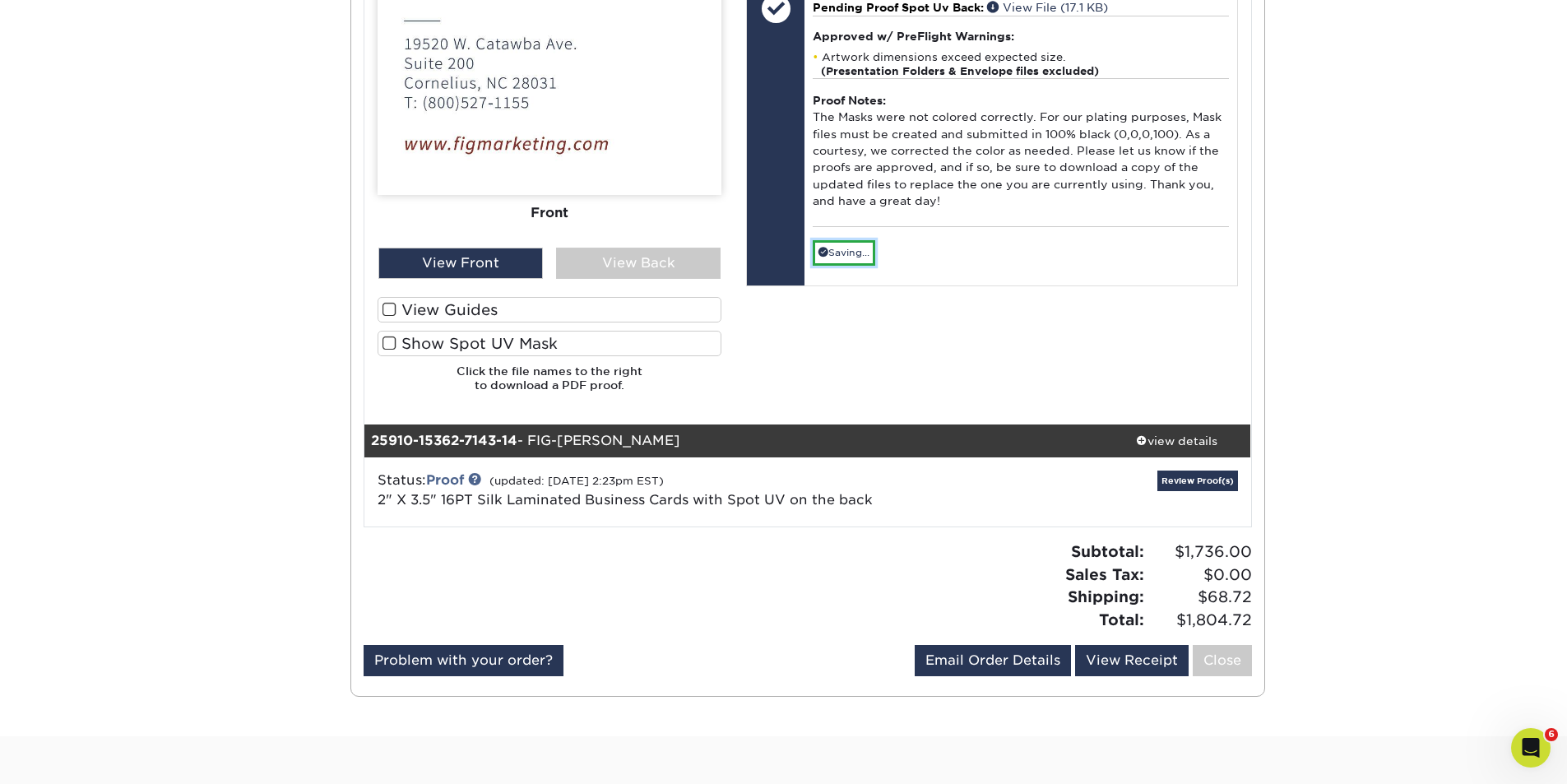
scroll to position [16885, 0]
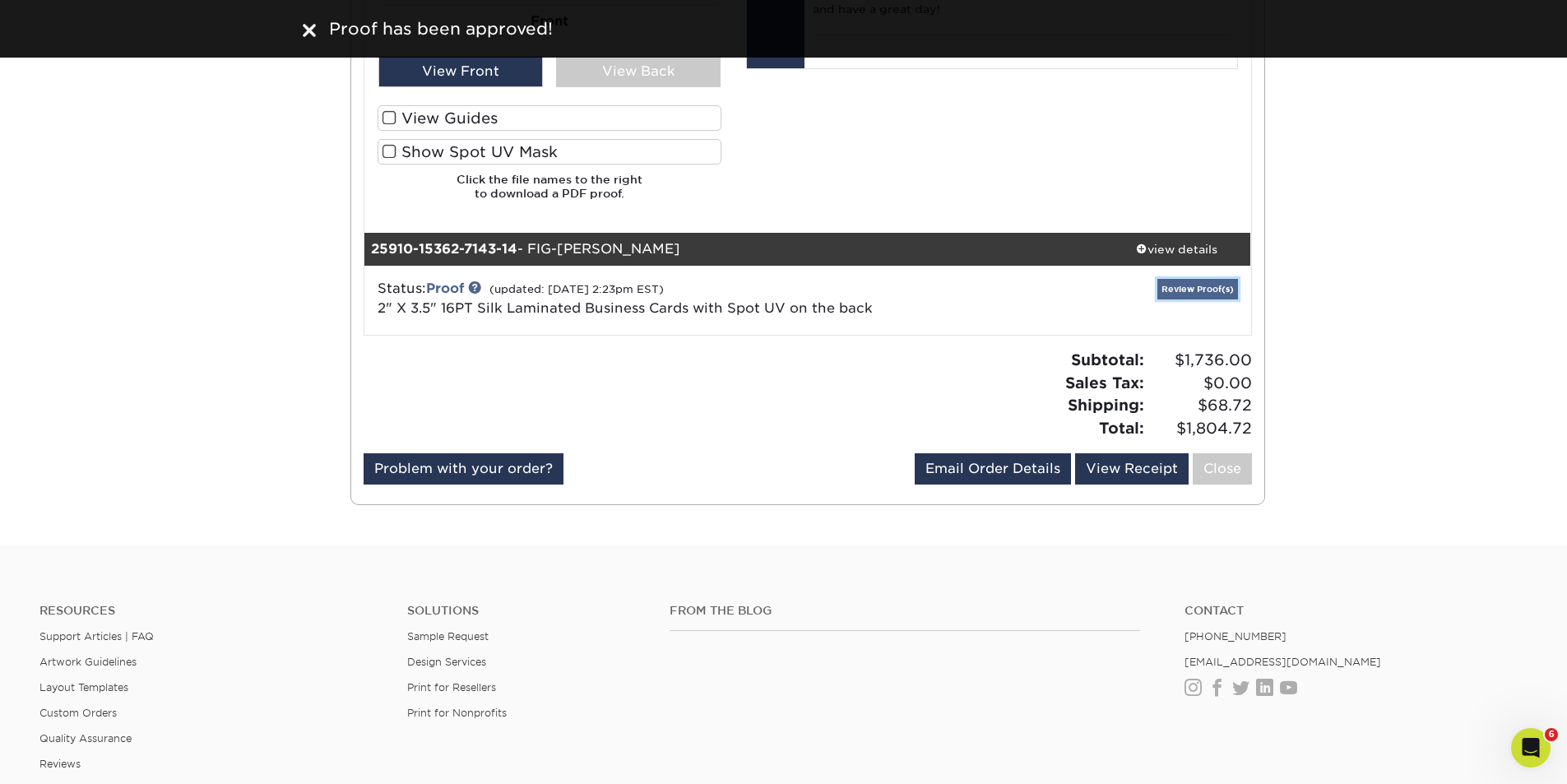
click at [1199, 287] on link "Review Proof(s)" at bounding box center [1198, 289] width 81 height 20
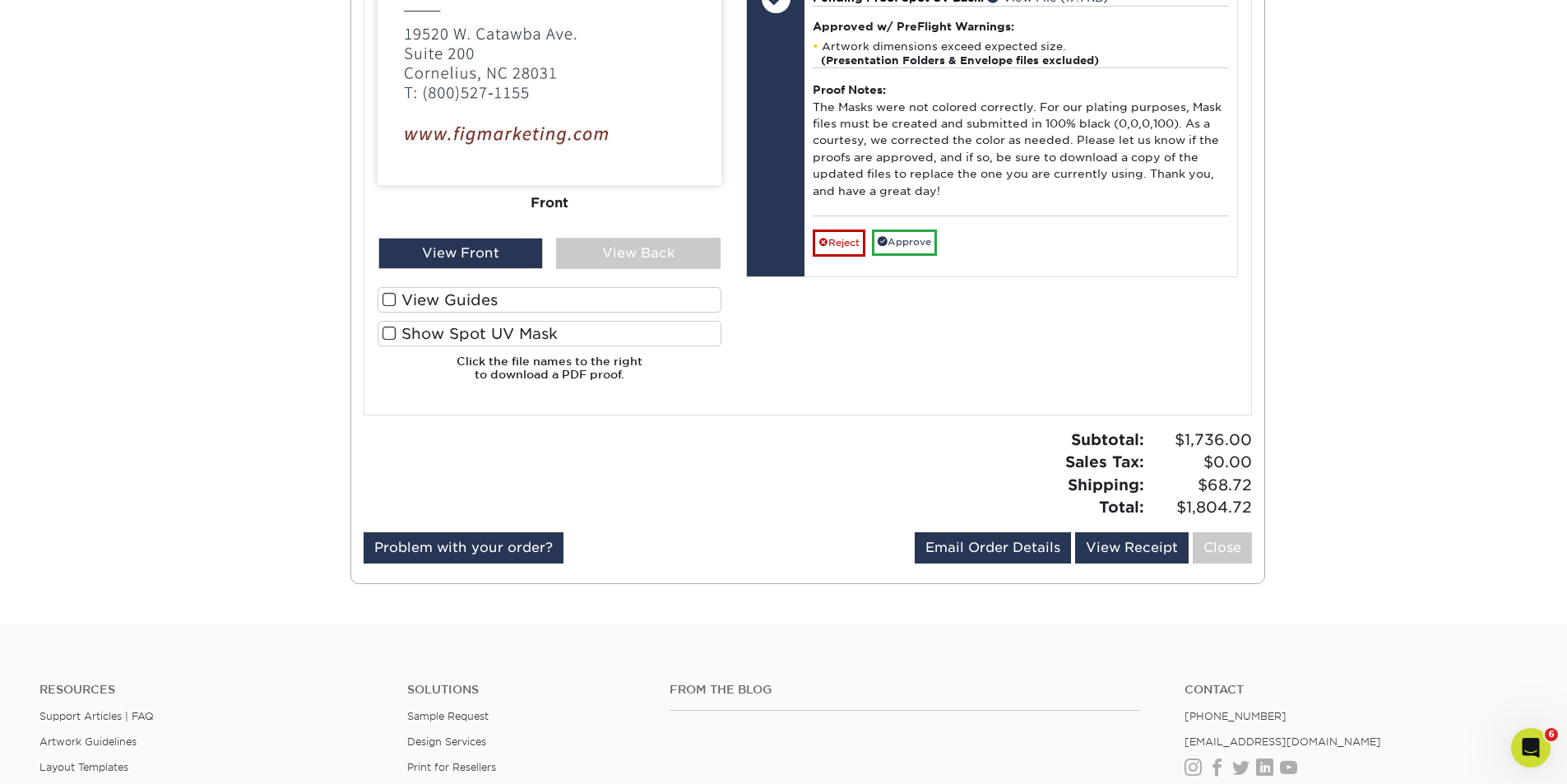
scroll to position [18036, 0]
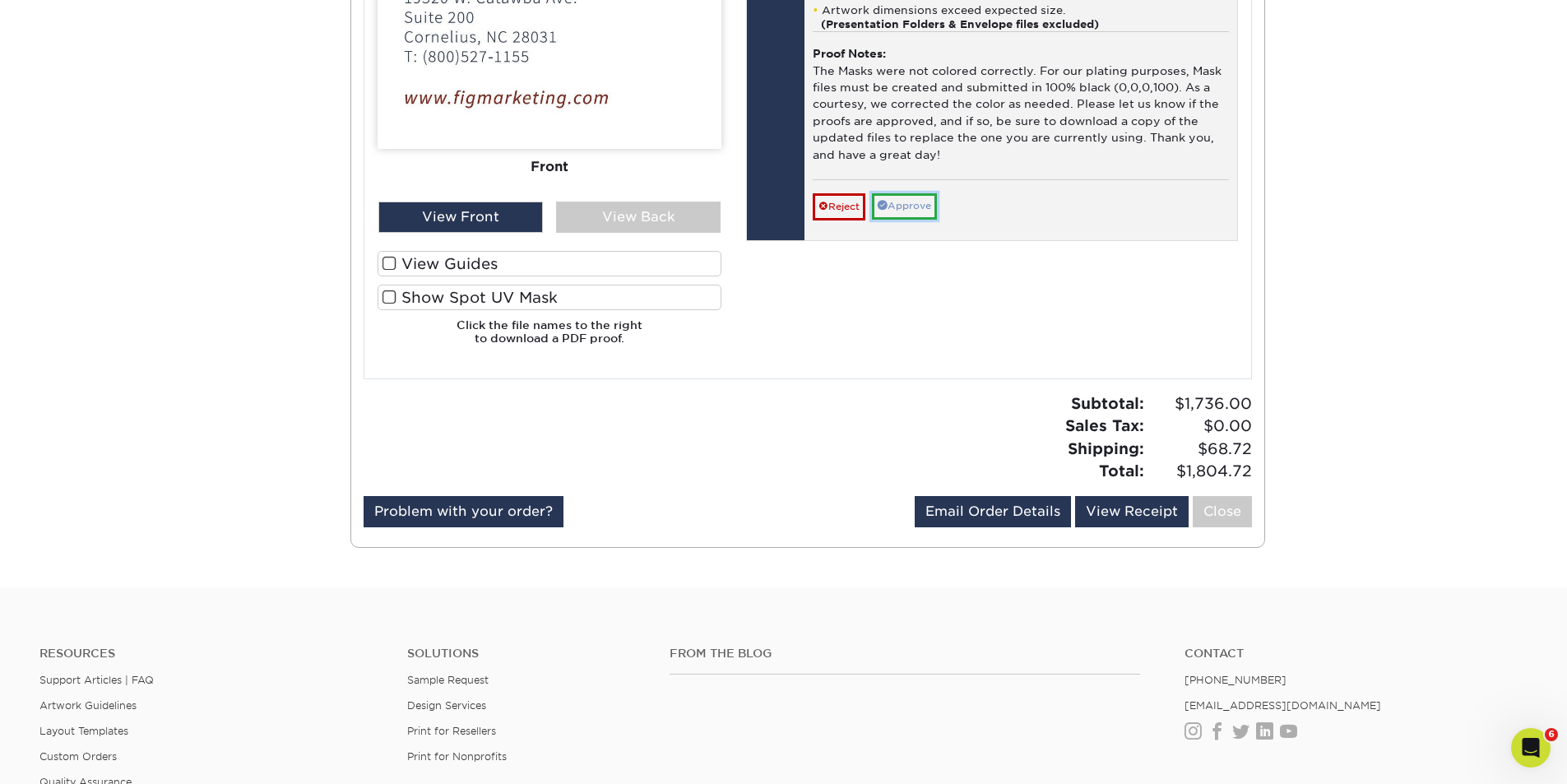
click at [909, 217] on link "Approve" at bounding box center [904, 206] width 65 height 25
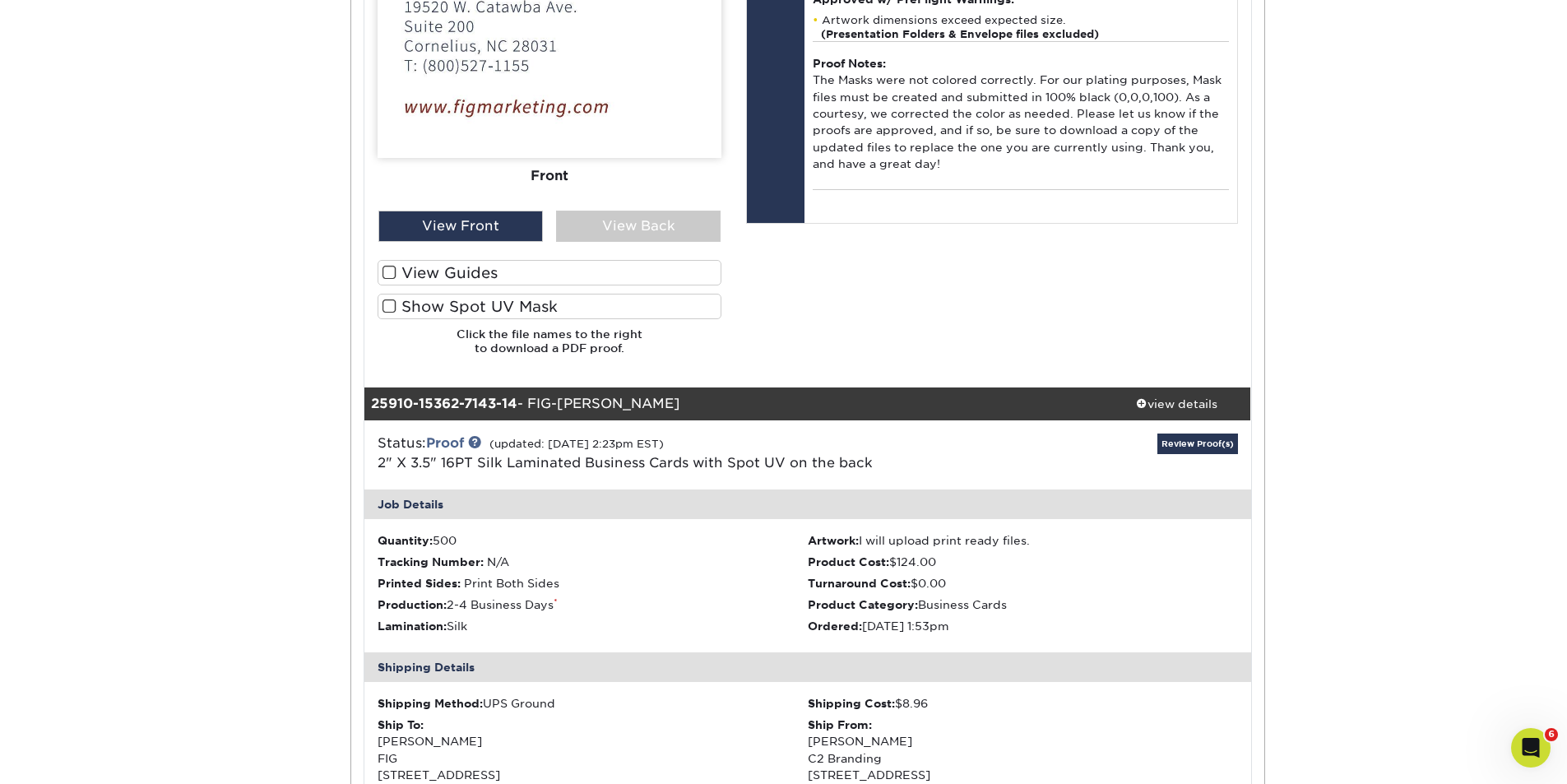
scroll to position [16693, 0]
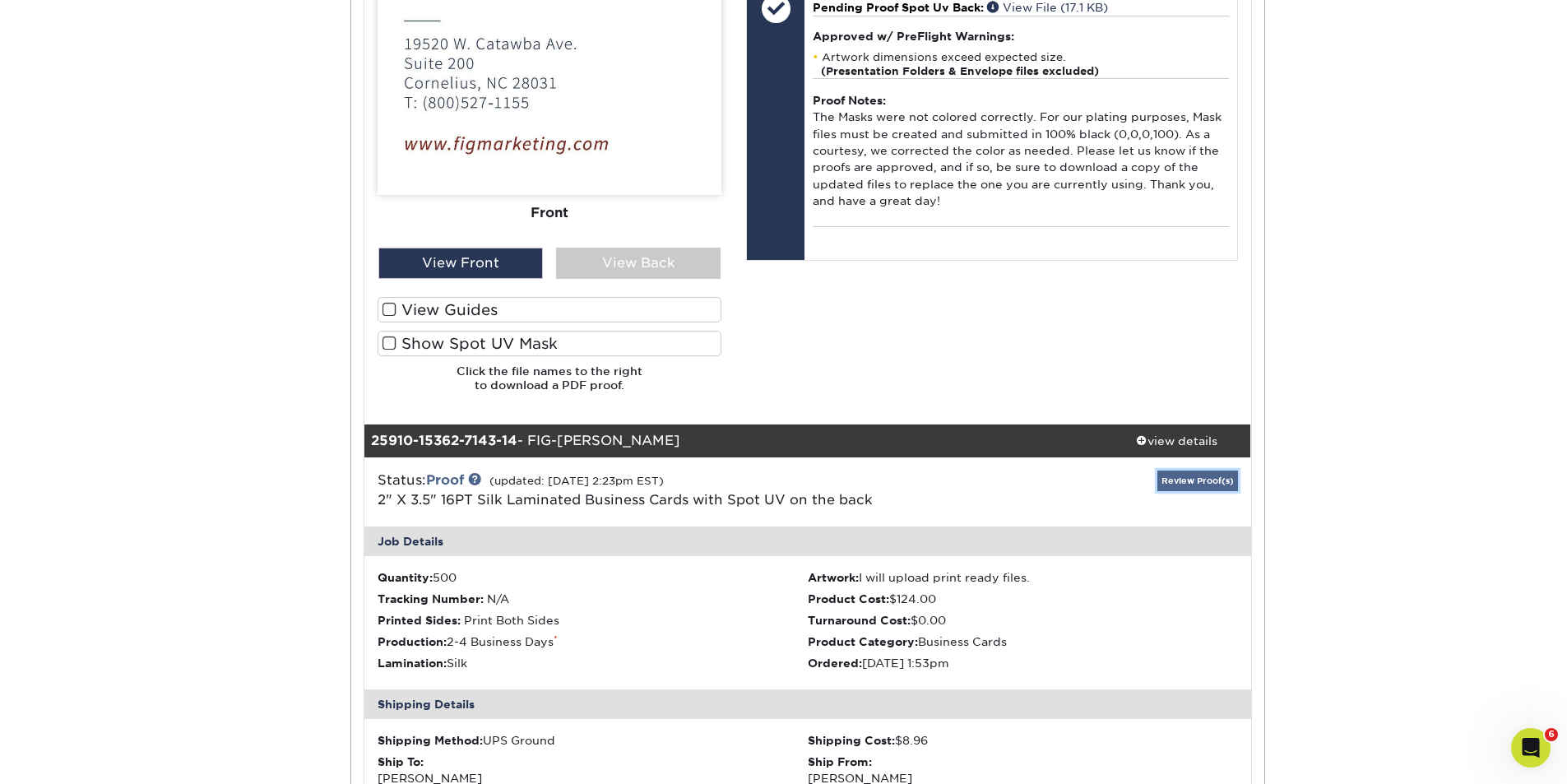
click at [1182, 480] on link "Review Proof(s)" at bounding box center [1198, 480] width 81 height 20
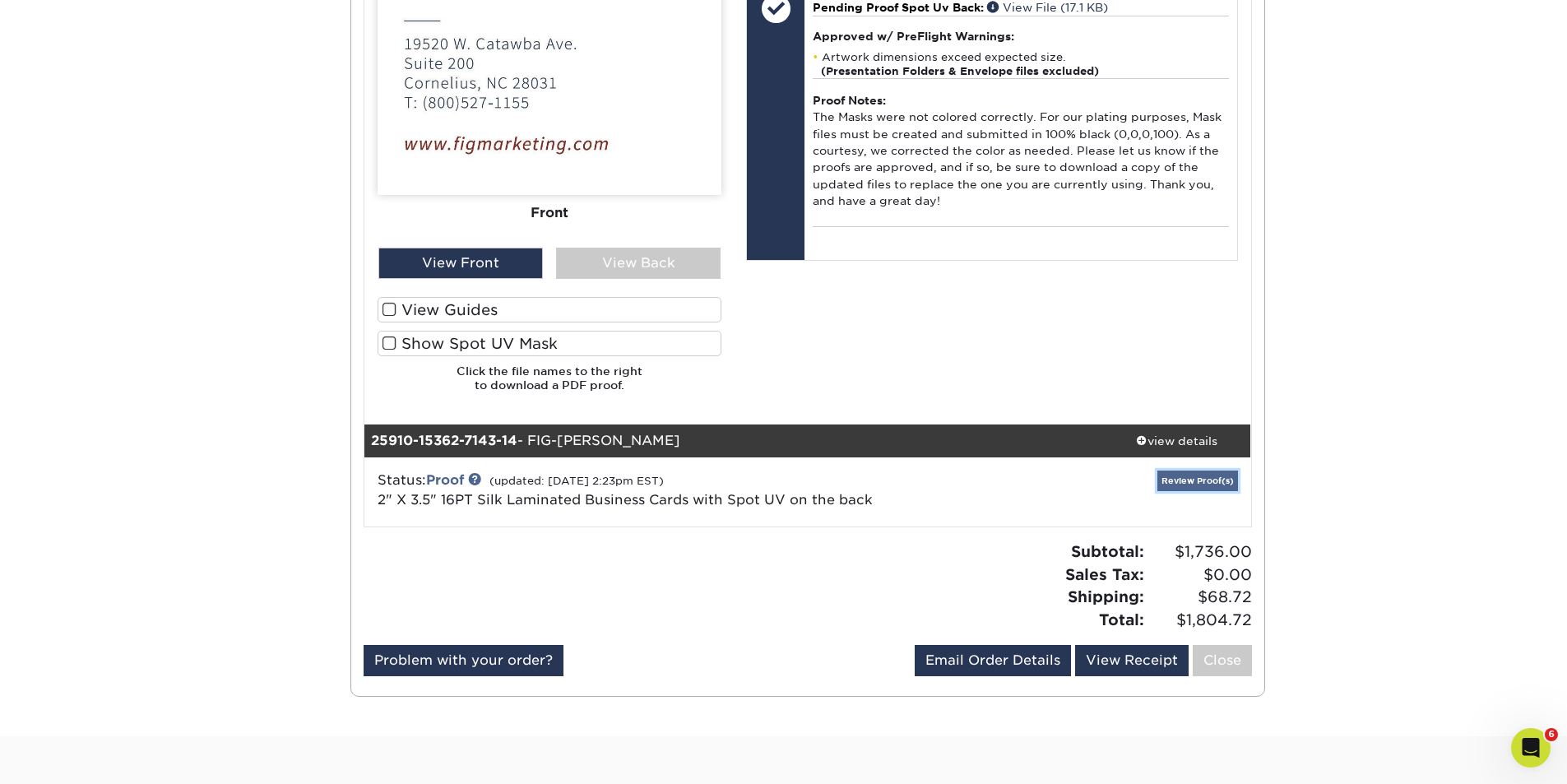
click at [1196, 481] on link "Review Proof(s)" at bounding box center [1198, 480] width 81 height 20
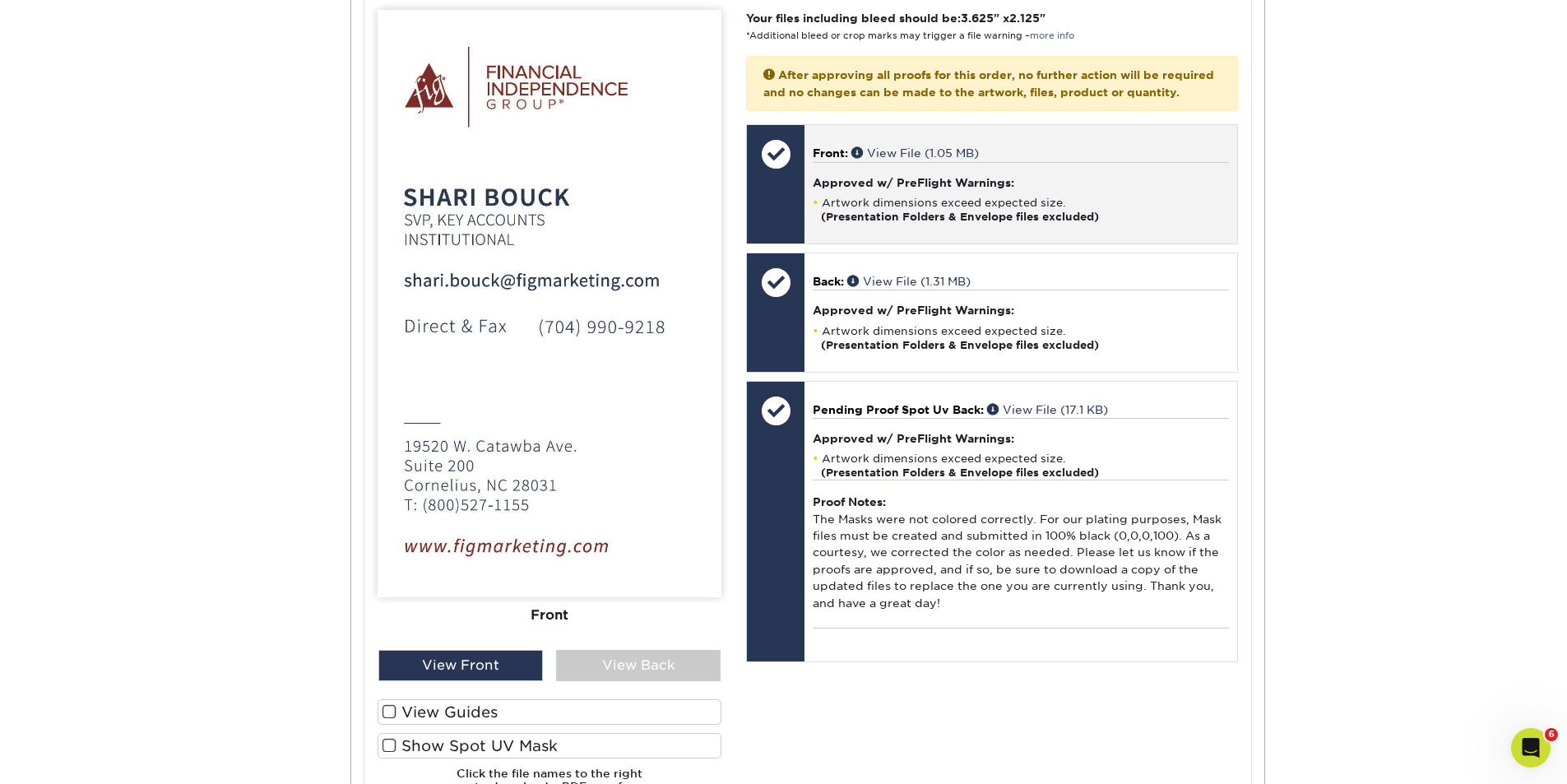
scroll to position [17653, 0]
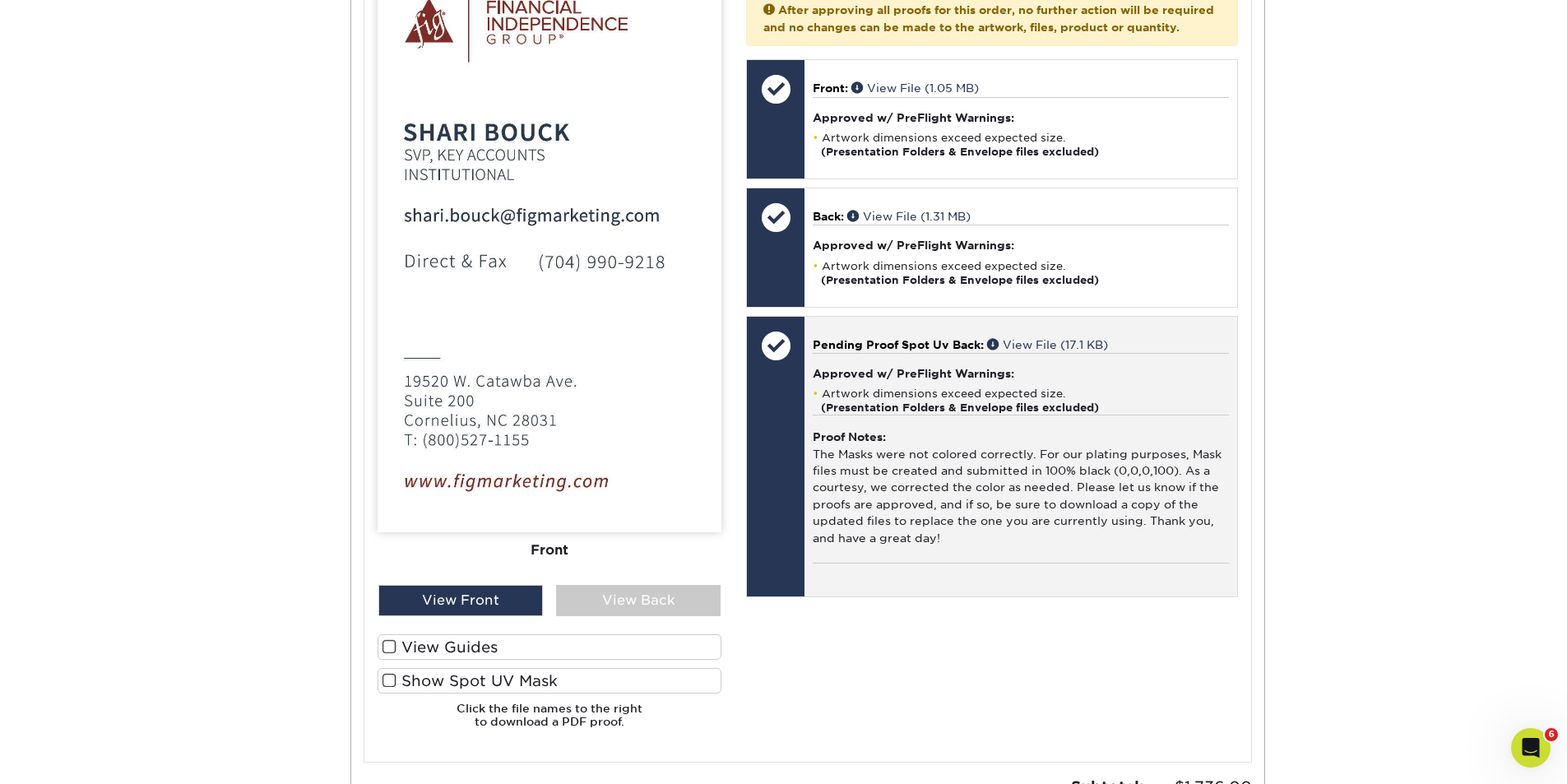
click at [777, 564] on div at bounding box center [776, 457] width 58 height 280
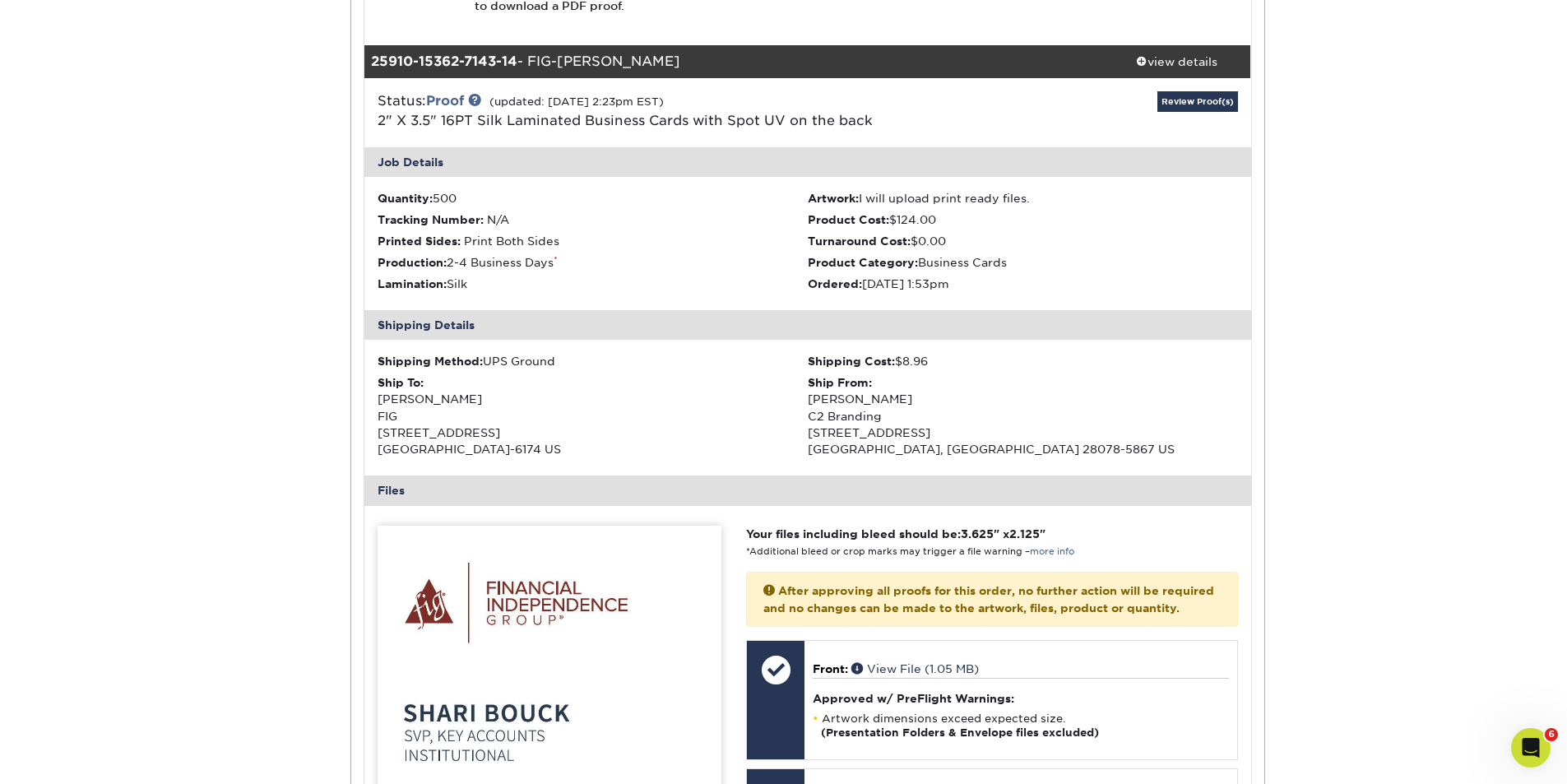
scroll to position [16885, 0]
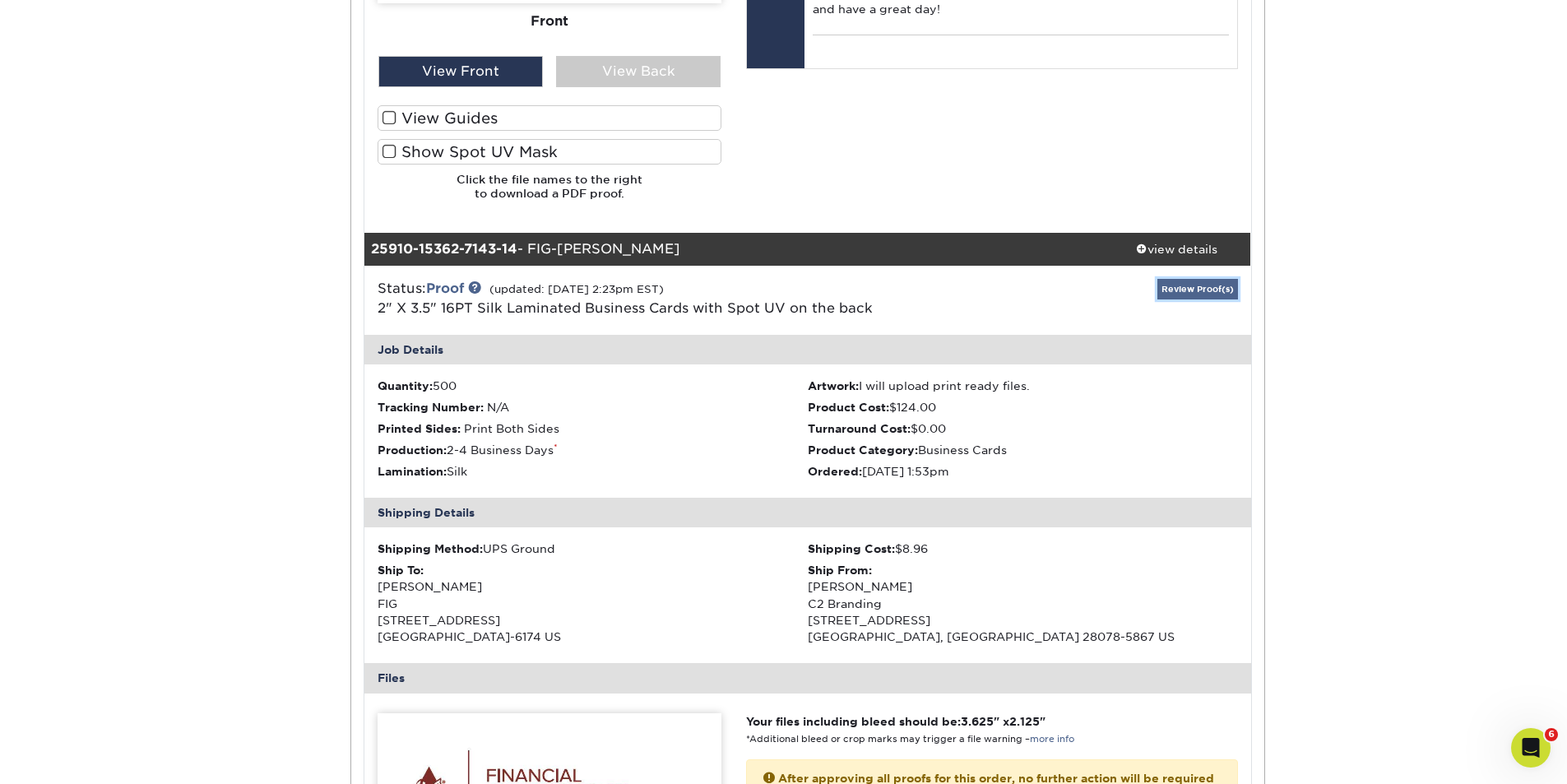
click at [1184, 284] on link "Review Proof(s)" at bounding box center [1198, 289] width 81 height 20
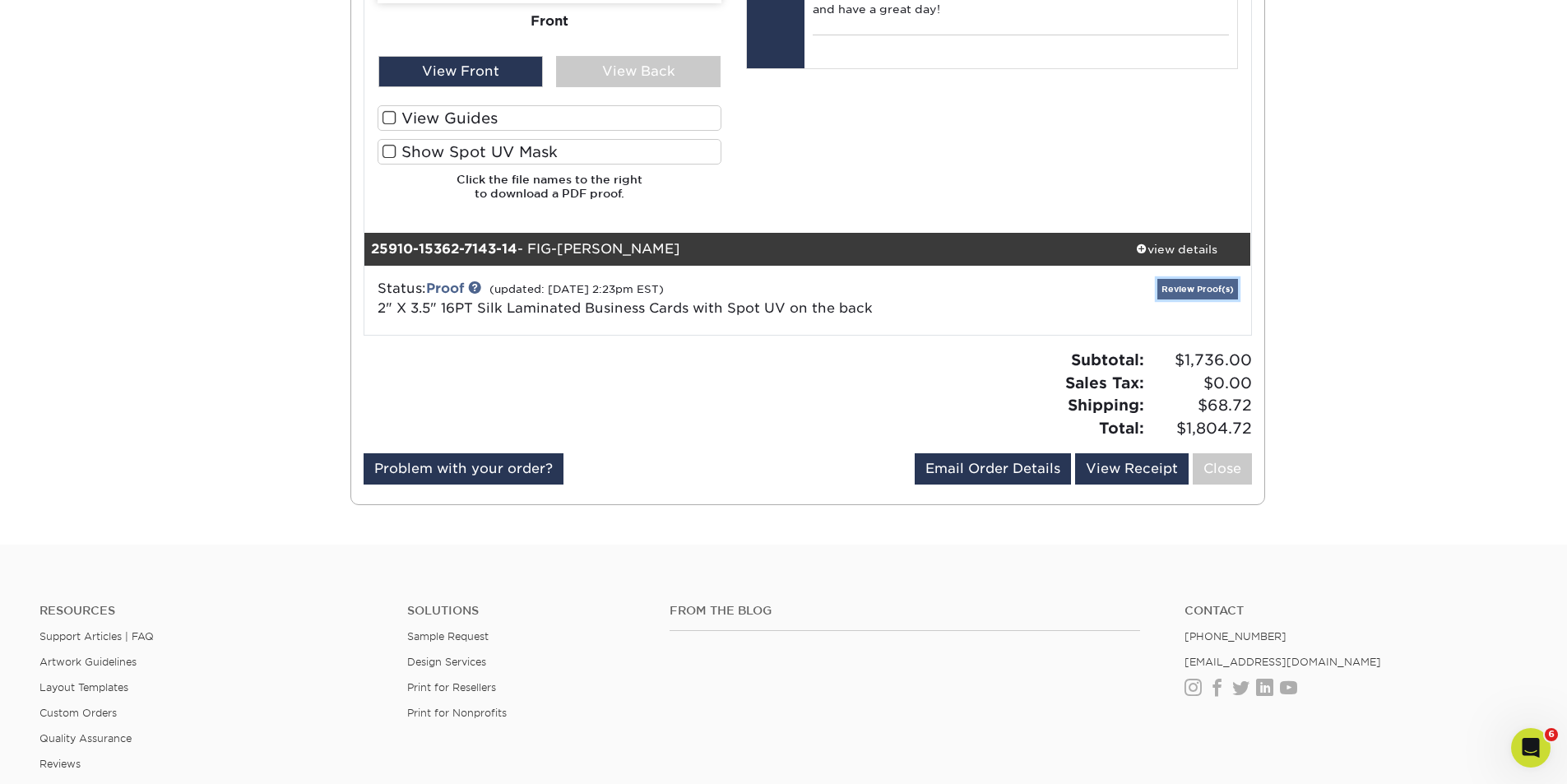
click at [1184, 284] on link "Review Proof(s)" at bounding box center [1198, 289] width 81 height 20
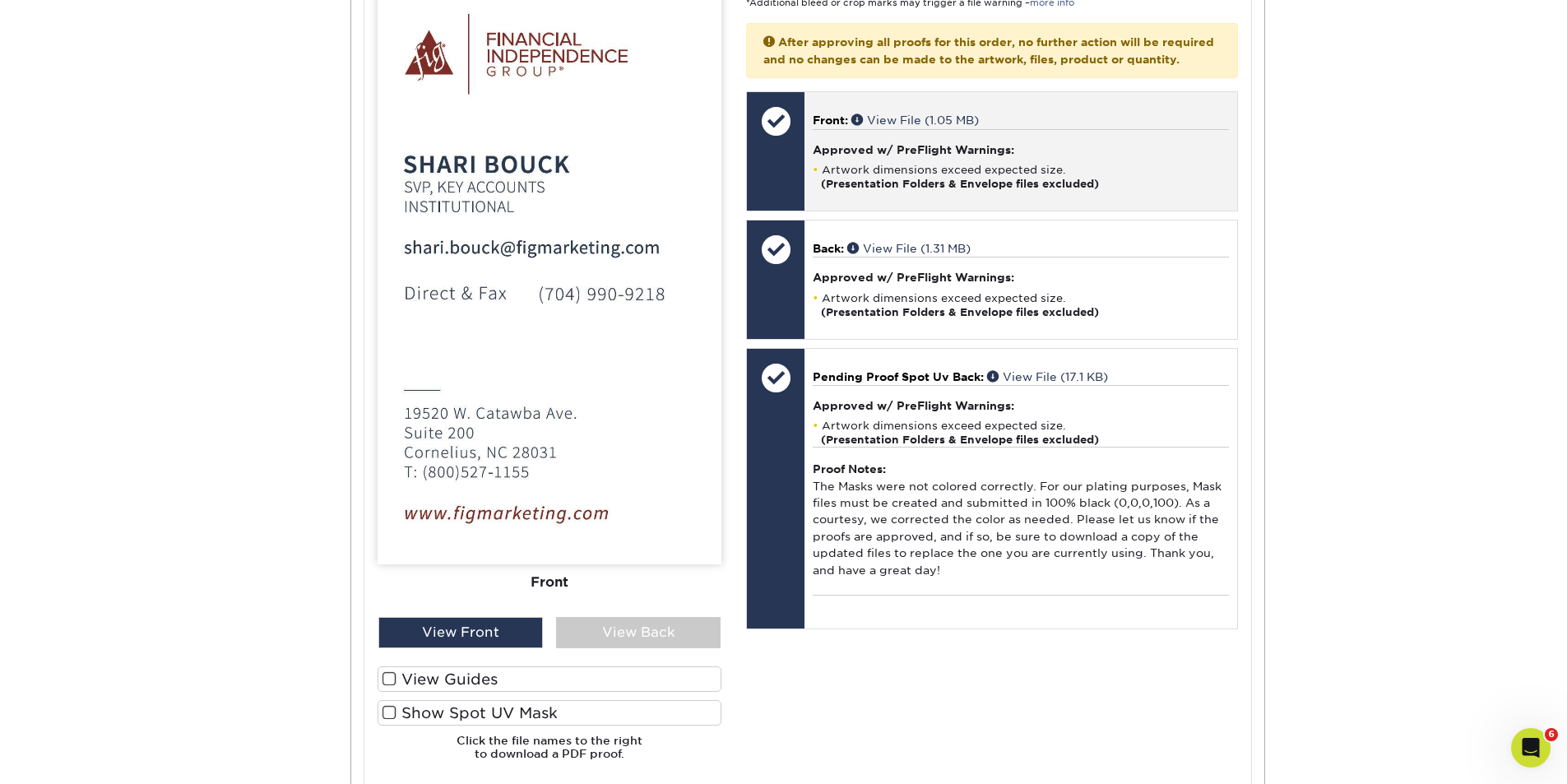
scroll to position [17653, 0]
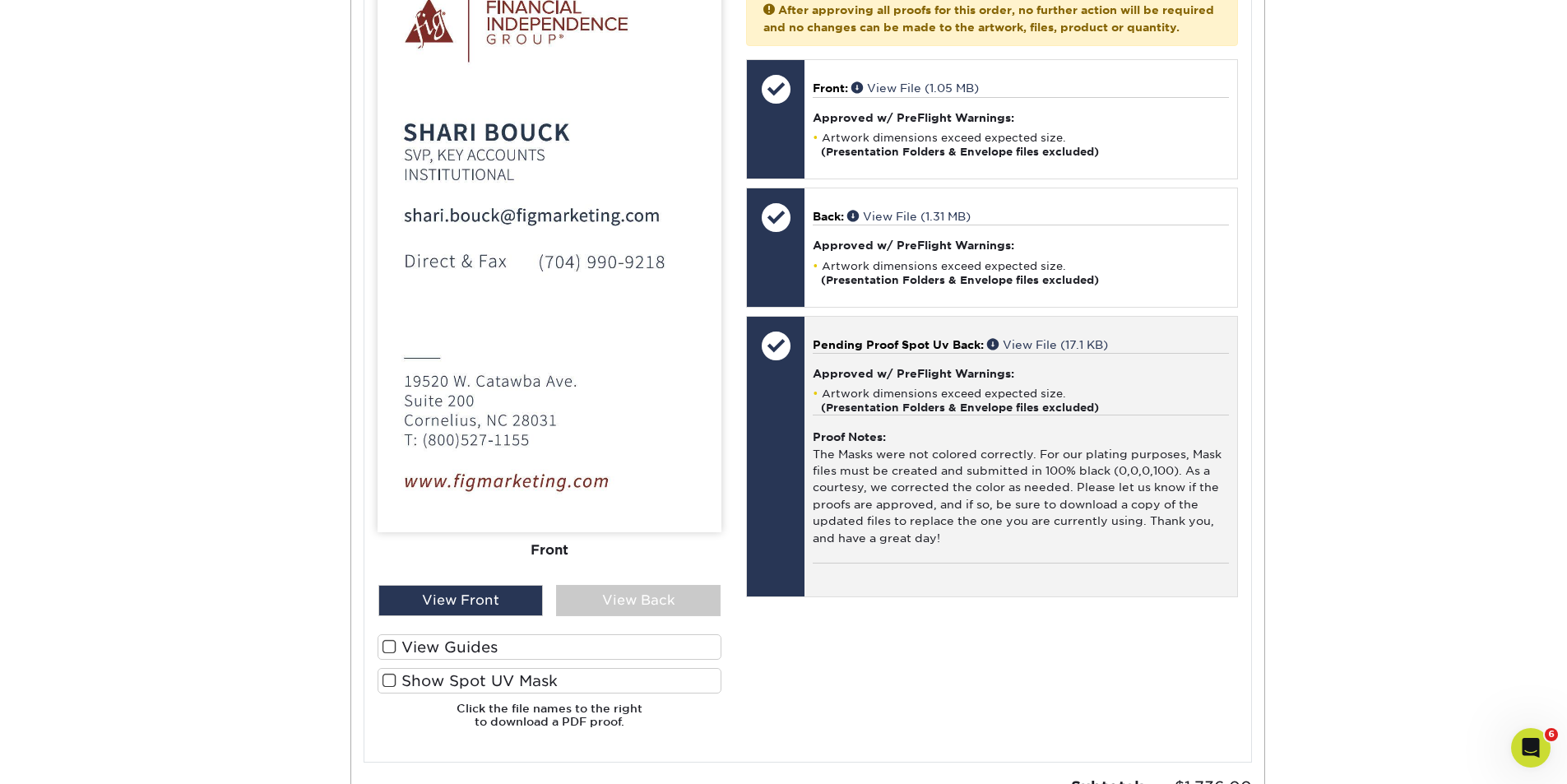
click at [783, 410] on div at bounding box center [776, 457] width 58 height 280
click at [781, 358] on div at bounding box center [776, 345] width 58 height 58
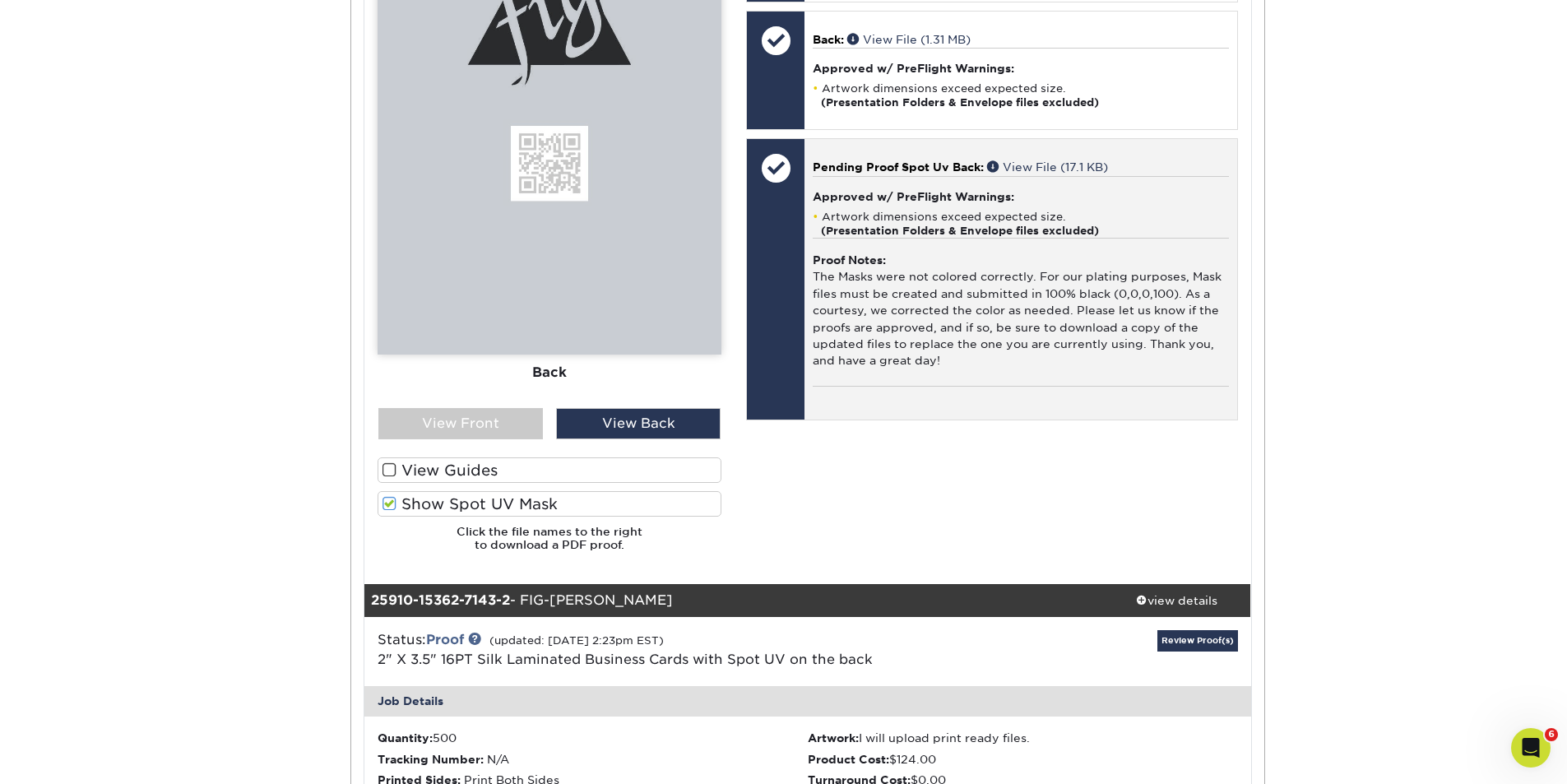
scroll to position [191, 0]
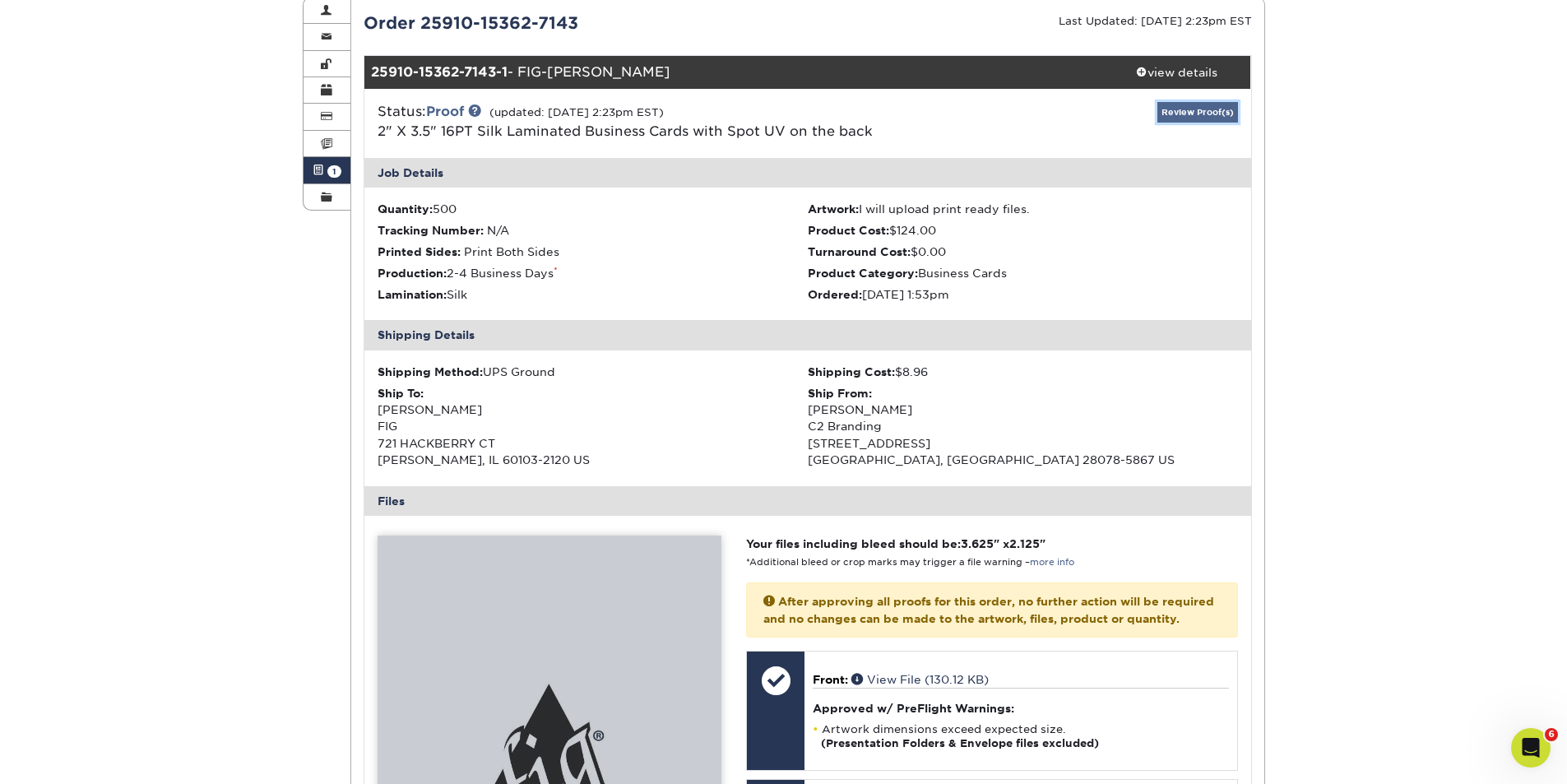
click at [1183, 113] on link "Review Proof(s)" at bounding box center [1198, 112] width 81 height 20
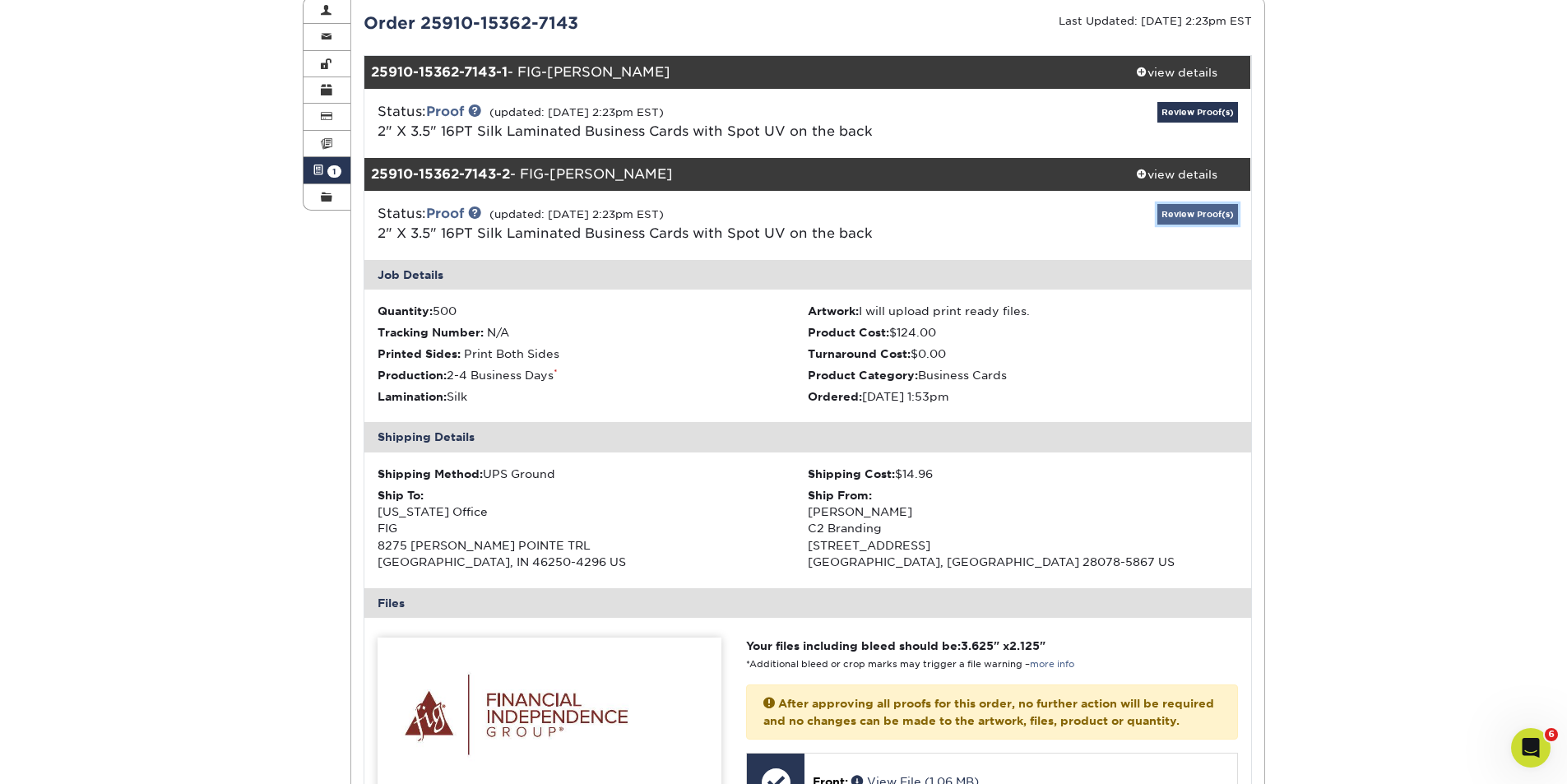
click at [1193, 212] on link "Review Proof(s)" at bounding box center [1198, 214] width 81 height 20
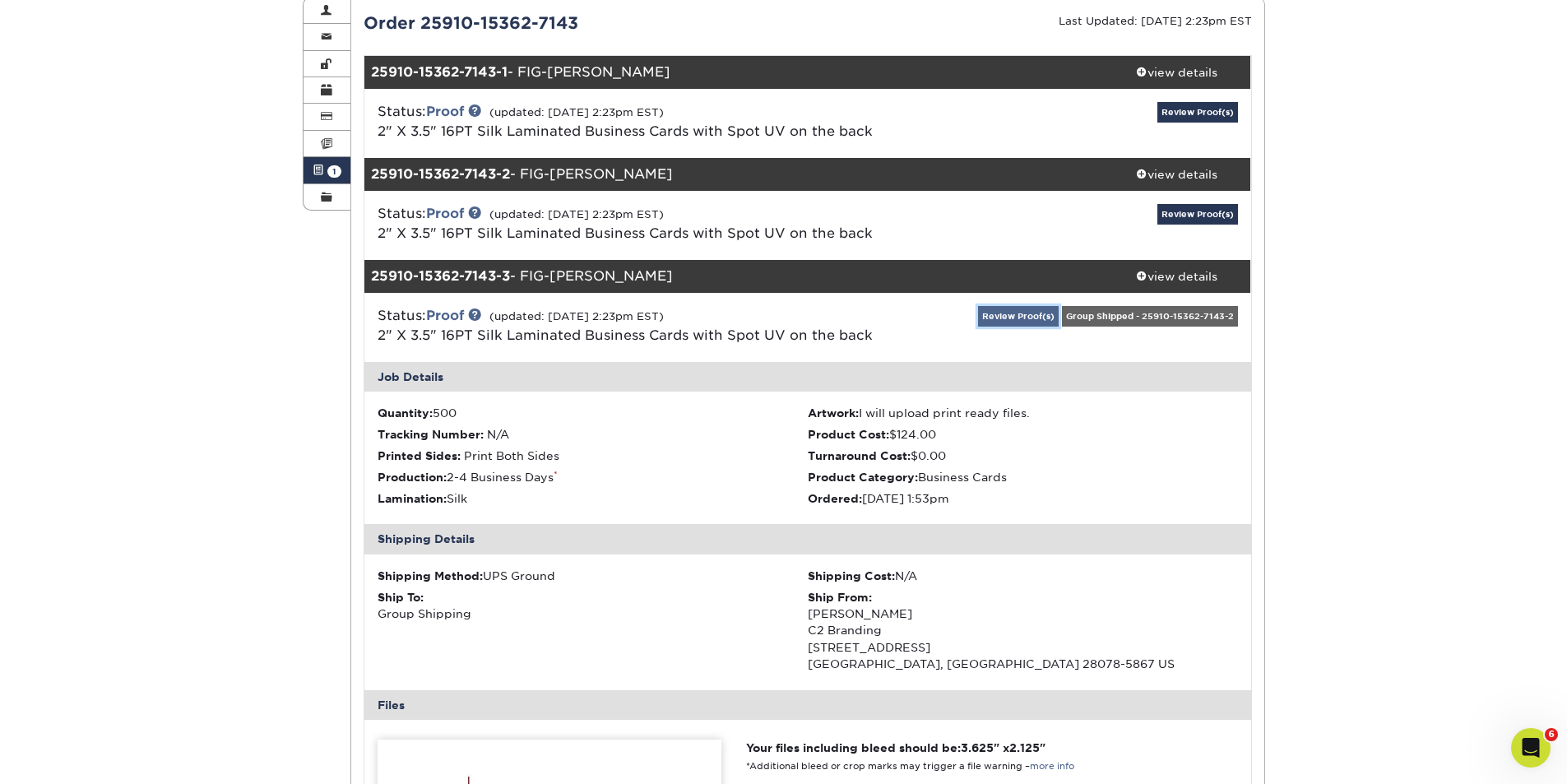
click at [1015, 320] on link "Review Proof(s)" at bounding box center [1019, 316] width 81 height 20
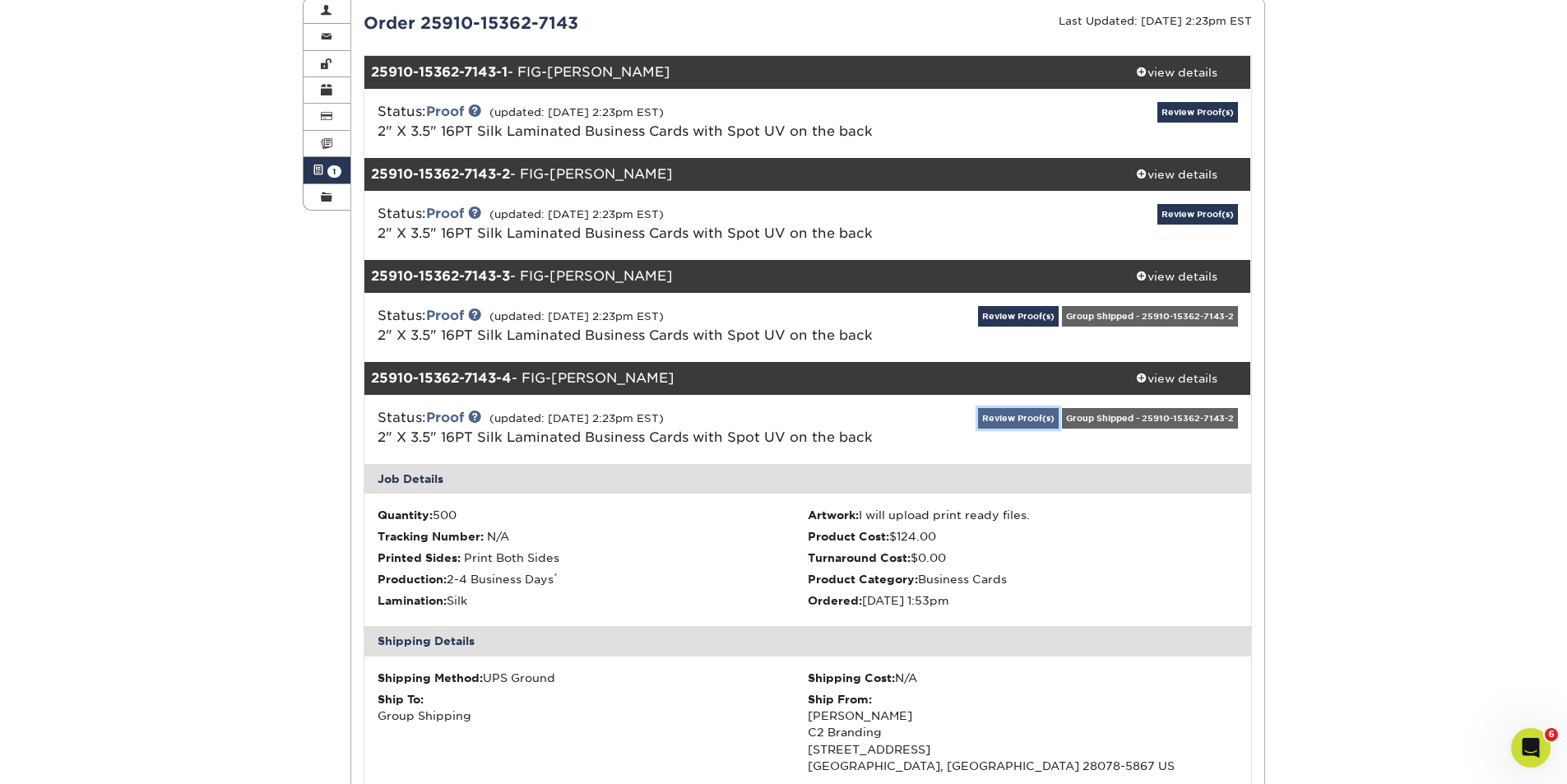
click at [1004, 419] on link "Review Proof(s)" at bounding box center [1019, 418] width 81 height 20
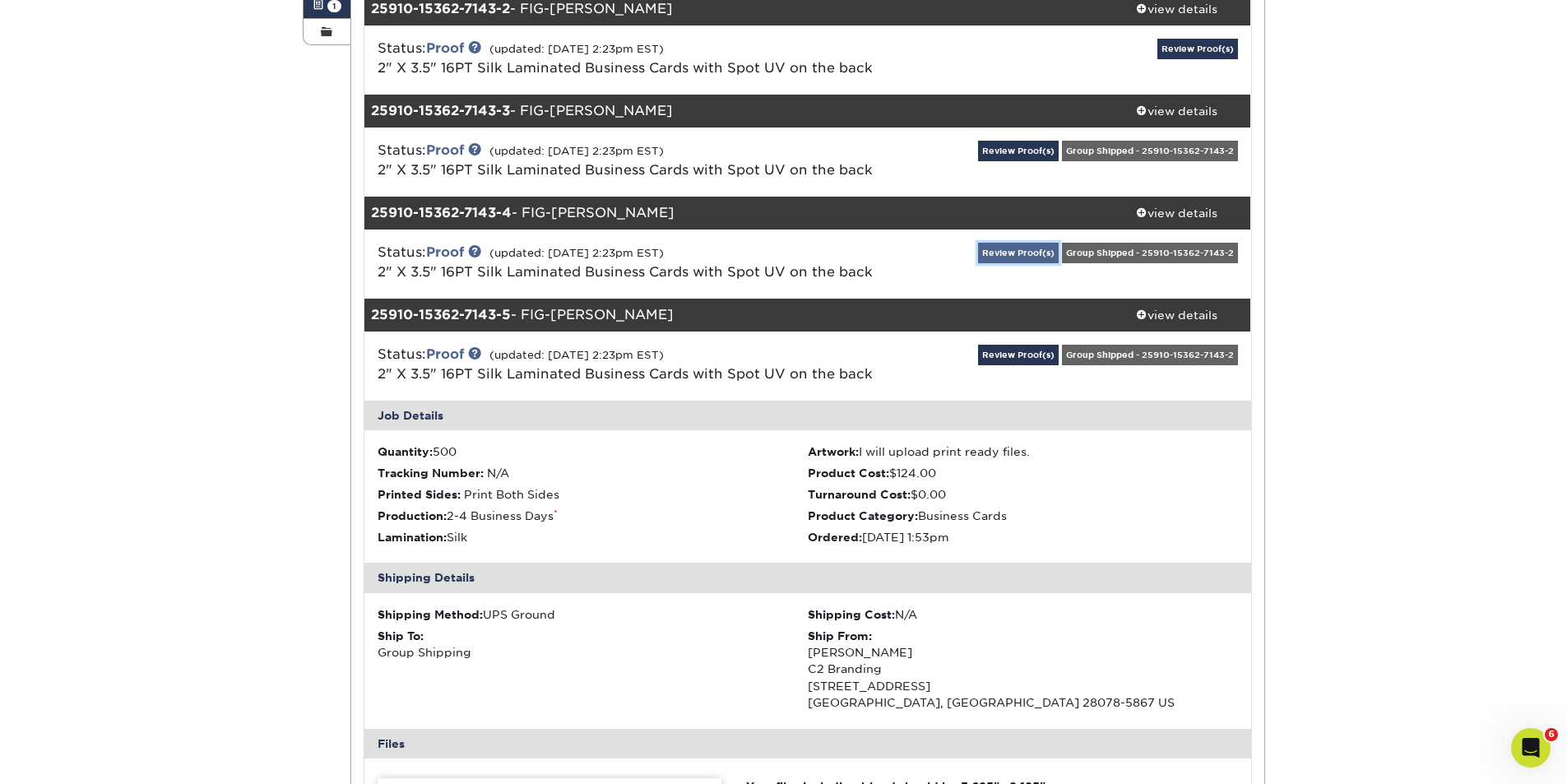
scroll to position [384, 0]
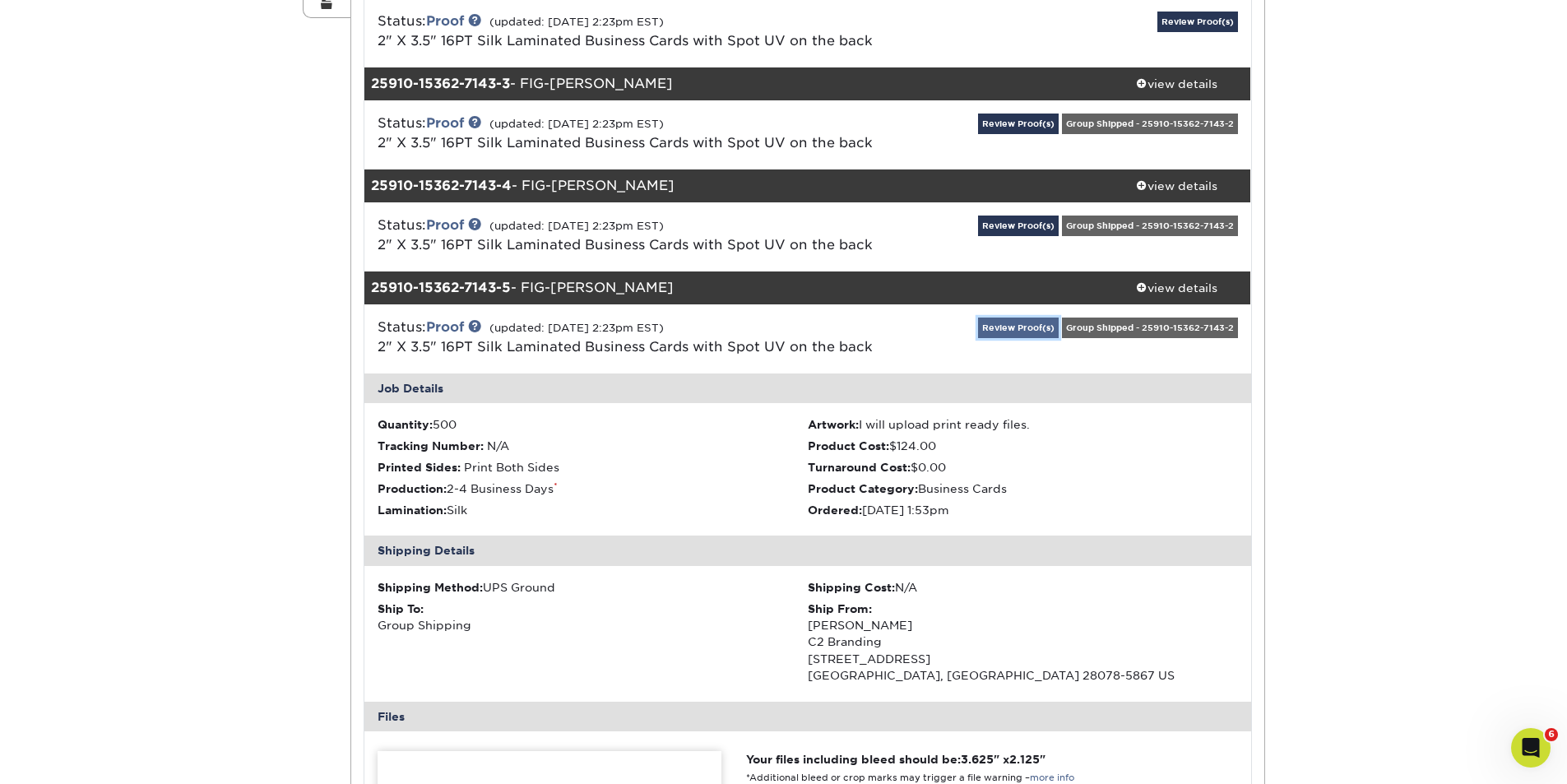
click at [997, 324] on link "Review Proof(s)" at bounding box center [1019, 327] width 81 height 20
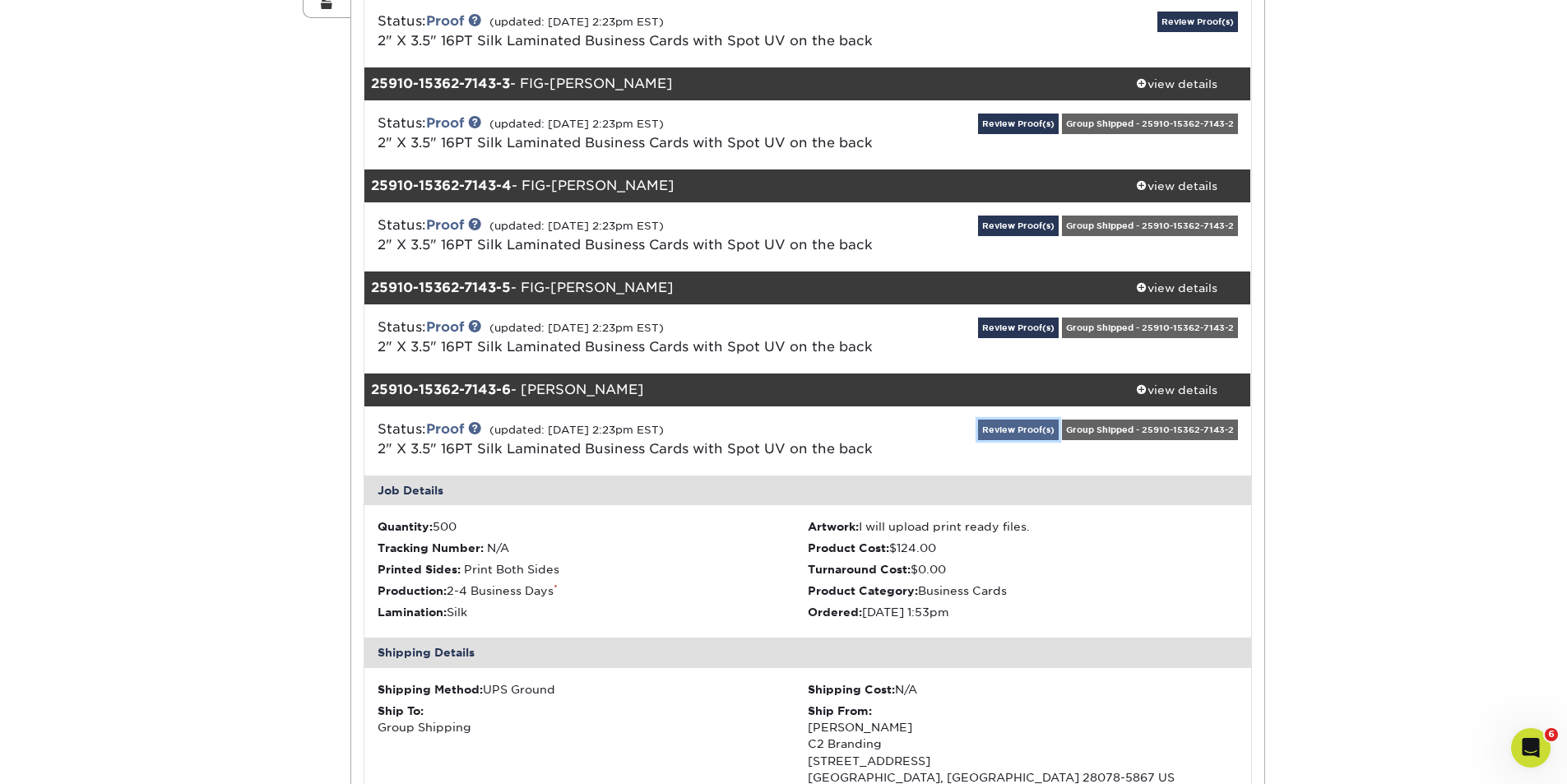
click at [1021, 424] on link "Review Proof(s)" at bounding box center [1019, 430] width 81 height 20
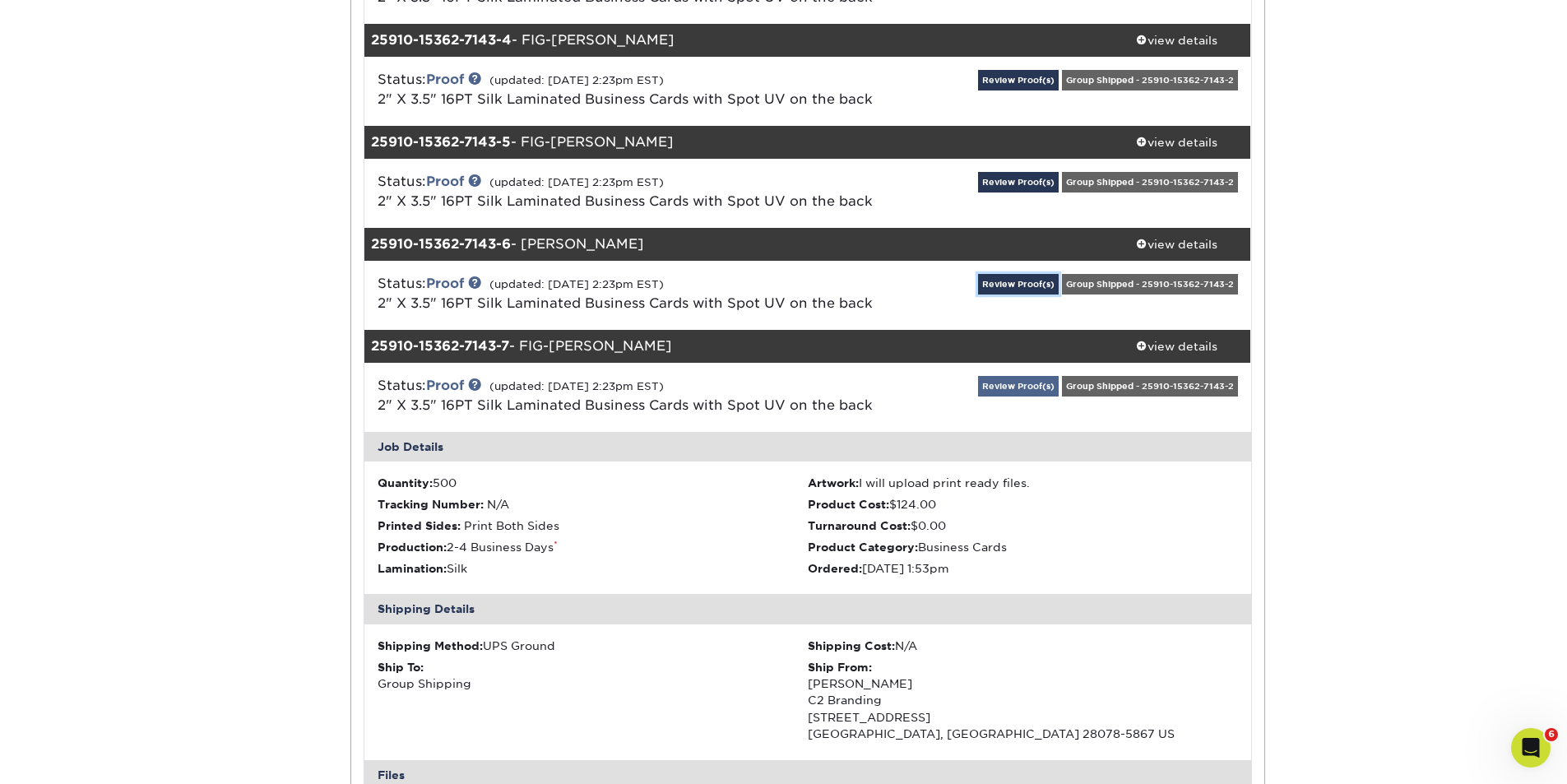
scroll to position [767, 0]
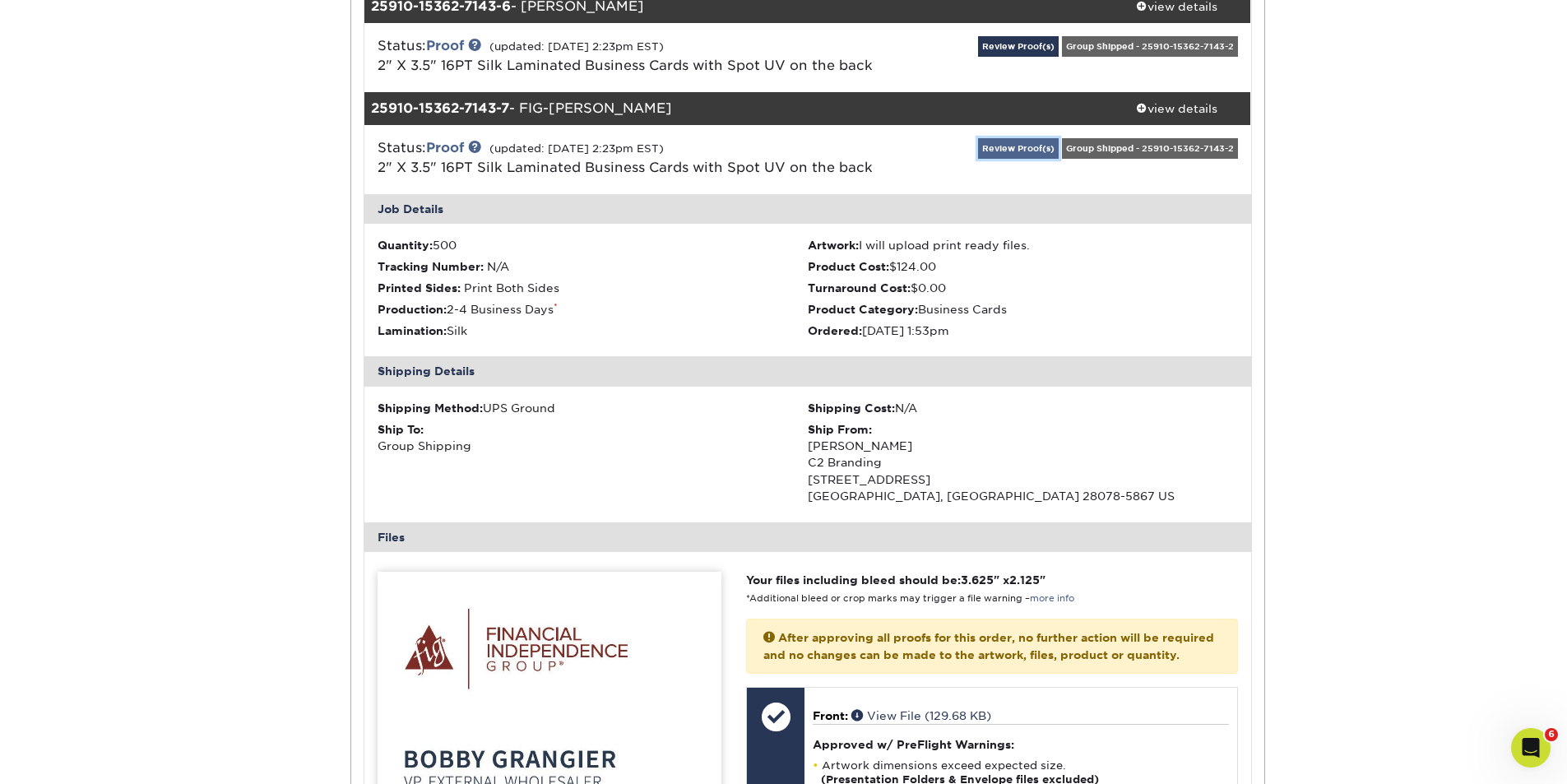
click at [1025, 149] on link "Review Proof(s)" at bounding box center [1019, 149] width 81 height 20
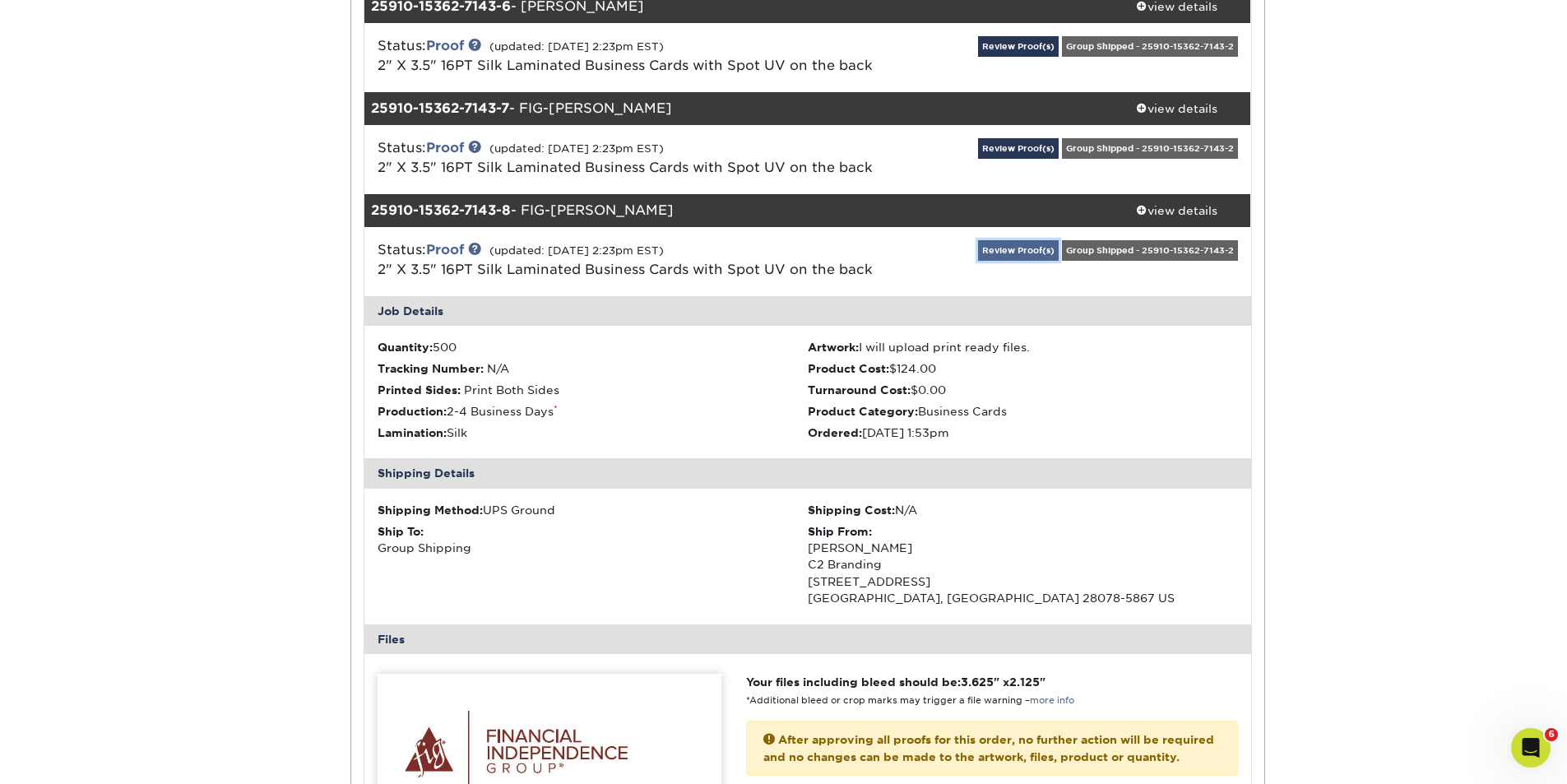
click at [1023, 251] on link "Review Proof(s)" at bounding box center [1019, 250] width 81 height 20
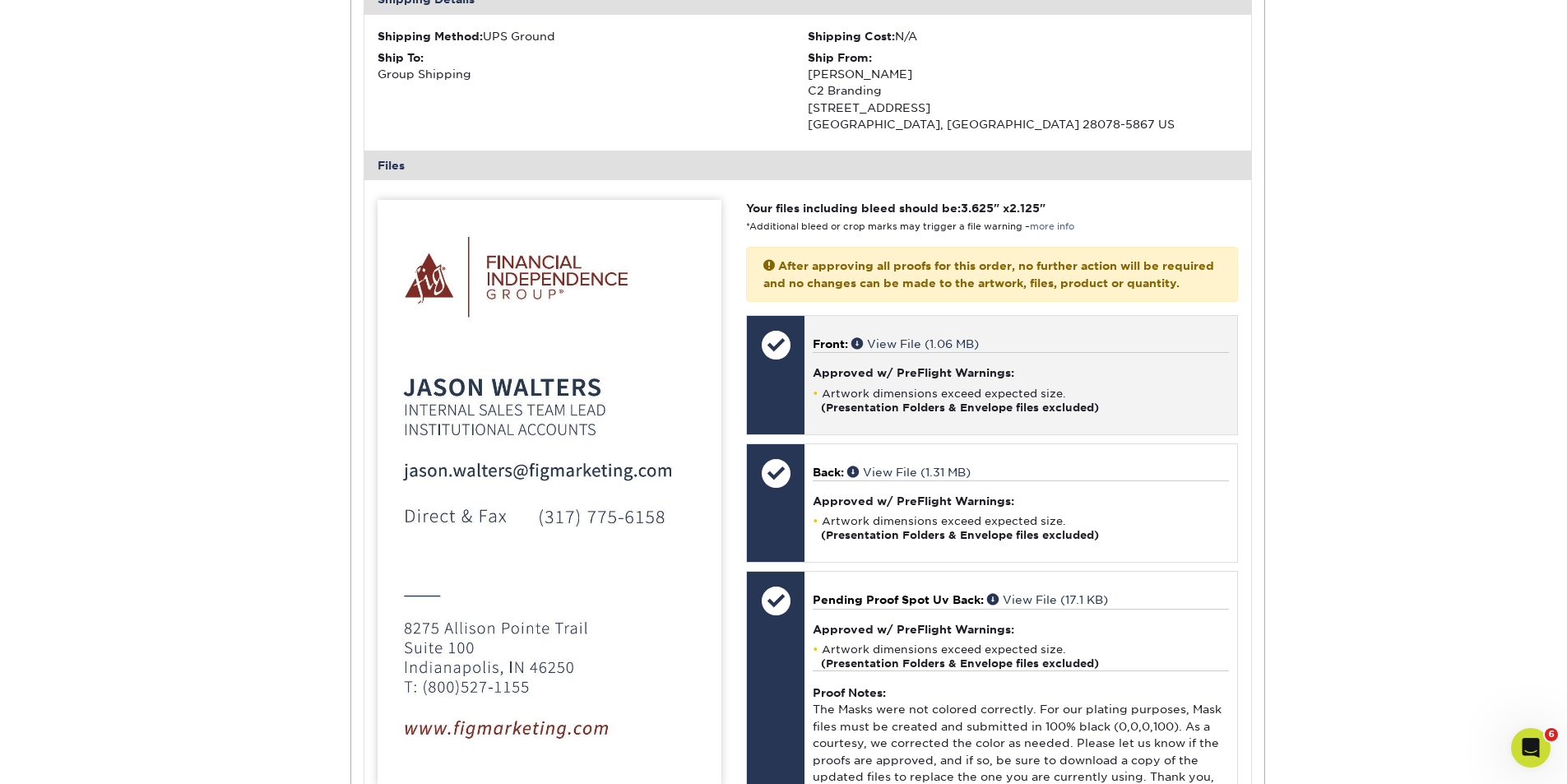
scroll to position [959, 0]
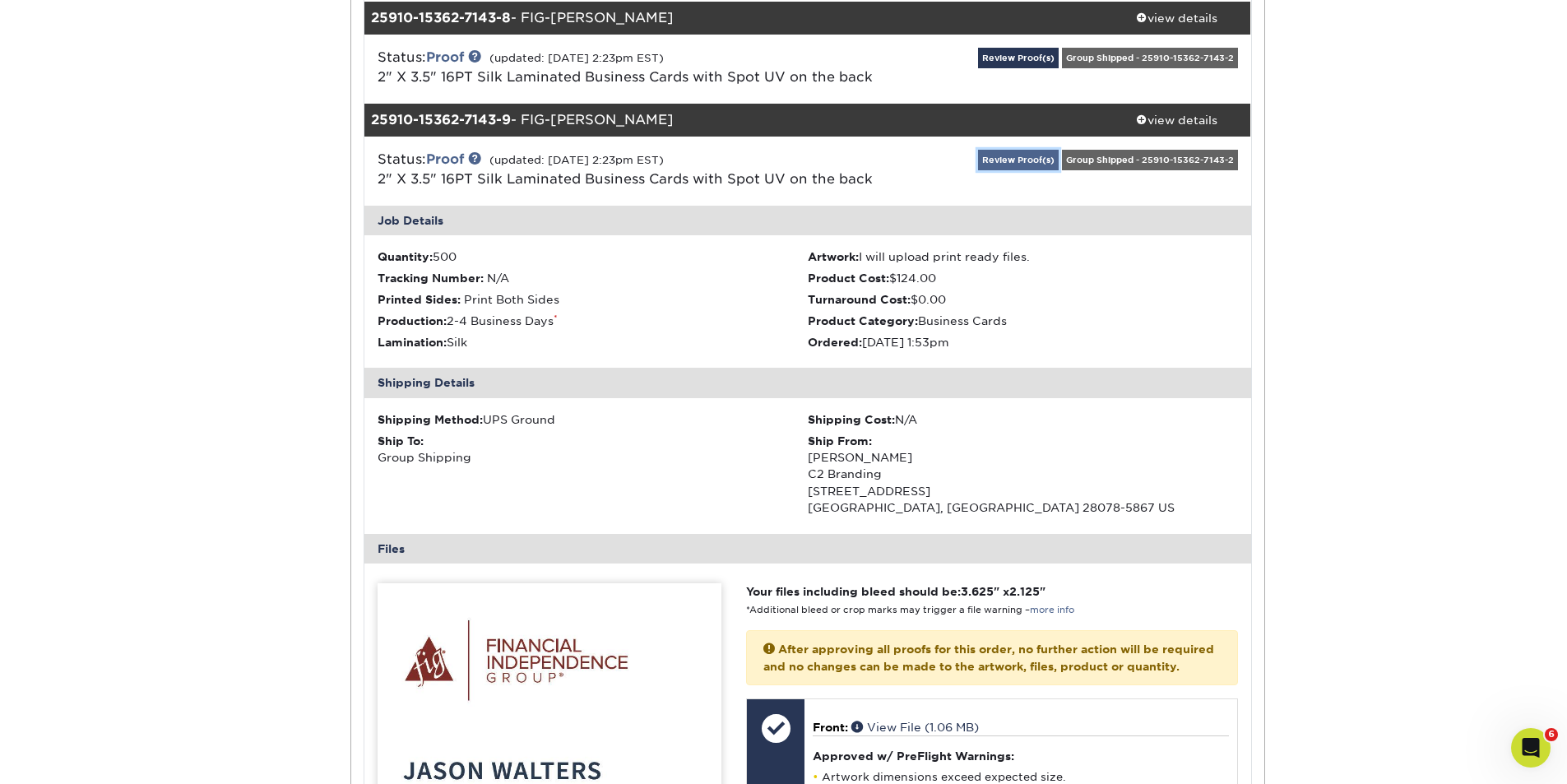
click at [1005, 161] on link "Review Proof(s)" at bounding box center [1019, 159] width 81 height 20
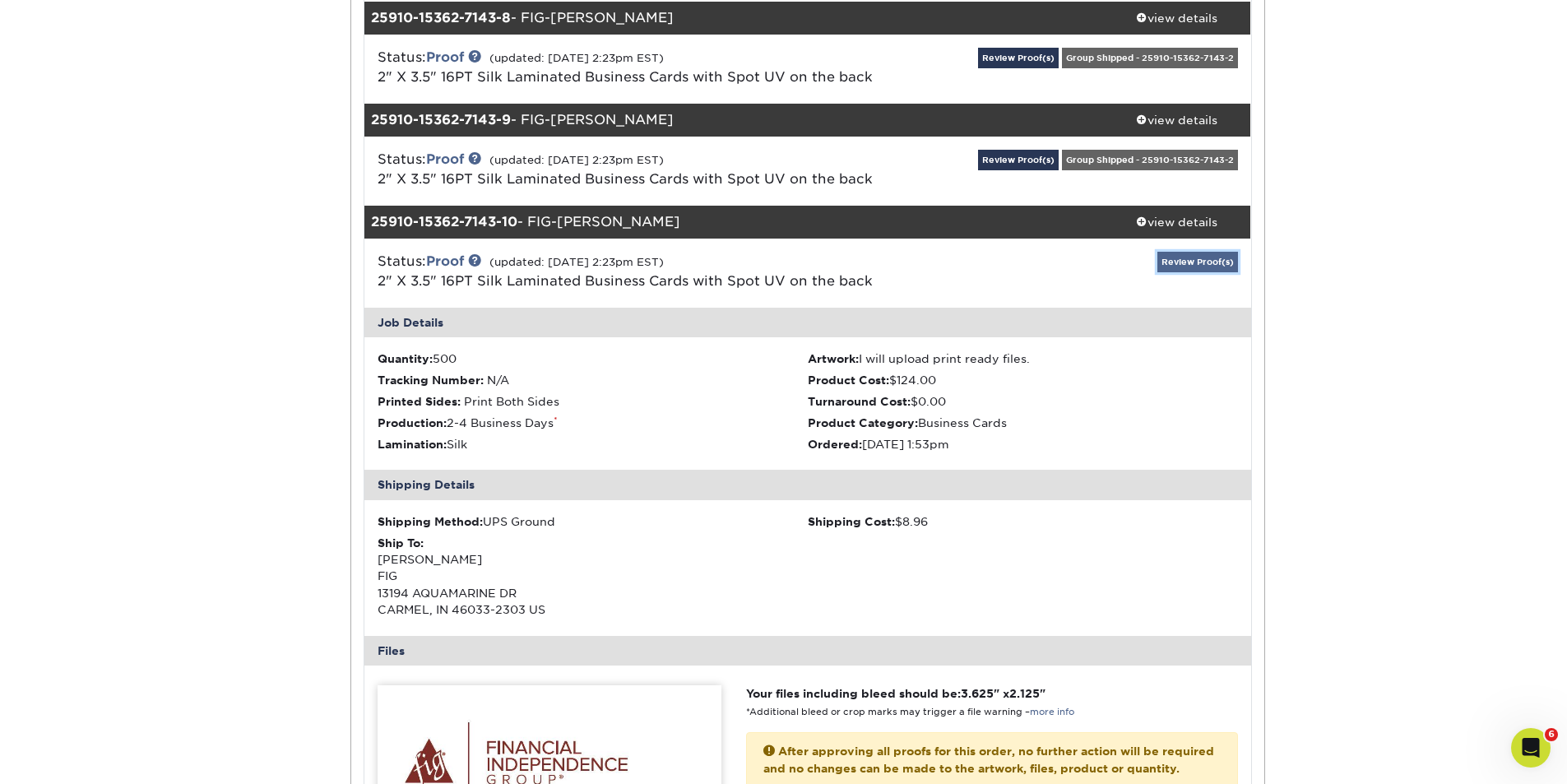
click at [1180, 261] on link "Review Proof(s)" at bounding box center [1198, 262] width 81 height 20
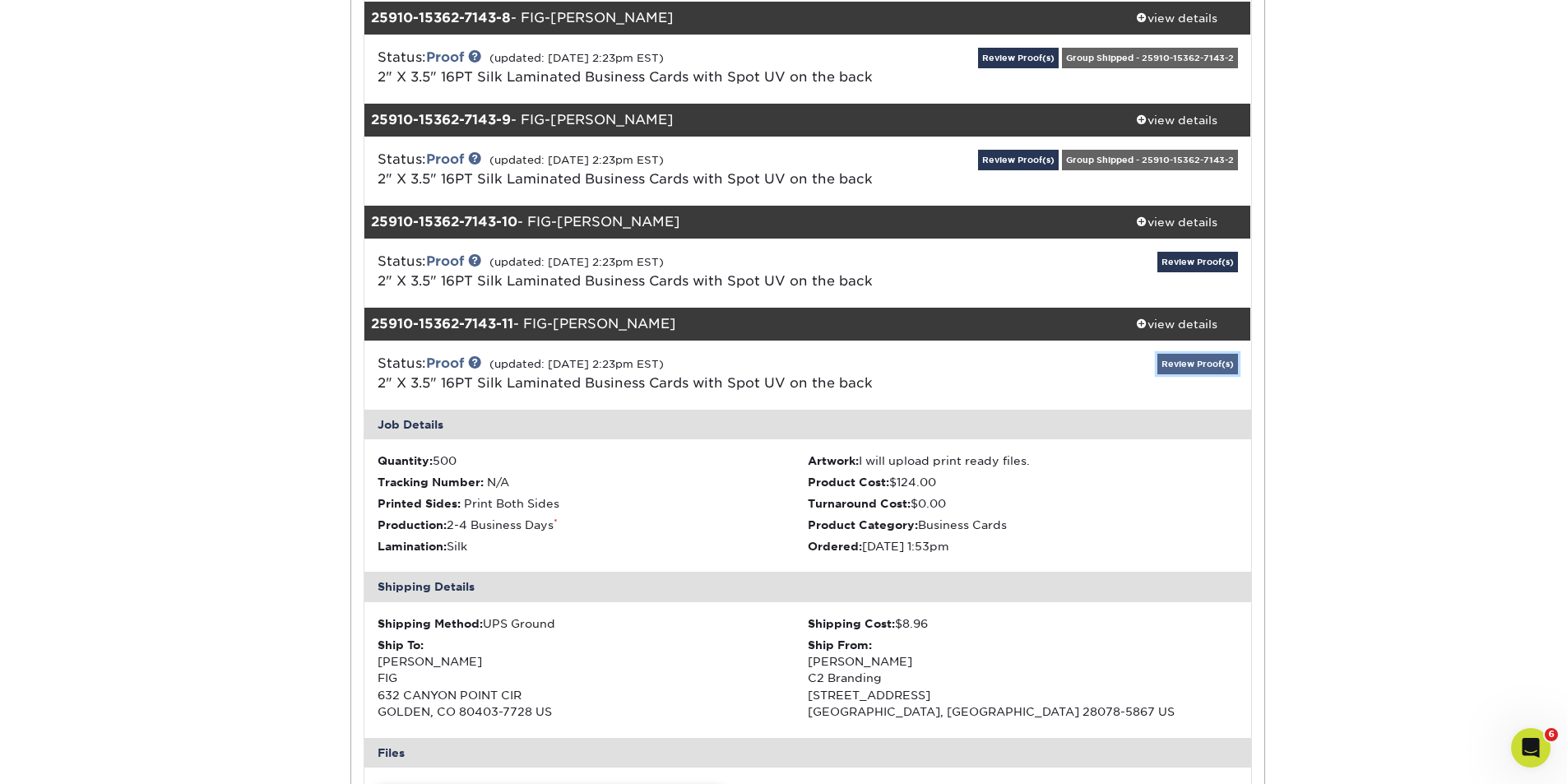
click at [1181, 367] on link "Review Proof(s)" at bounding box center [1198, 363] width 81 height 20
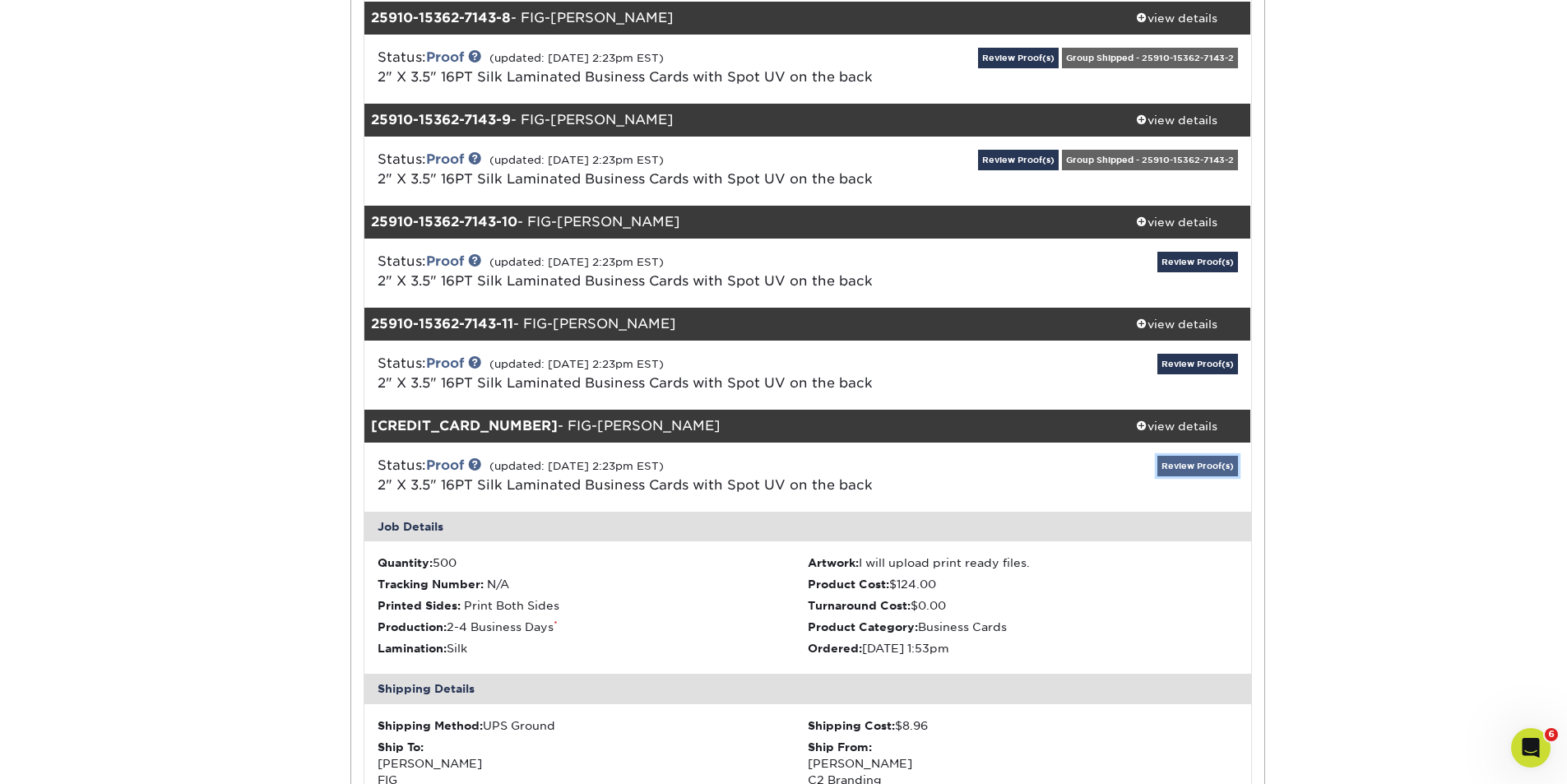
click at [1181, 466] on link "Review Proof(s)" at bounding box center [1198, 466] width 81 height 20
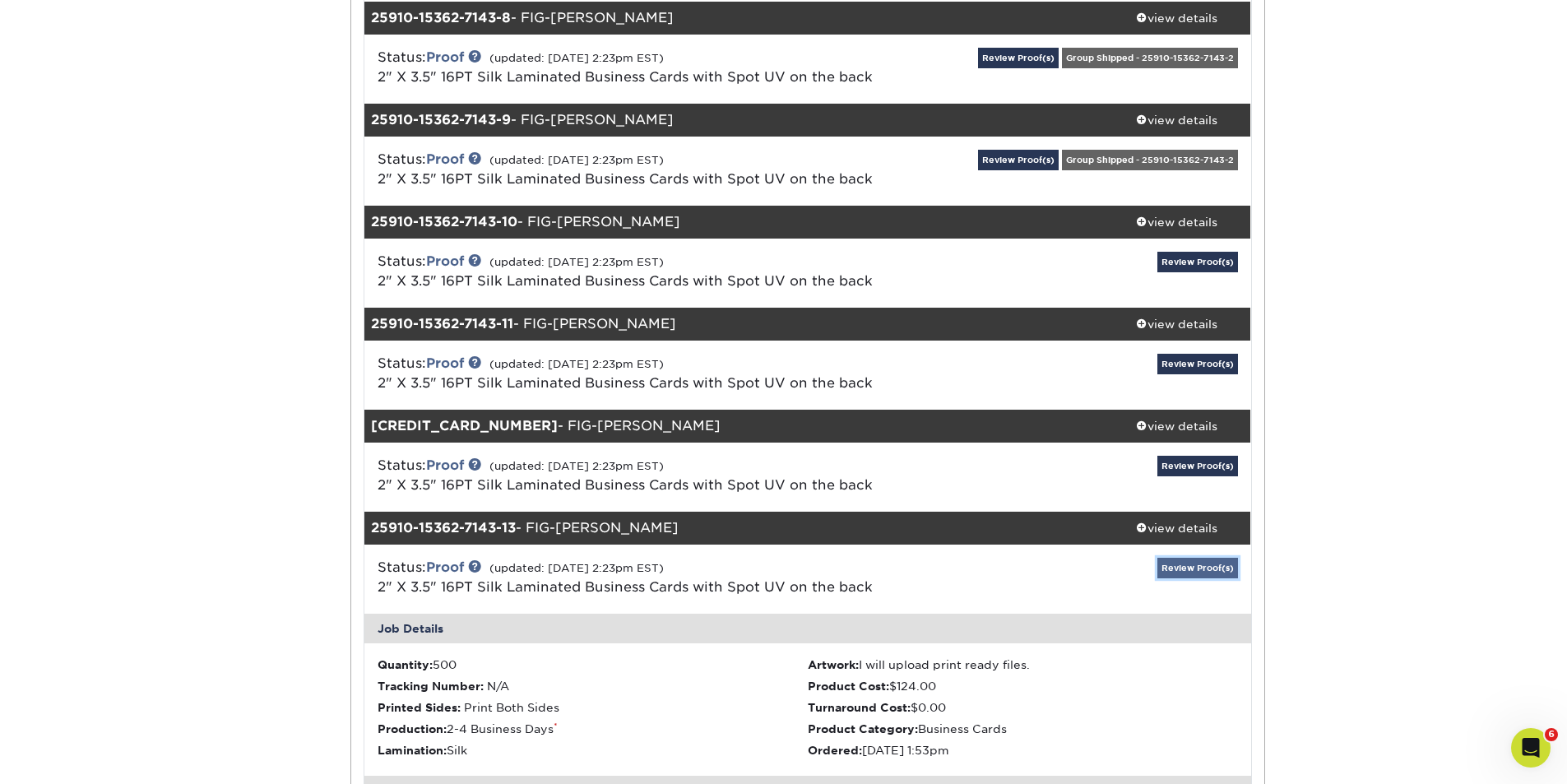
click at [1184, 570] on link "Review Proof(s)" at bounding box center [1198, 567] width 81 height 20
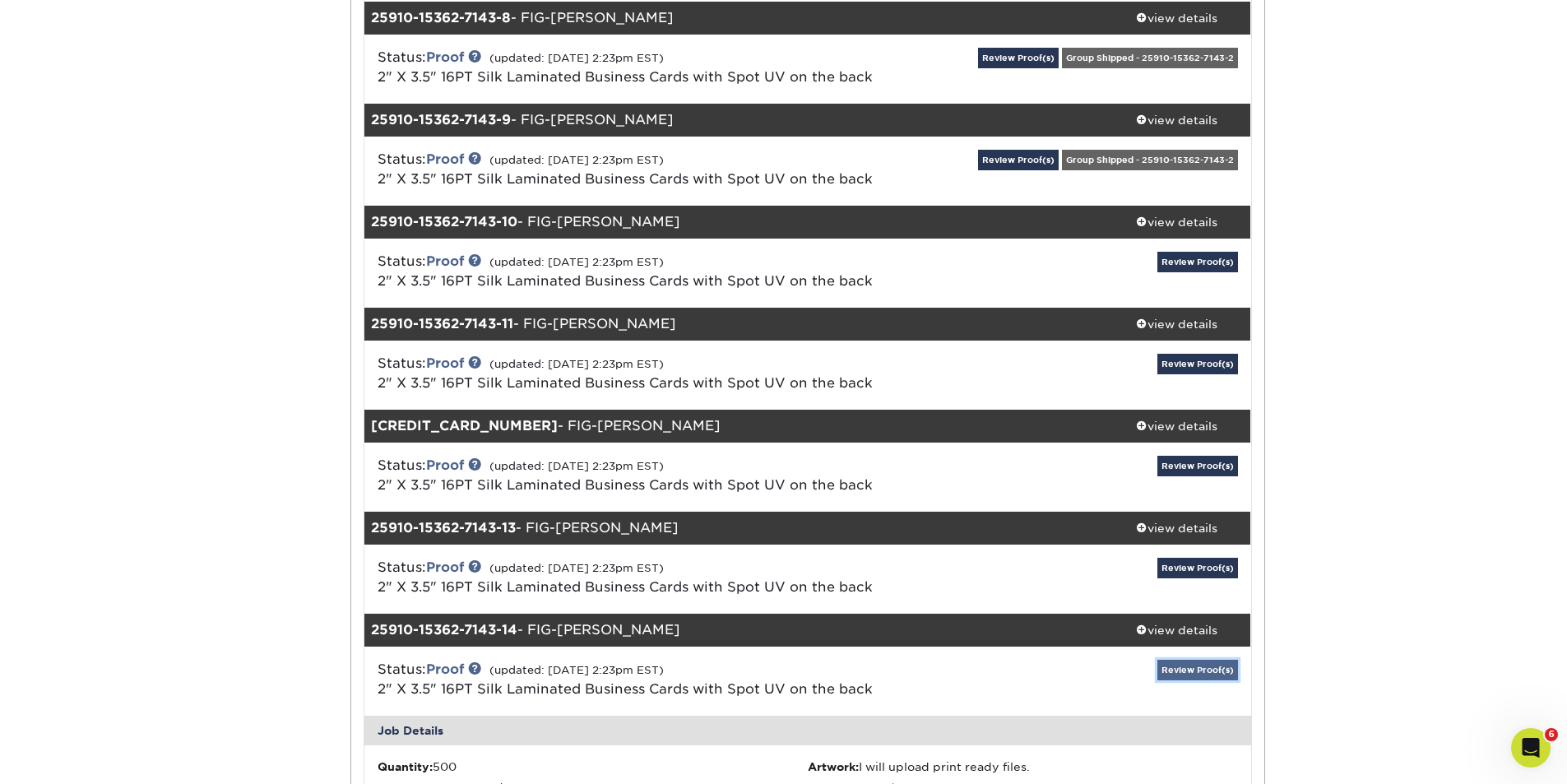
click at [1173, 666] on link "Review Proof(s)" at bounding box center [1198, 670] width 81 height 20
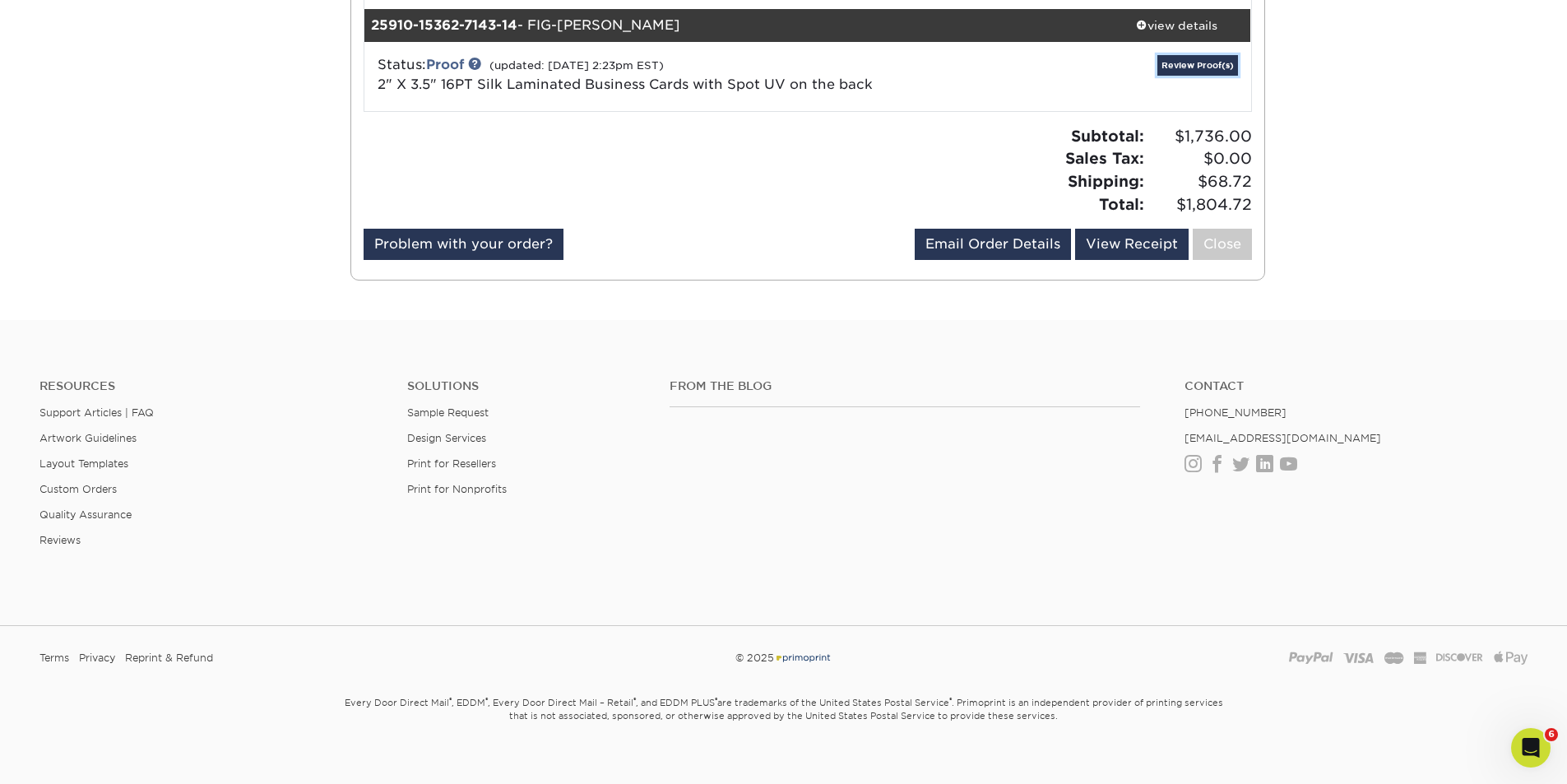
scroll to position [1390, 0]
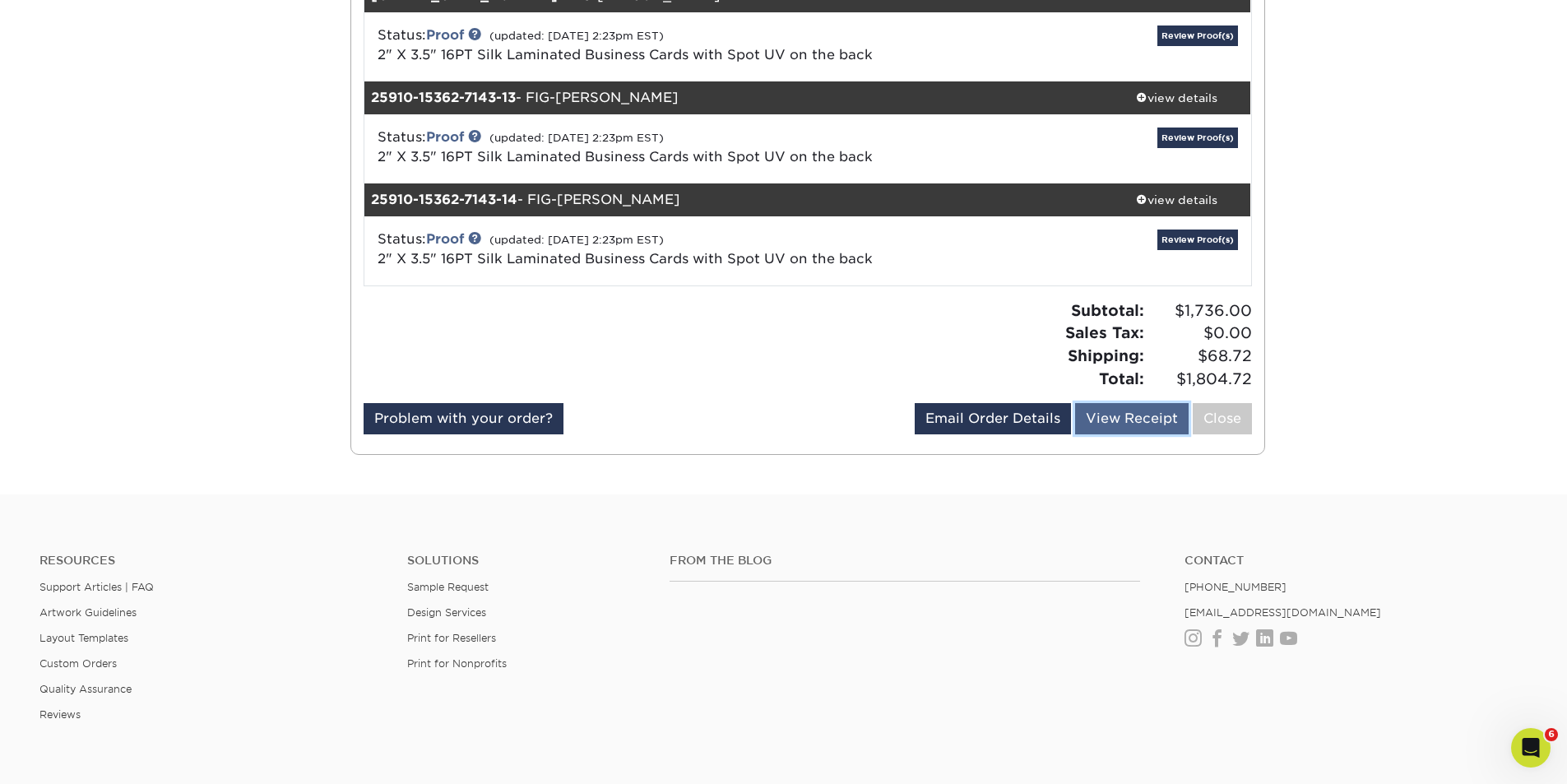
click at [1115, 410] on link "View Receipt" at bounding box center [1131, 418] width 113 height 31
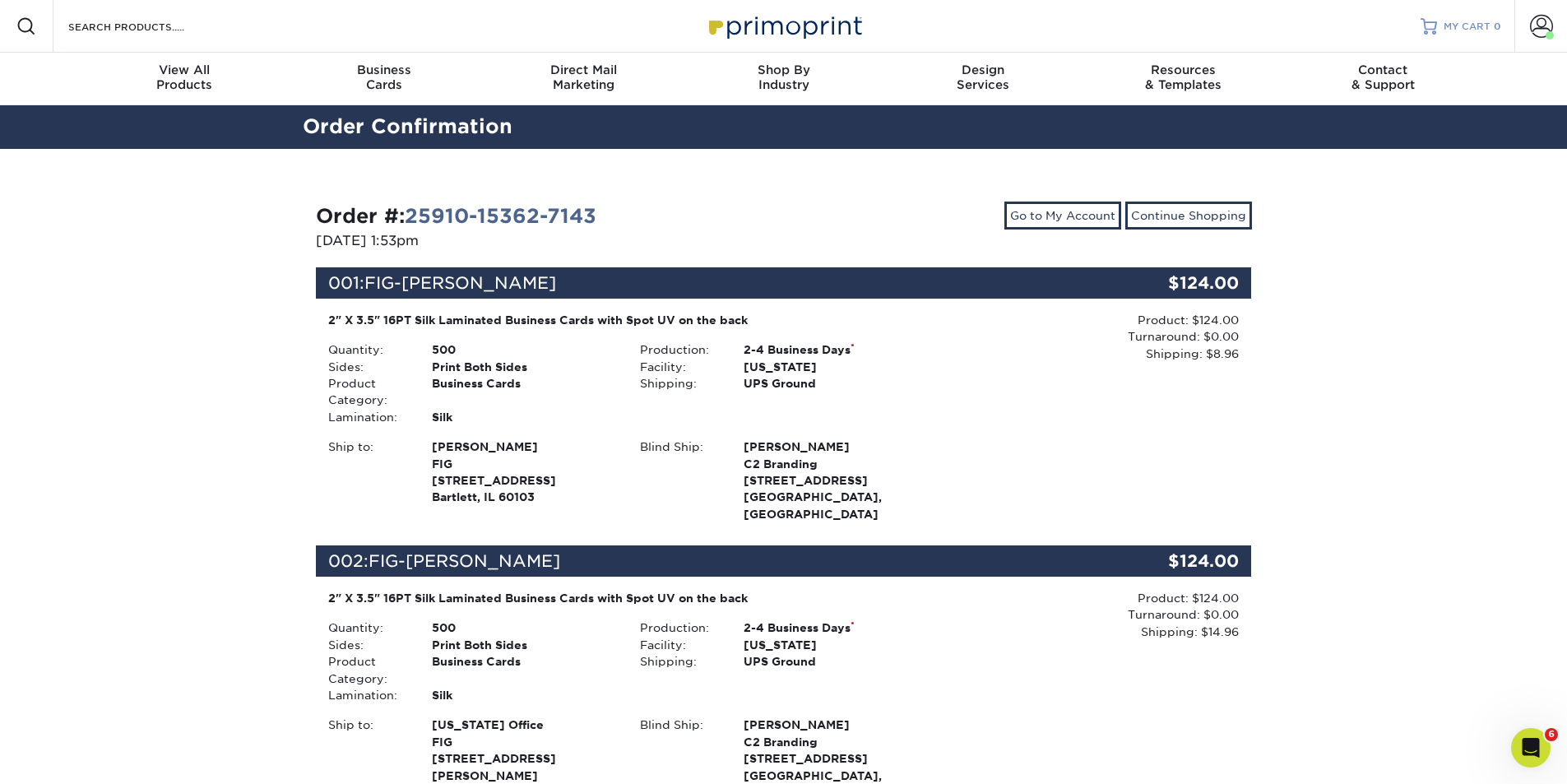
click at [1462, 24] on span "MY CART" at bounding box center [1467, 27] width 47 height 14
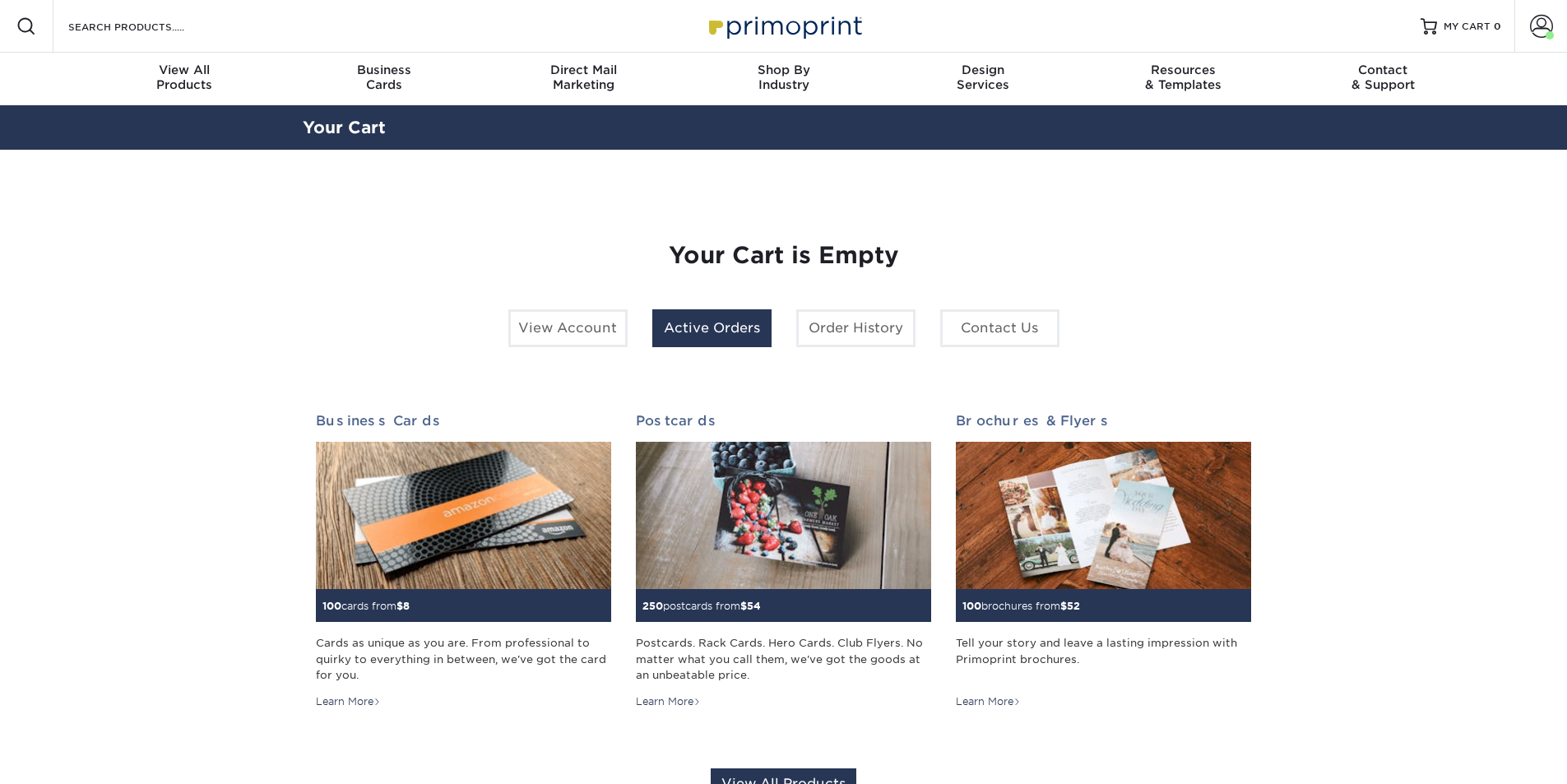
click at [711, 324] on link "Active Orders" at bounding box center [712, 327] width 119 height 38
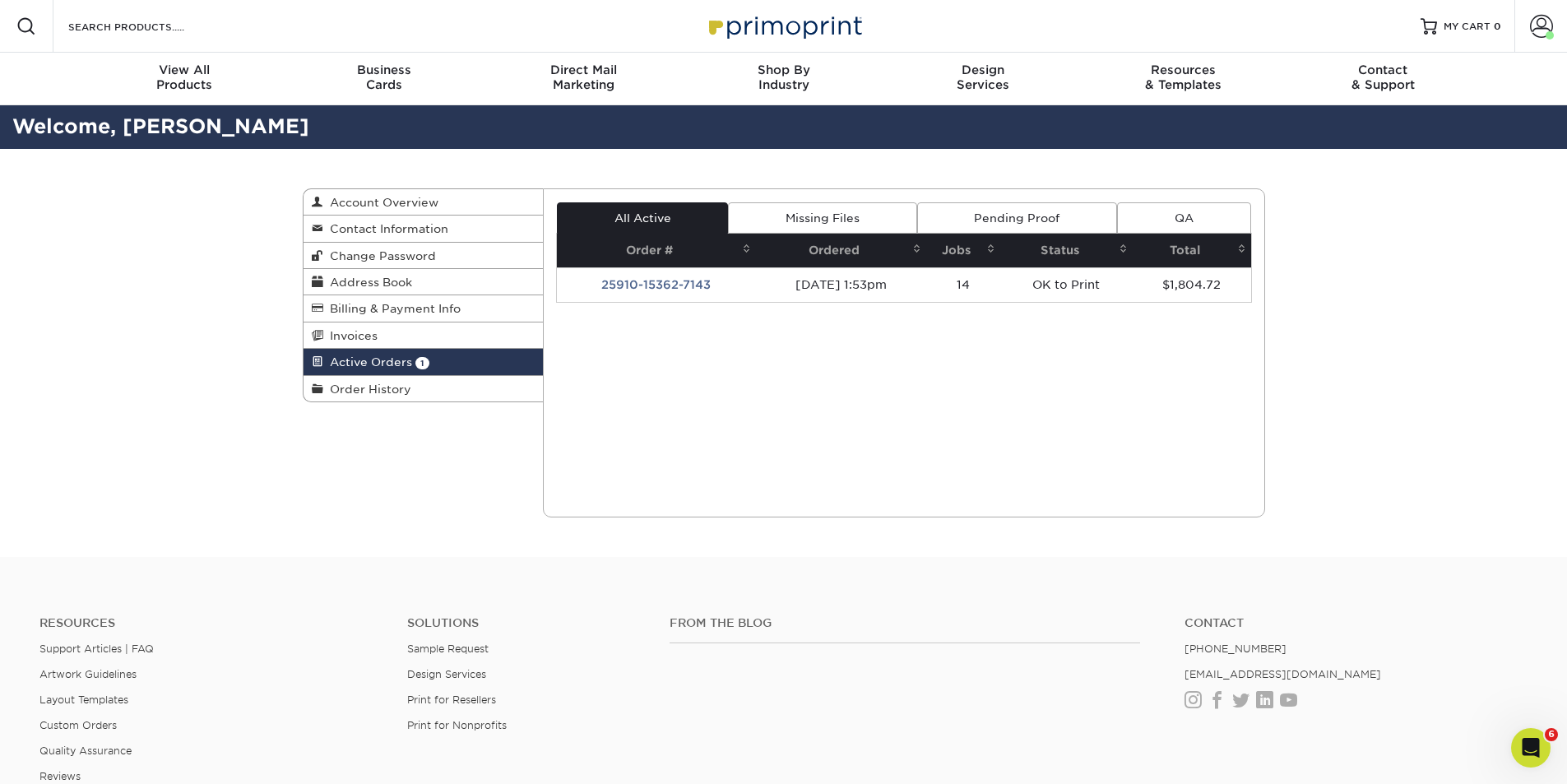
click at [1003, 224] on link "Pending Proof" at bounding box center [1017, 217] width 200 height 31
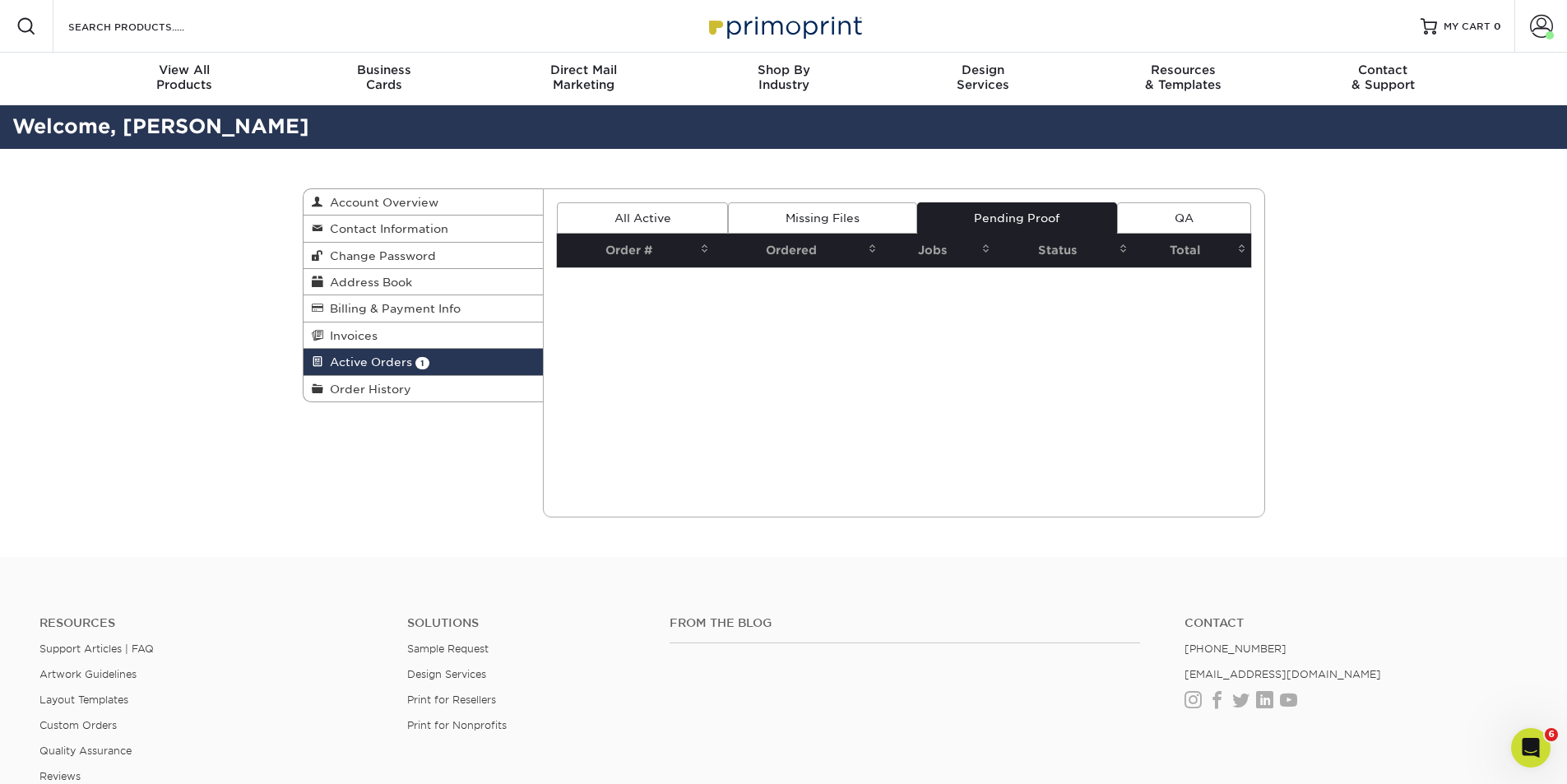
click at [831, 220] on link "Missing Files" at bounding box center [822, 217] width 188 height 31
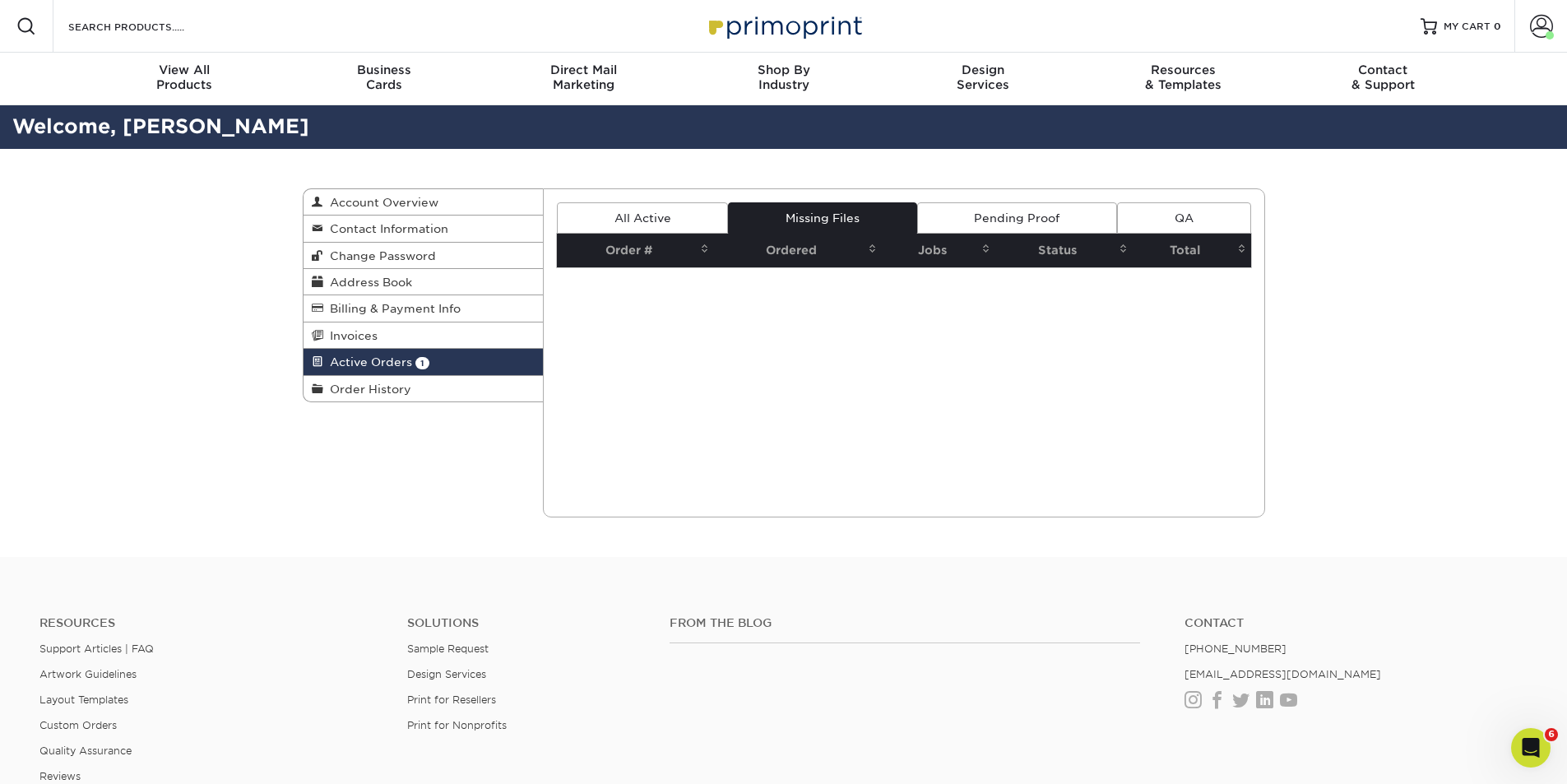
click at [626, 217] on link "All Active" at bounding box center [642, 217] width 171 height 31
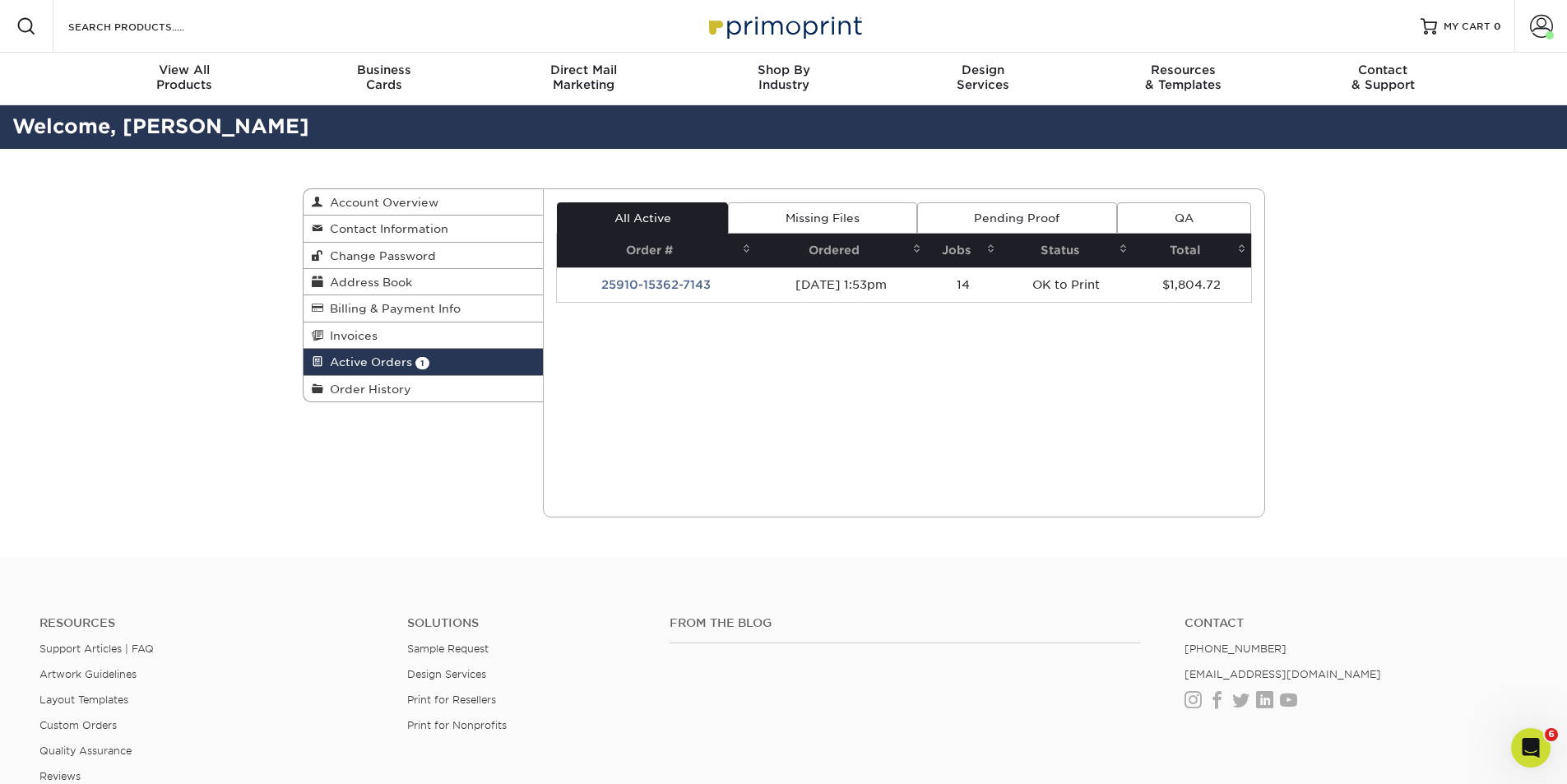
click at [1168, 215] on link "QA" at bounding box center [1183, 217] width 134 height 31
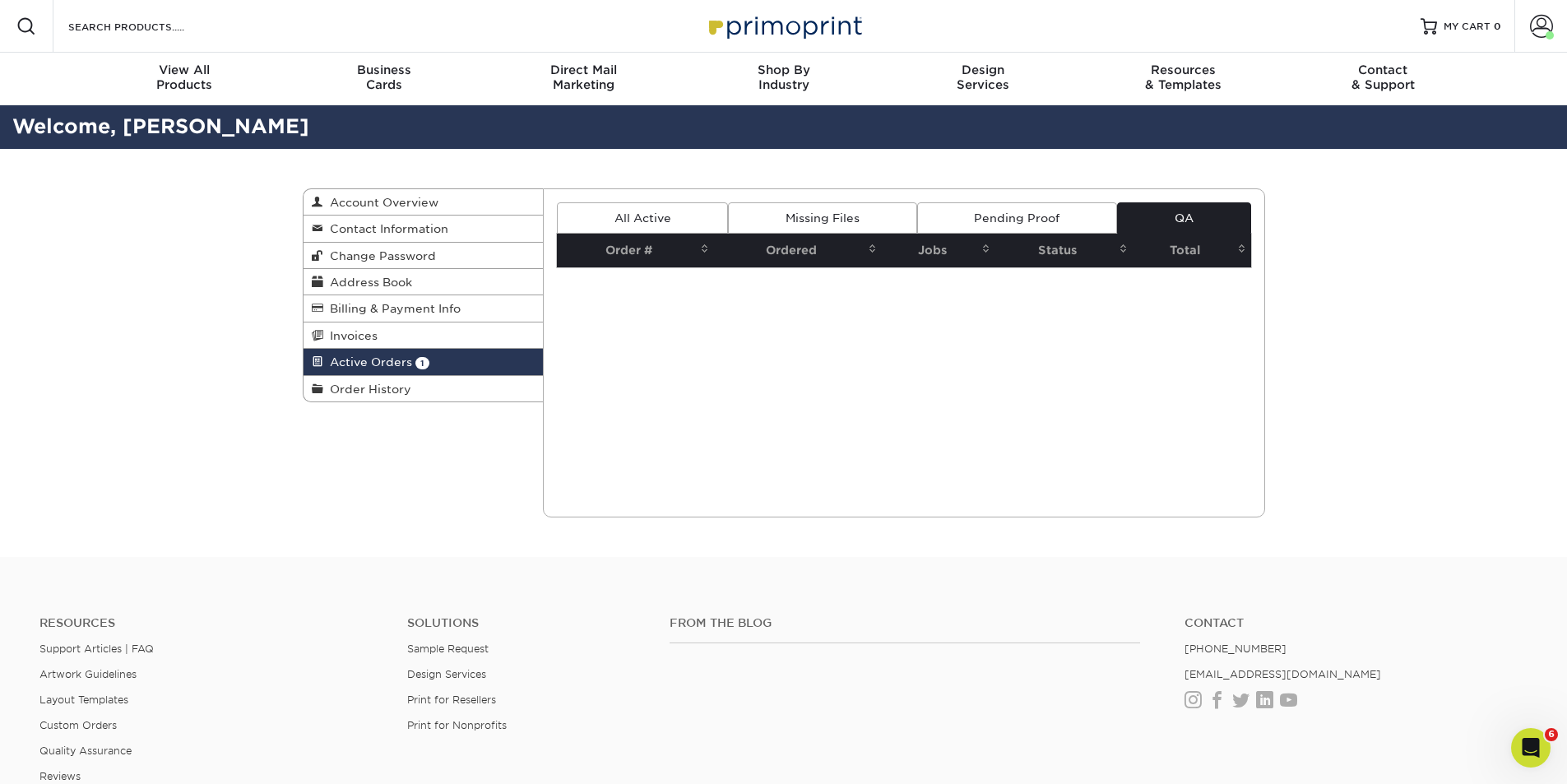
click at [1030, 220] on link "Pending Proof" at bounding box center [1017, 217] width 200 height 31
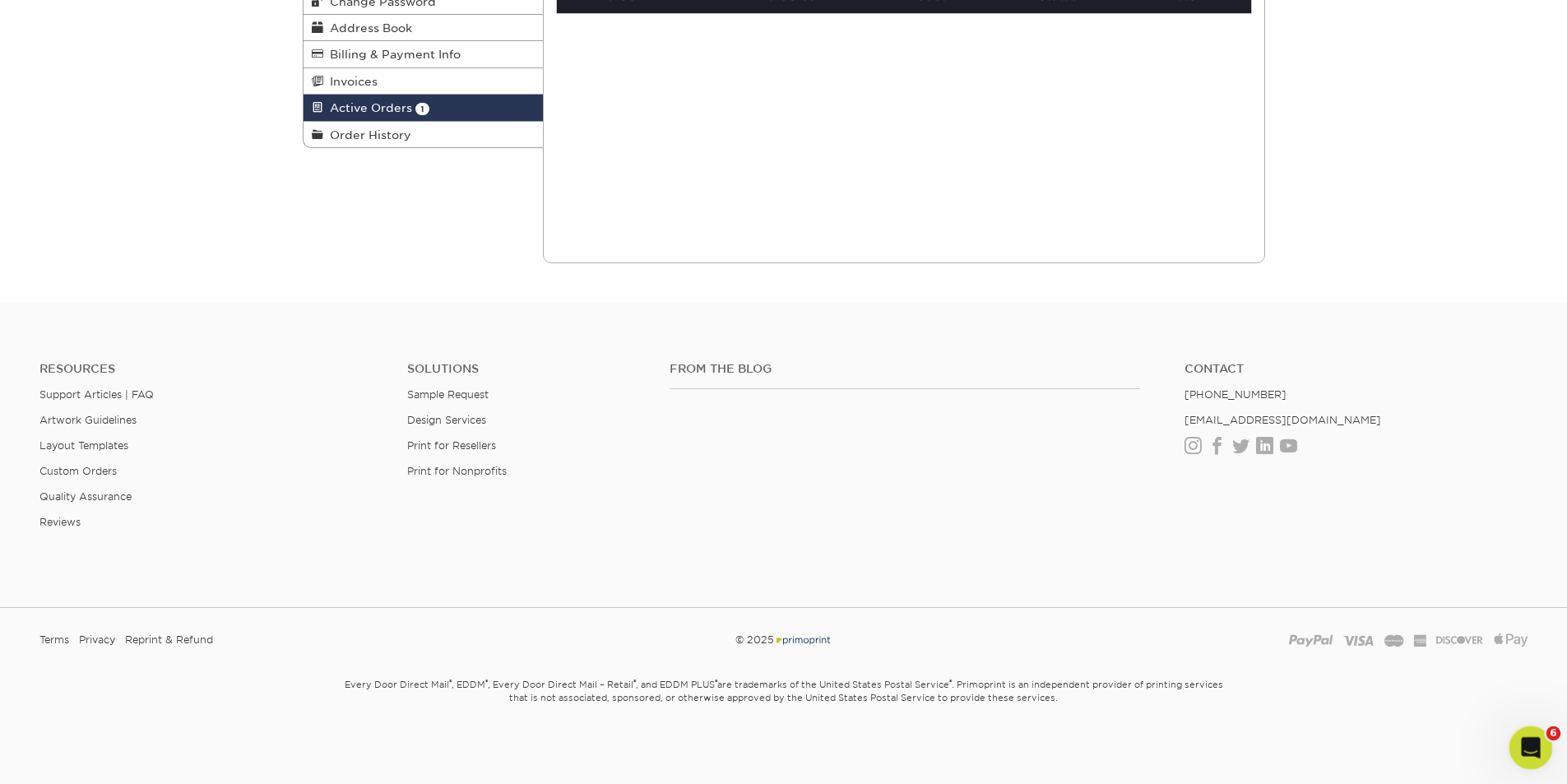
click at [1517, 748] on icon "Open Intercom Messenger" at bounding box center [1529, 745] width 27 height 27
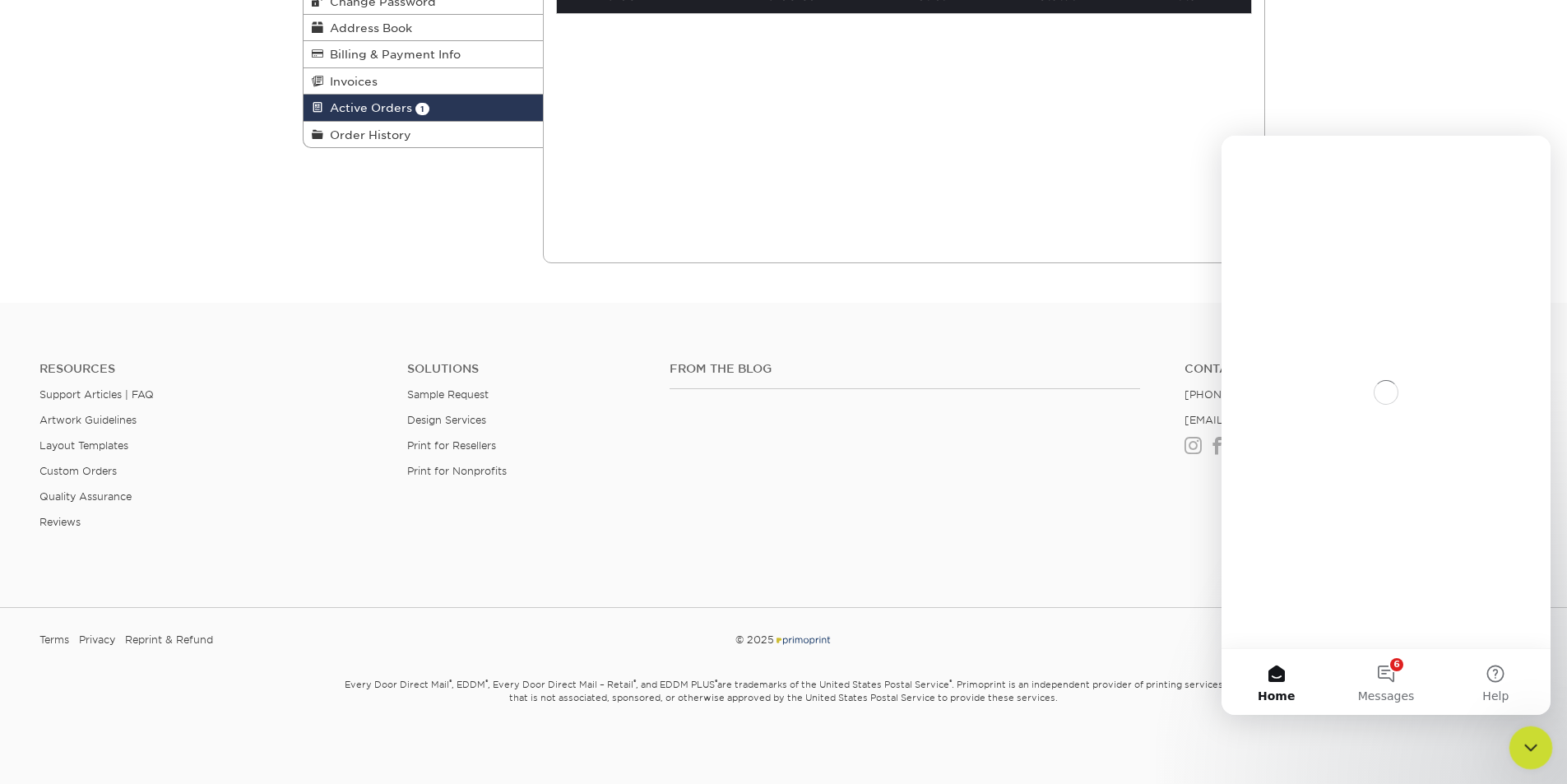
scroll to position [0, 0]
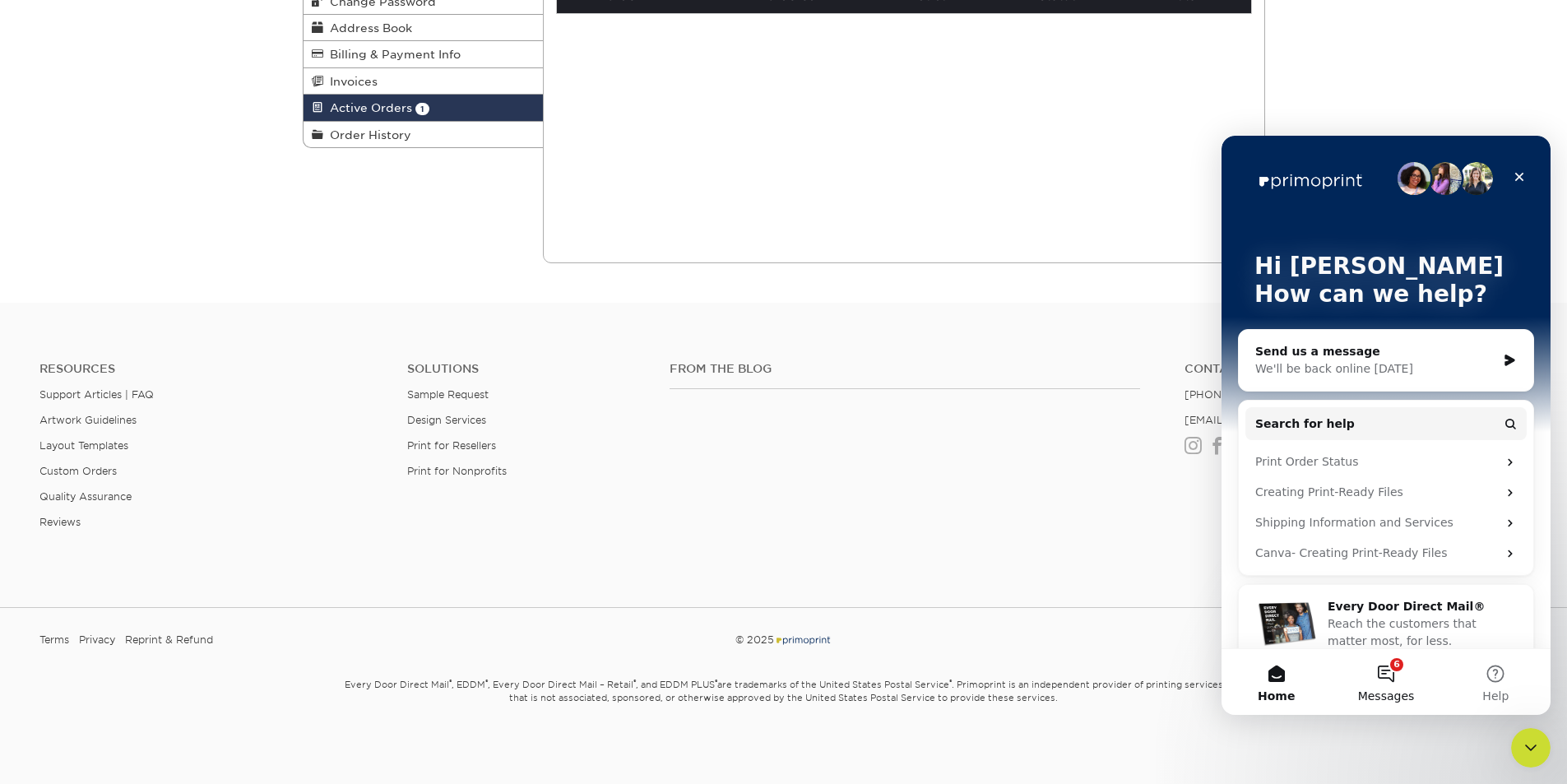
click at [1387, 672] on button "6 Messages" at bounding box center [1386, 682] width 109 height 65
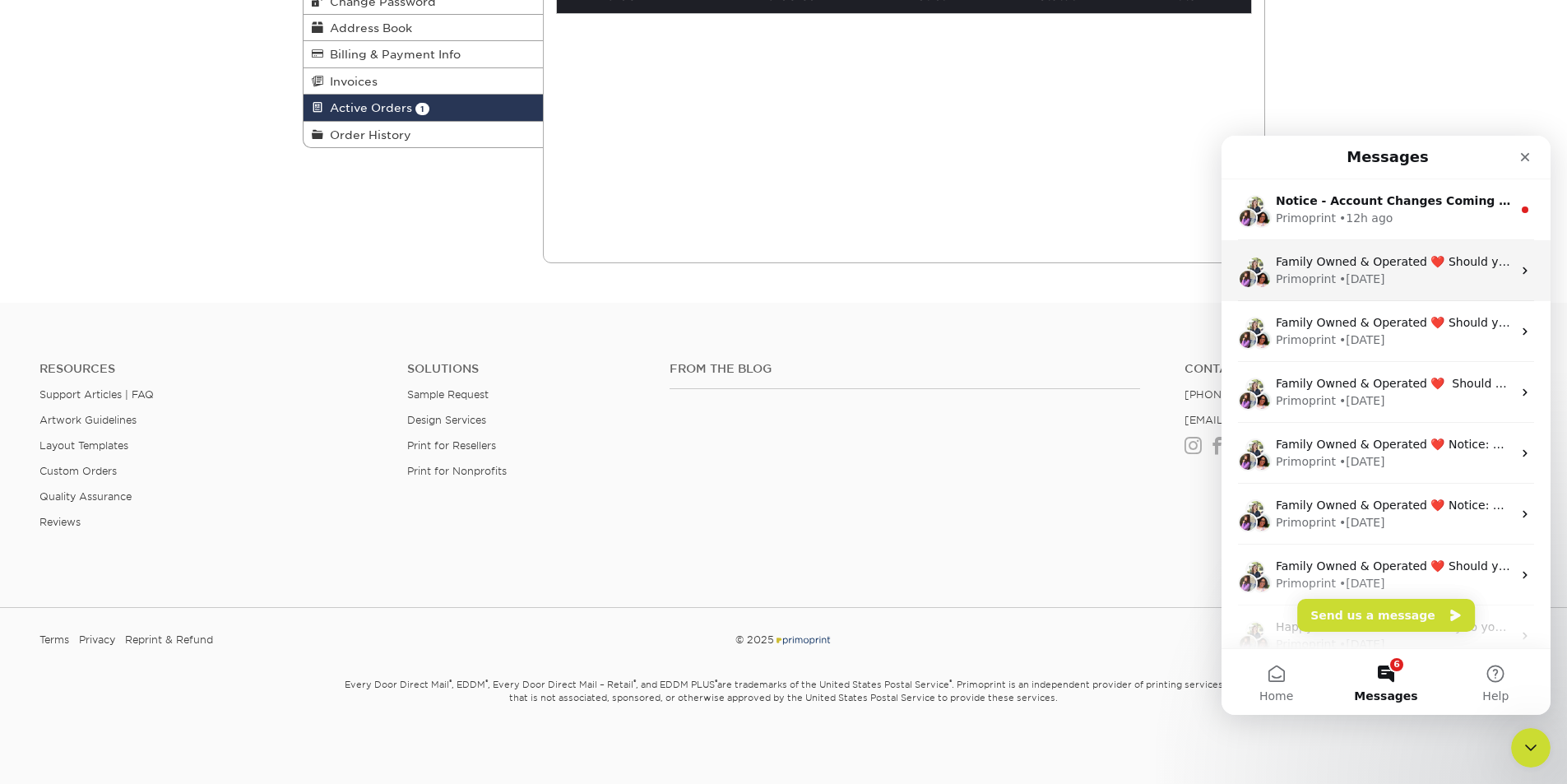
click at [1520, 271] on icon "Intercom messenger" at bounding box center [1525, 270] width 13 height 13
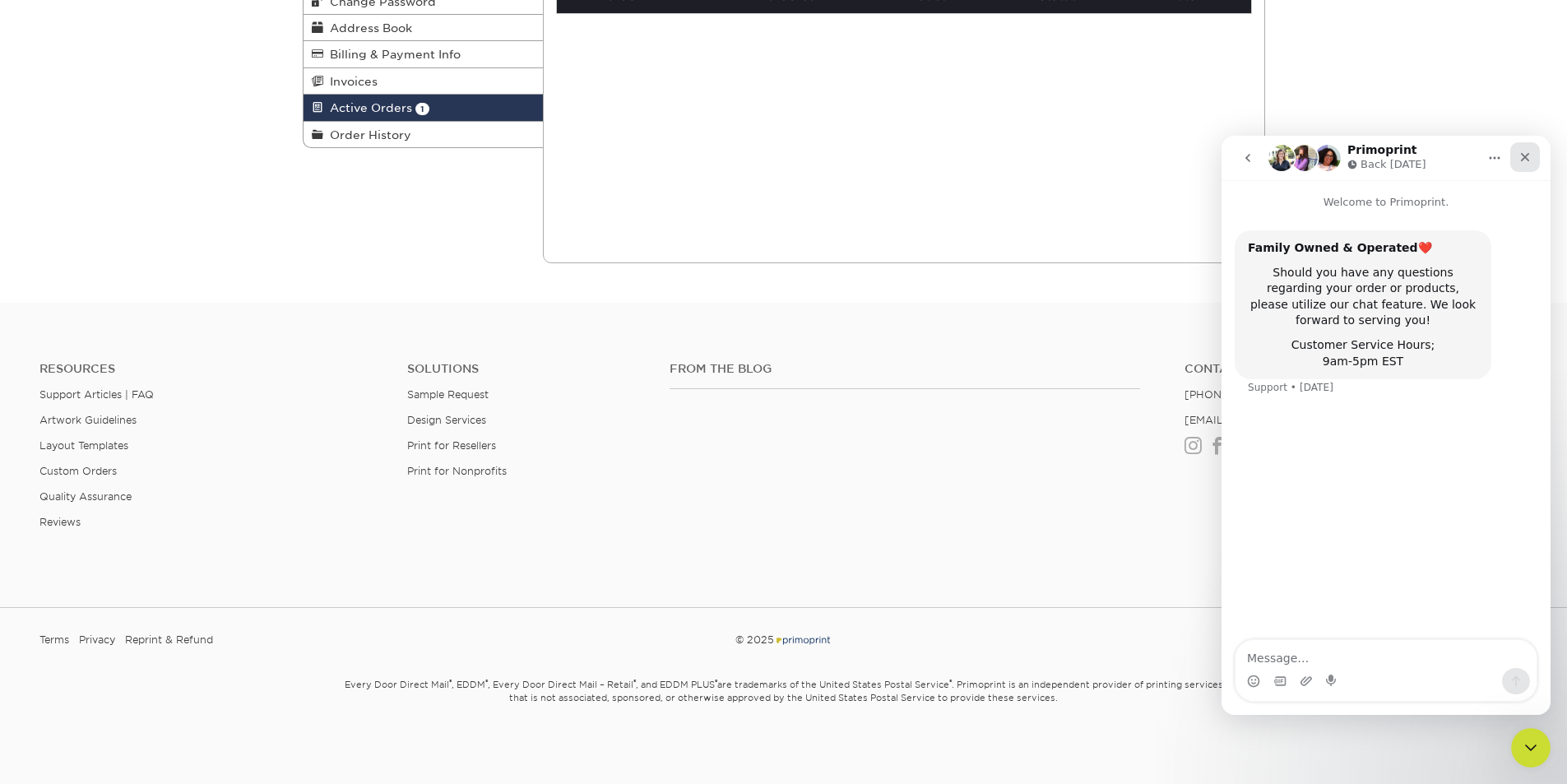
click at [1519, 155] on icon "Close" at bounding box center [1525, 157] width 13 height 13
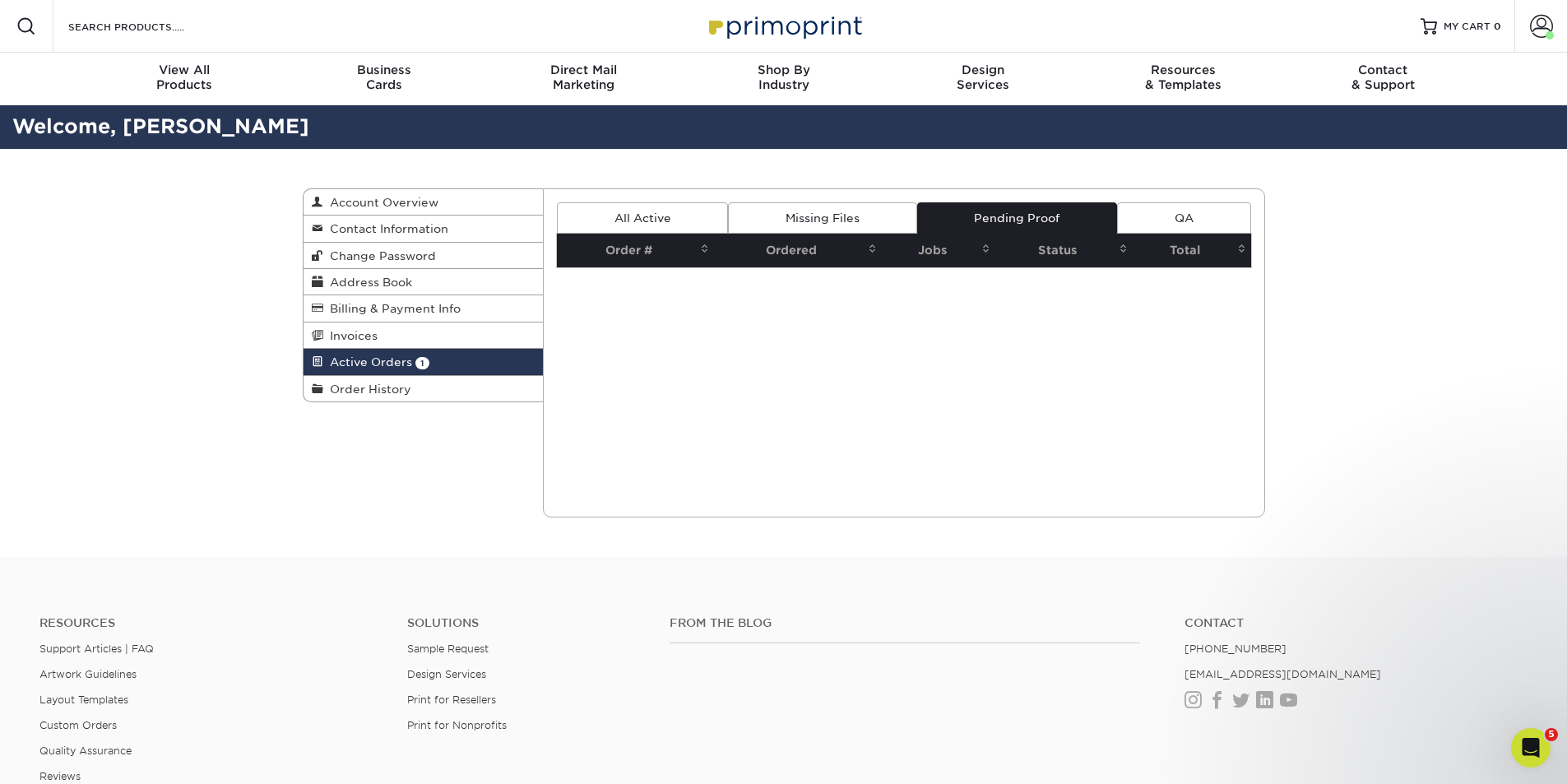
click at [632, 212] on link "All Active" at bounding box center [642, 217] width 171 height 31
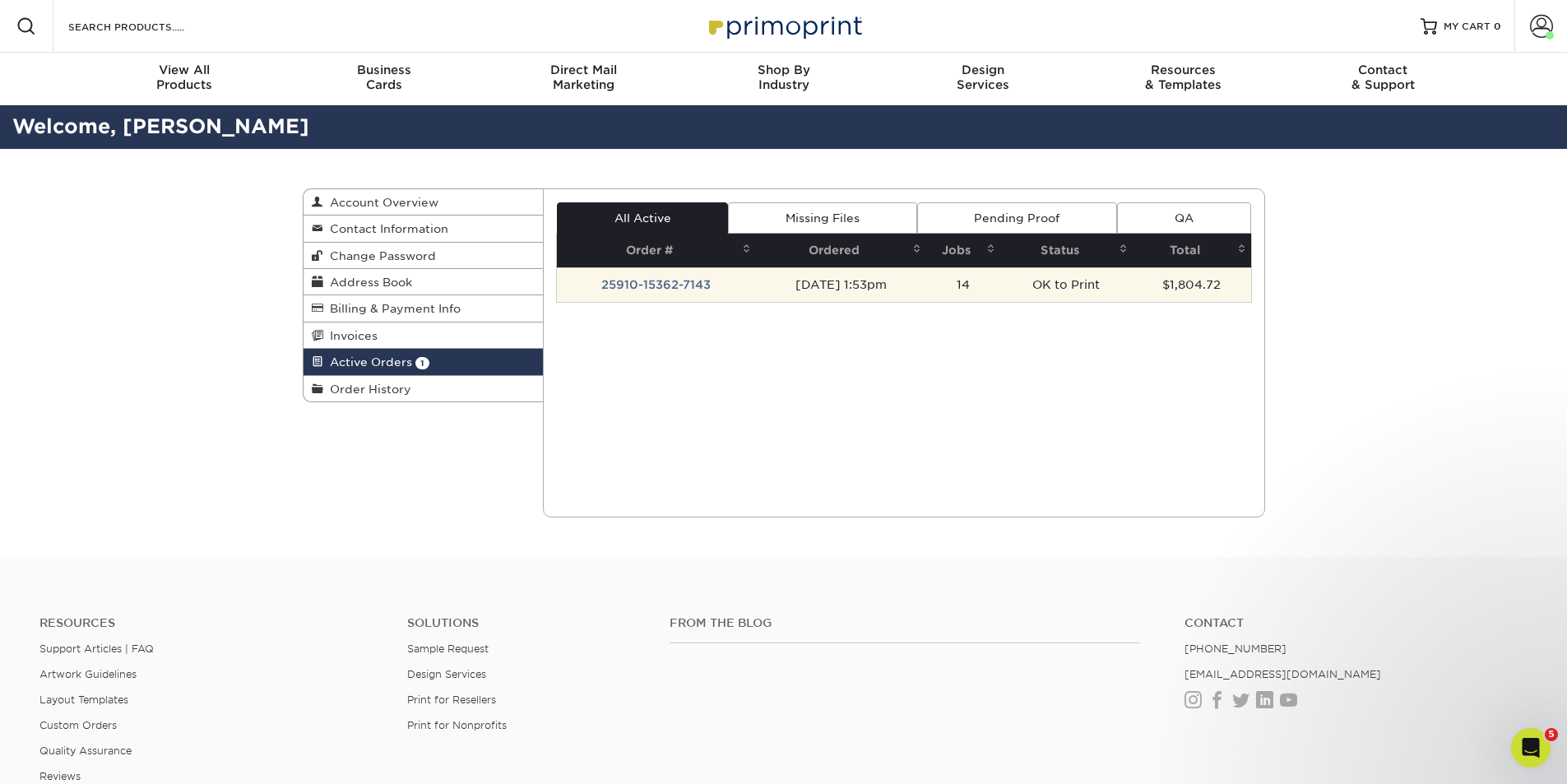
click at [630, 287] on td "25910-15362-7143" at bounding box center [656, 284] width 199 height 34
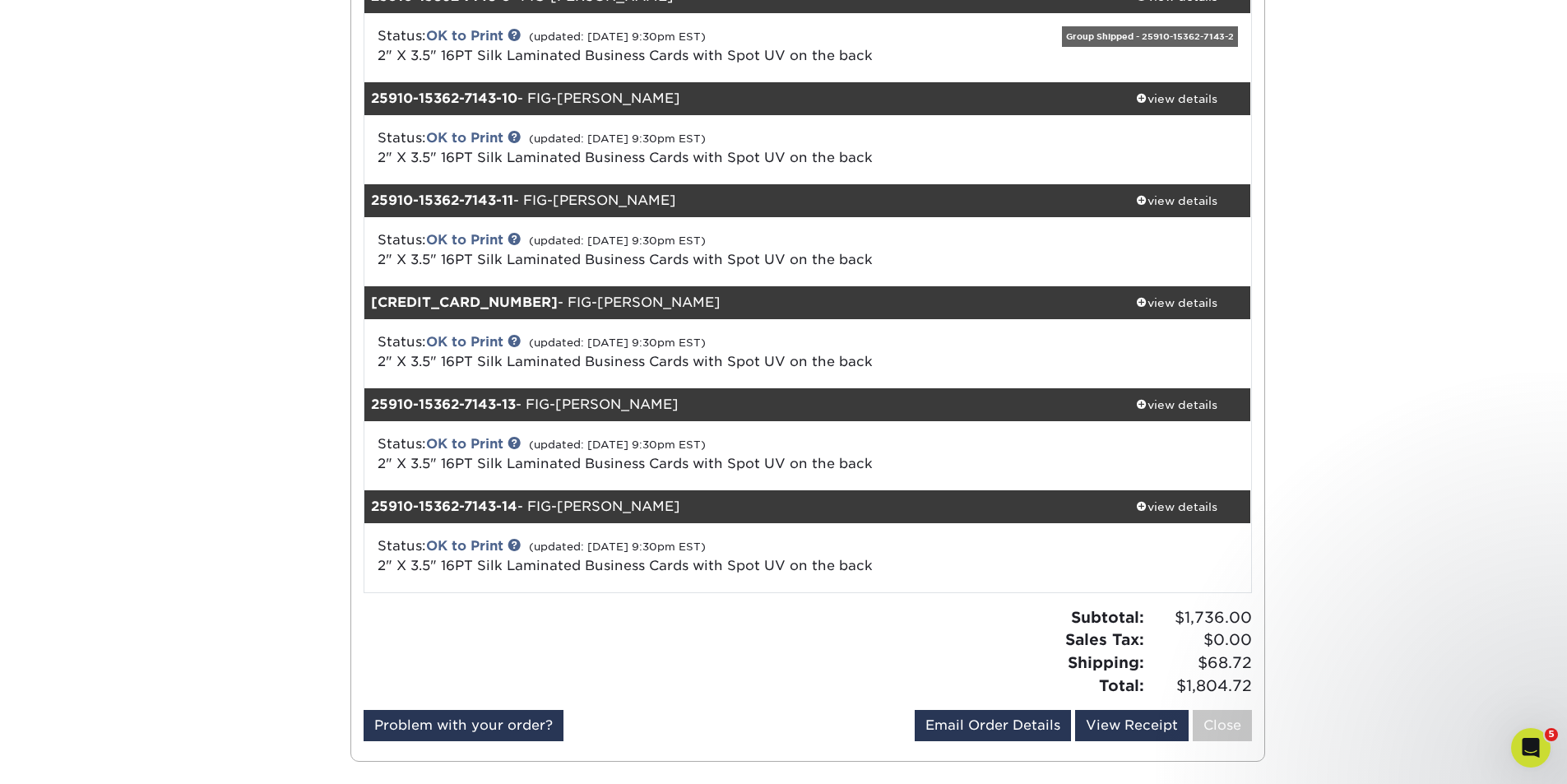
scroll to position [1152, 0]
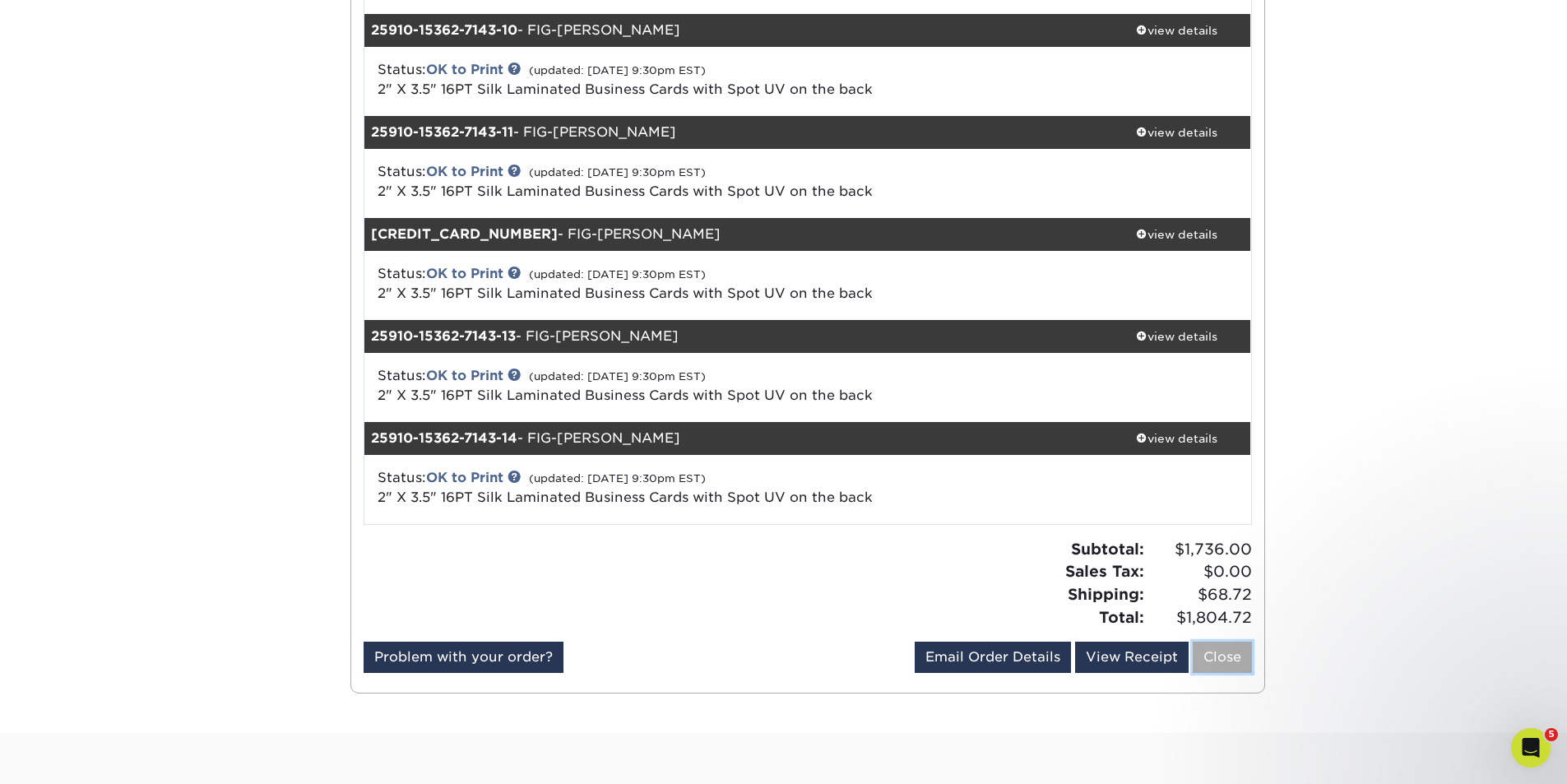
click at [1219, 655] on link "Close" at bounding box center [1222, 656] width 60 height 31
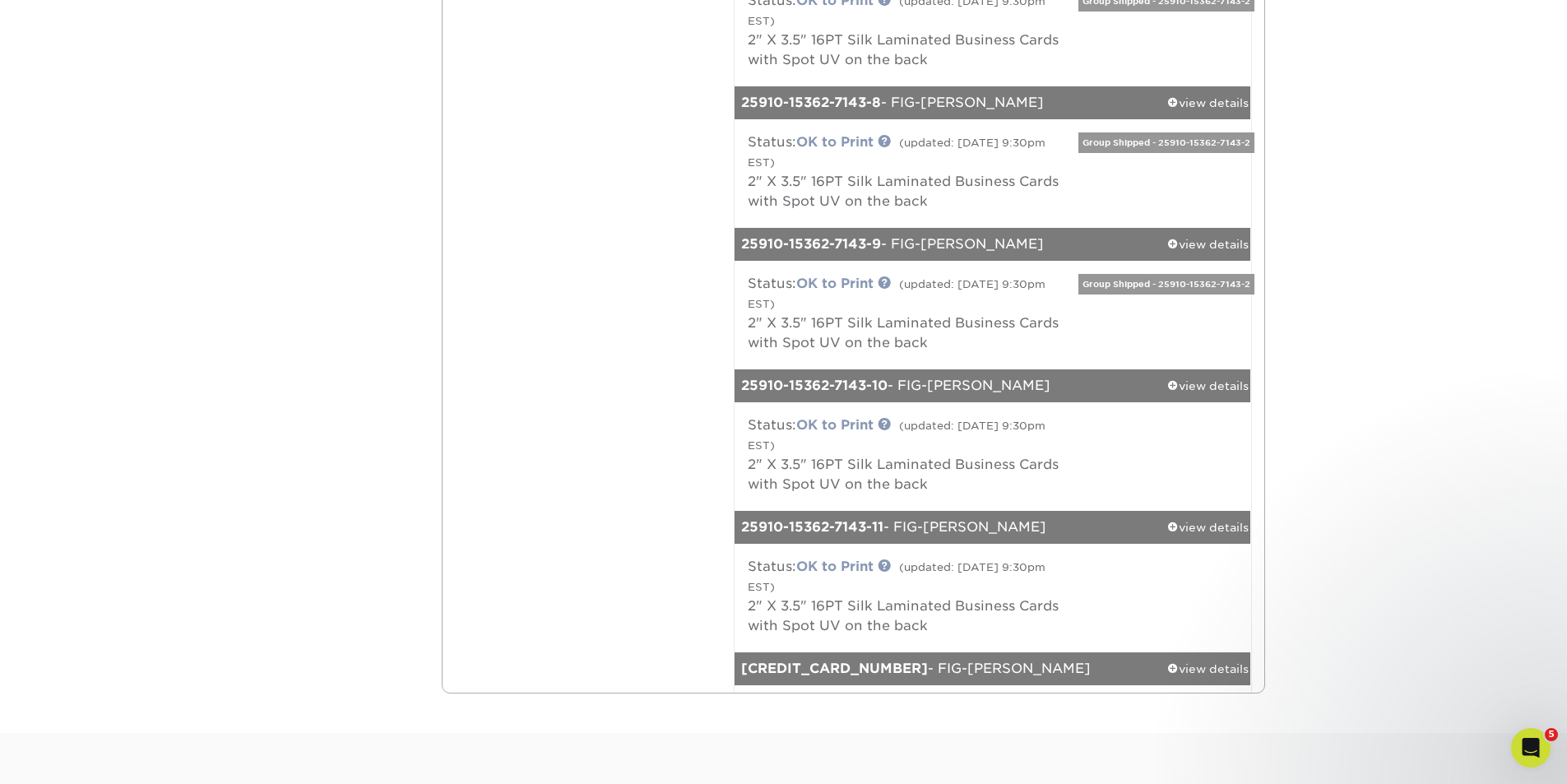
scroll to position [0, 0]
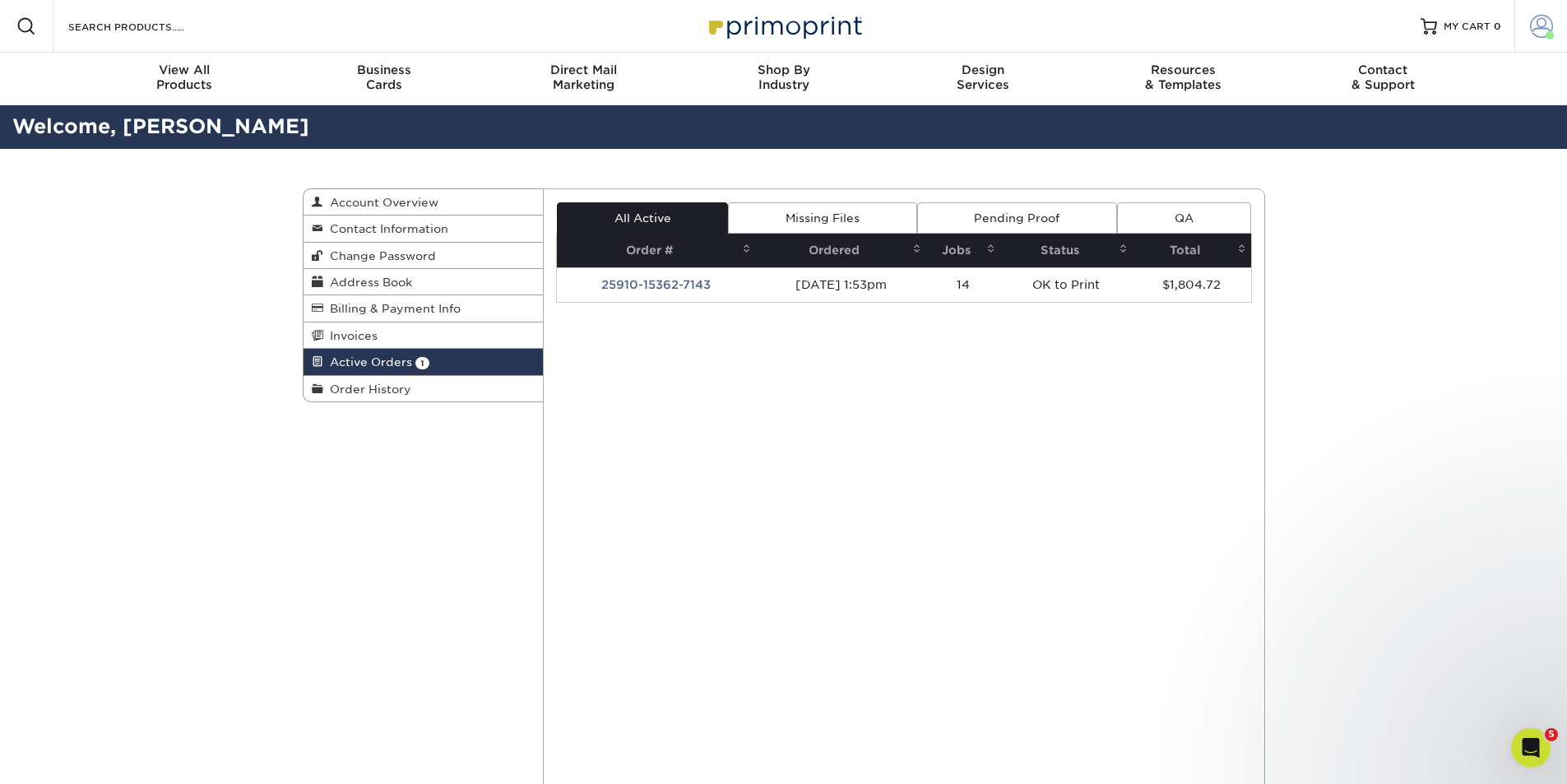
click at [1547, 32] on span at bounding box center [1550, 35] width 8 height 8
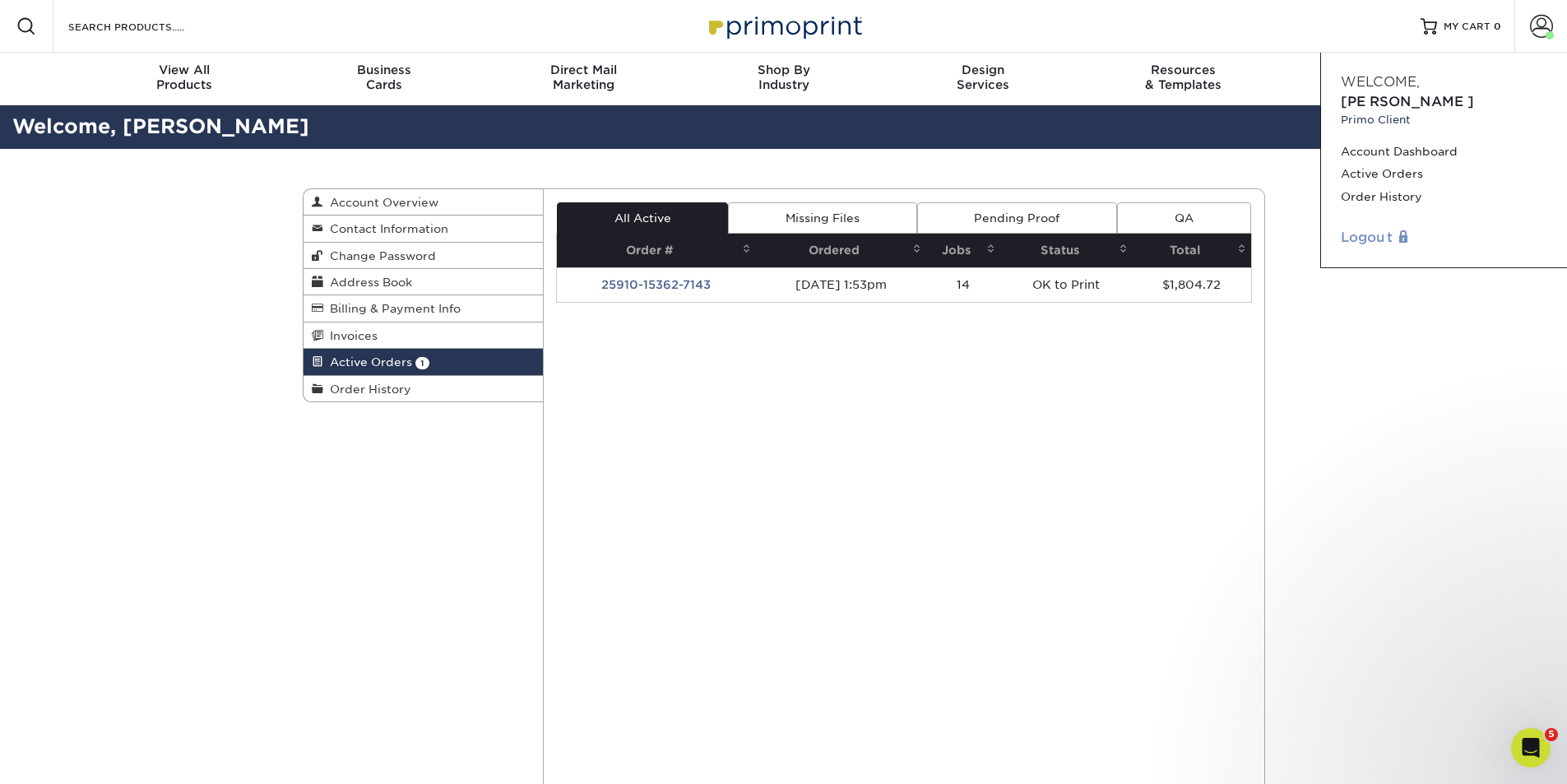
click at [1374, 227] on link "Logout" at bounding box center [1444, 238] width 207 height 20
